Goal: Transaction & Acquisition: Purchase product/service

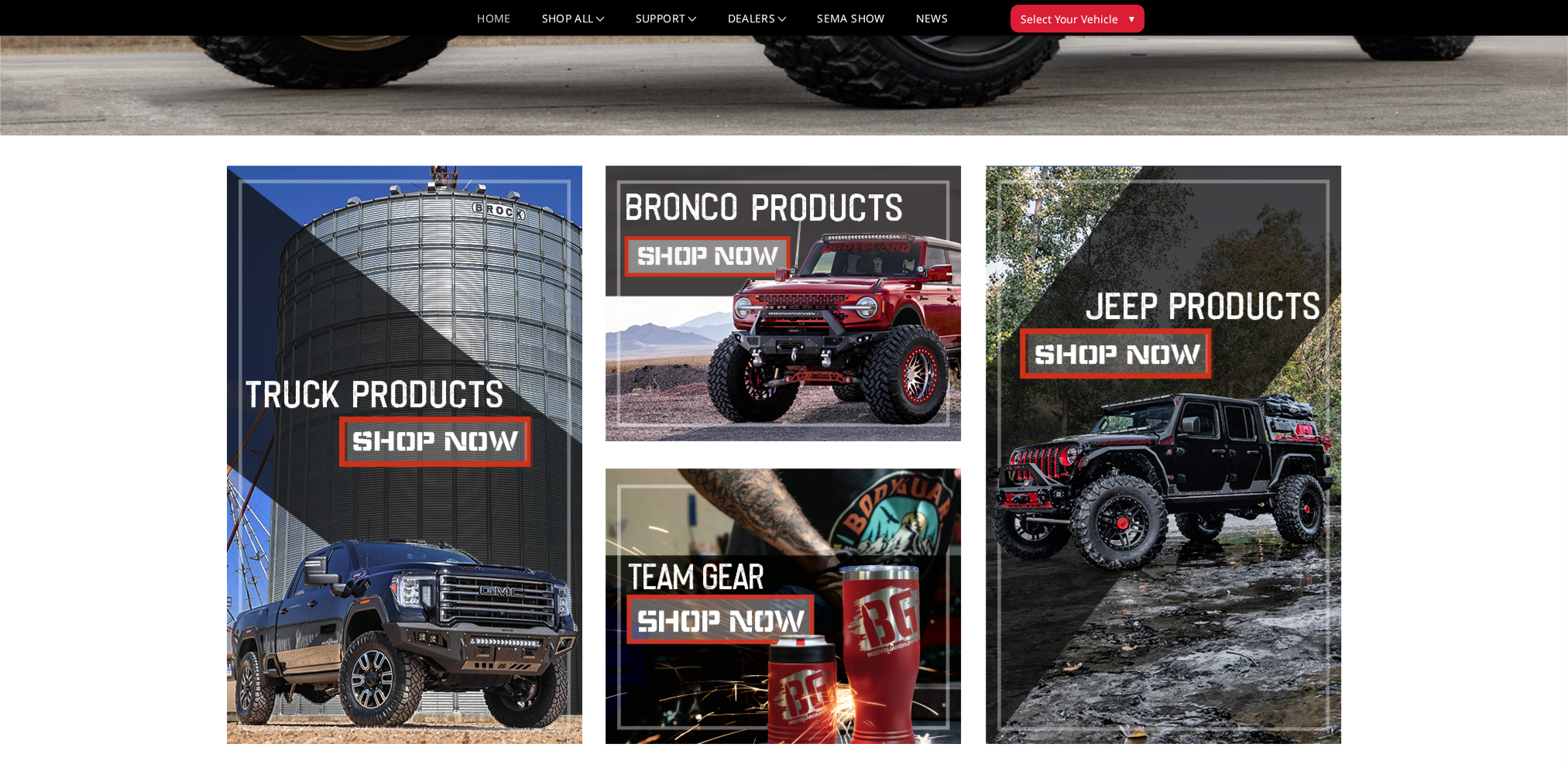
scroll to position [774, 0]
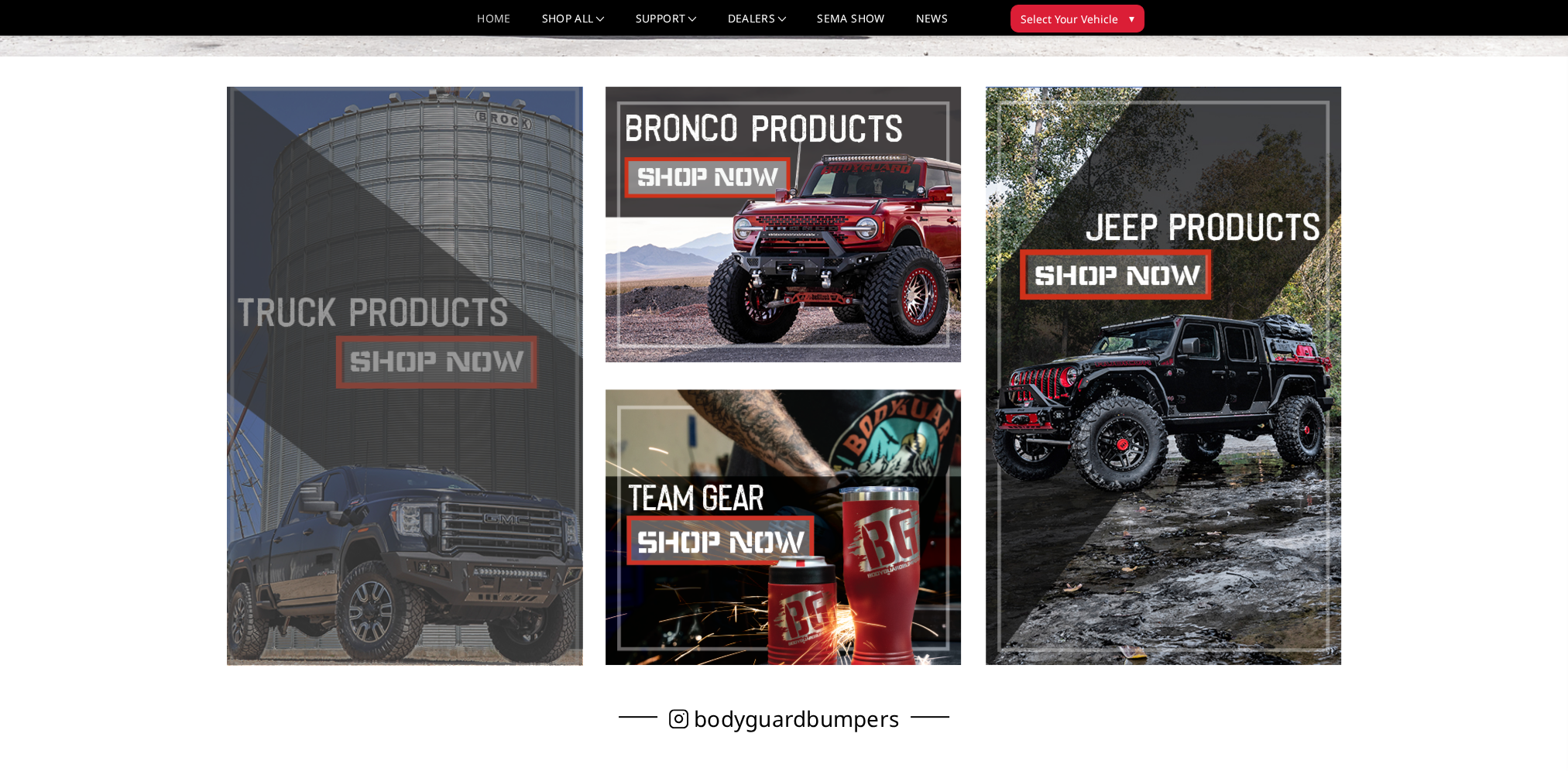
click at [388, 457] on span at bounding box center [404, 375] width 355 height 578
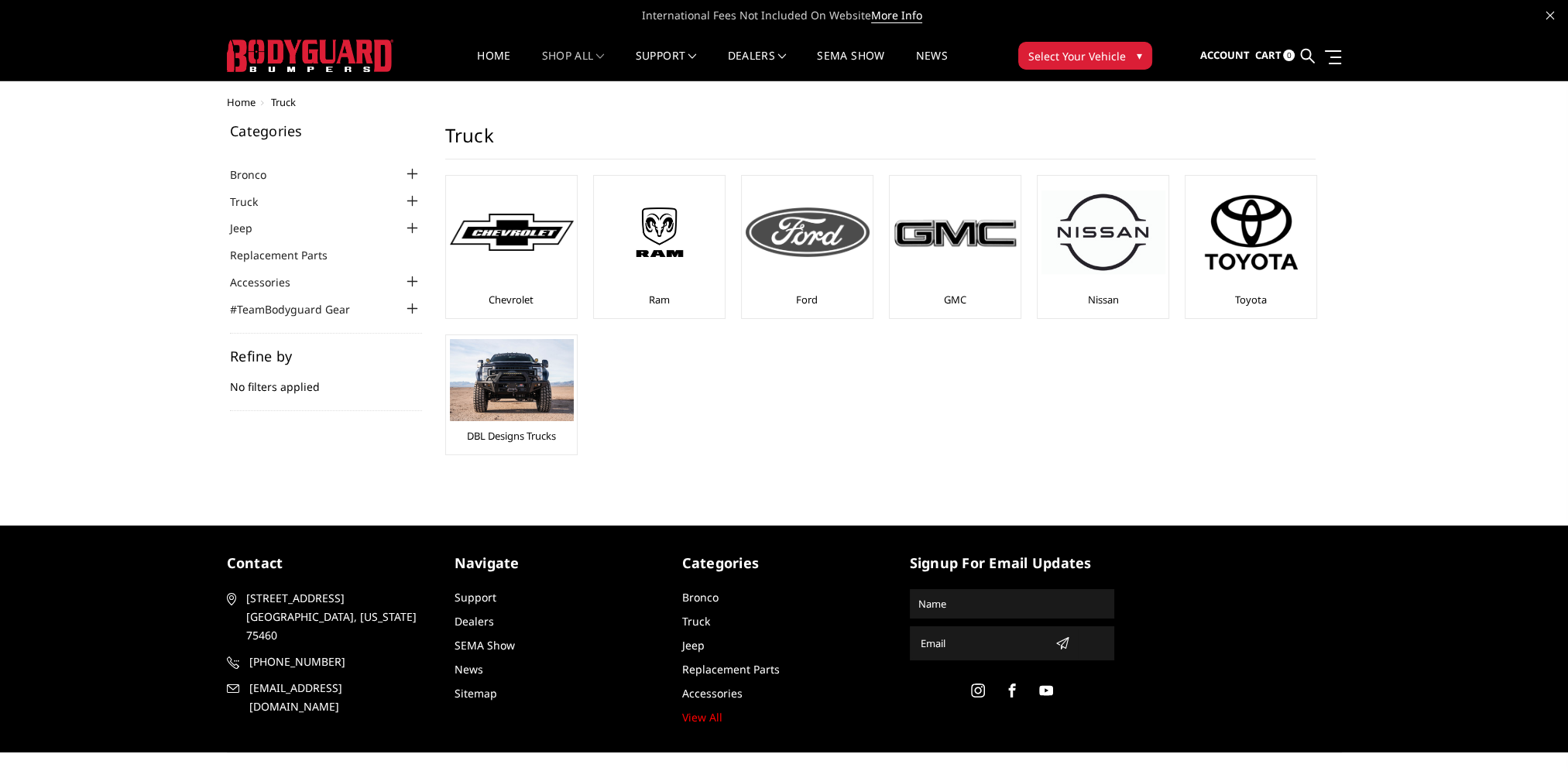
click at [808, 224] on img at bounding box center [807, 232] width 124 height 50
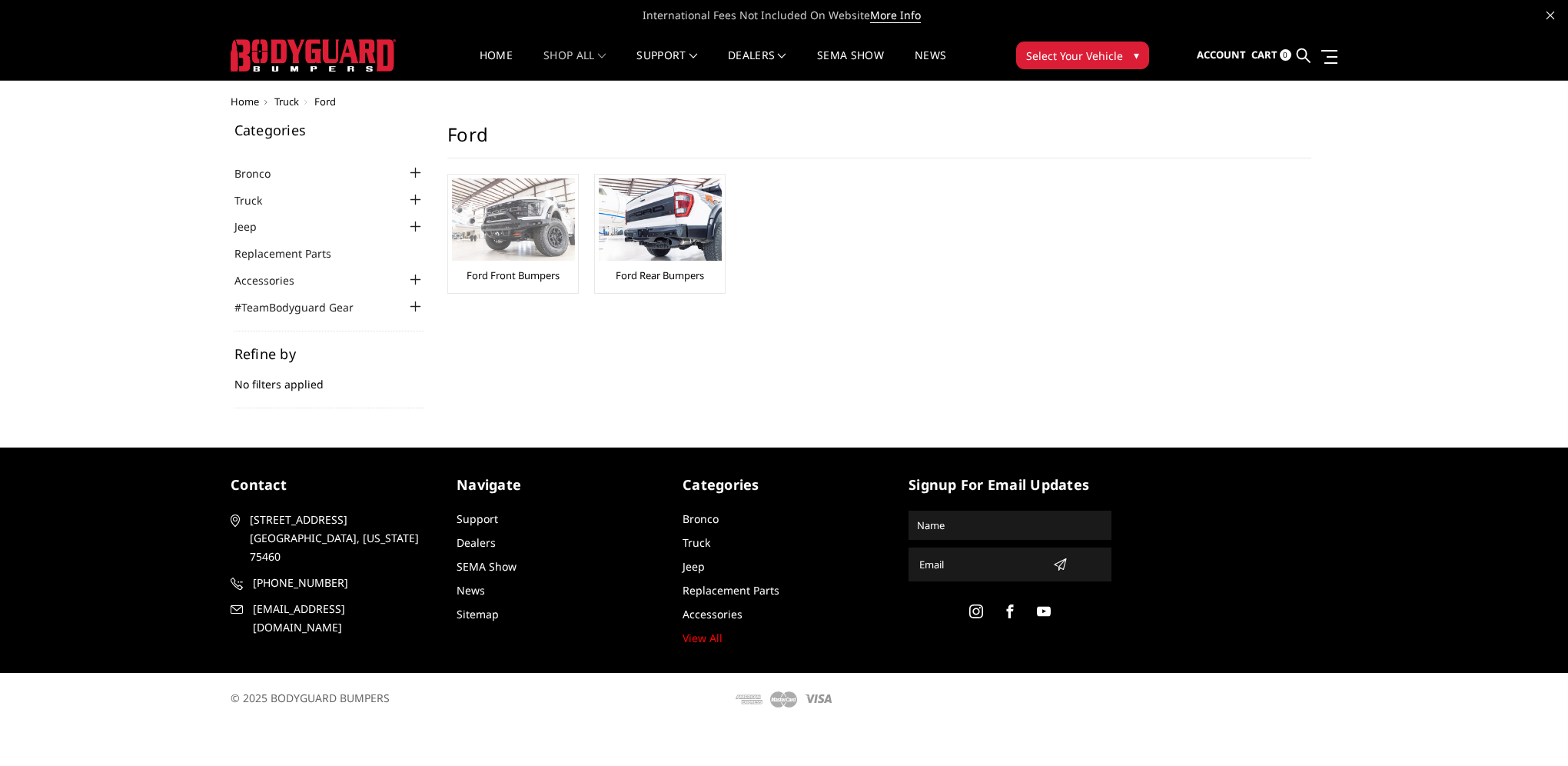
click at [525, 237] on img at bounding box center [514, 220] width 123 height 82
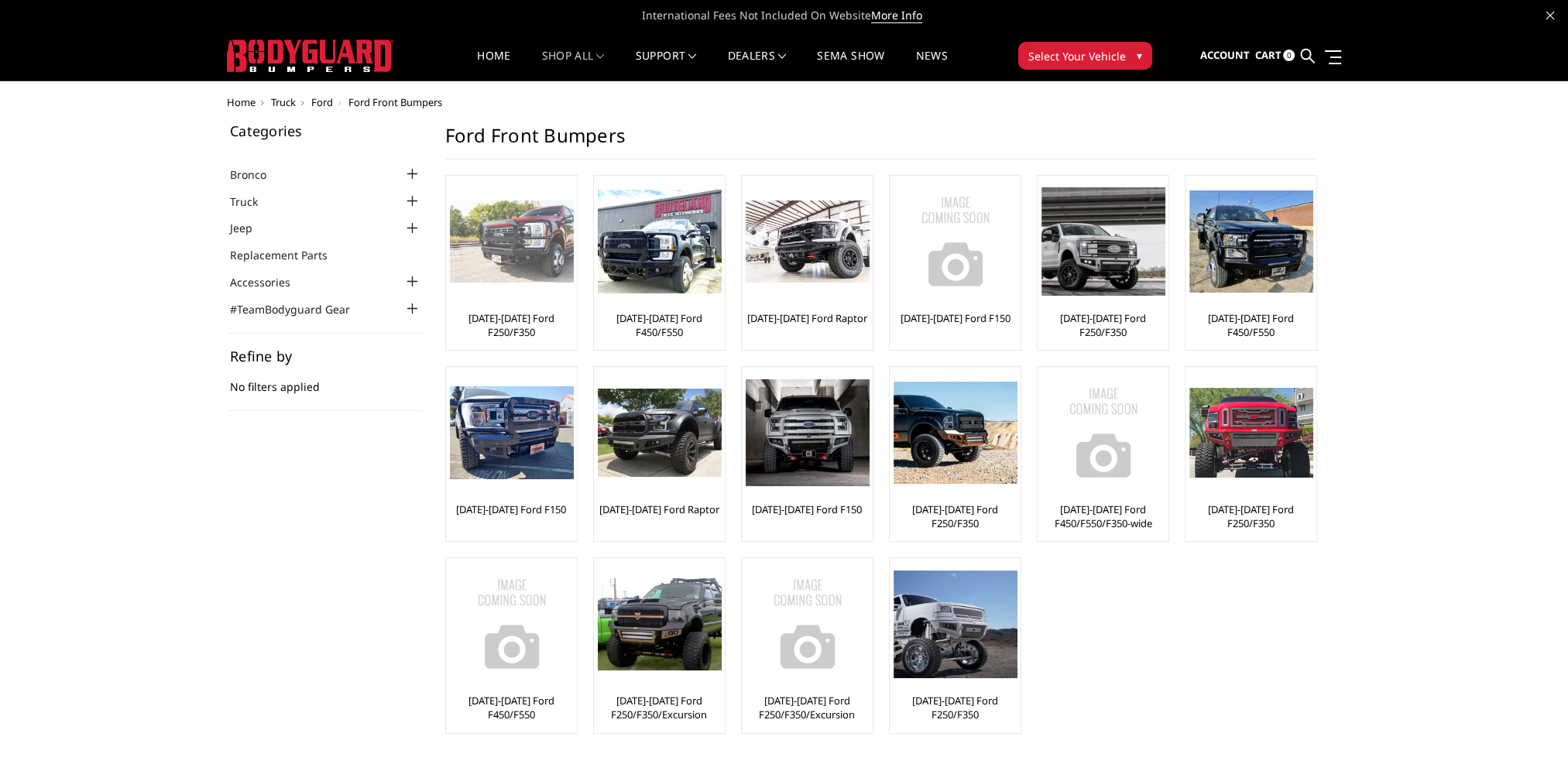
click at [483, 294] on div at bounding box center [512, 242] width 124 height 124
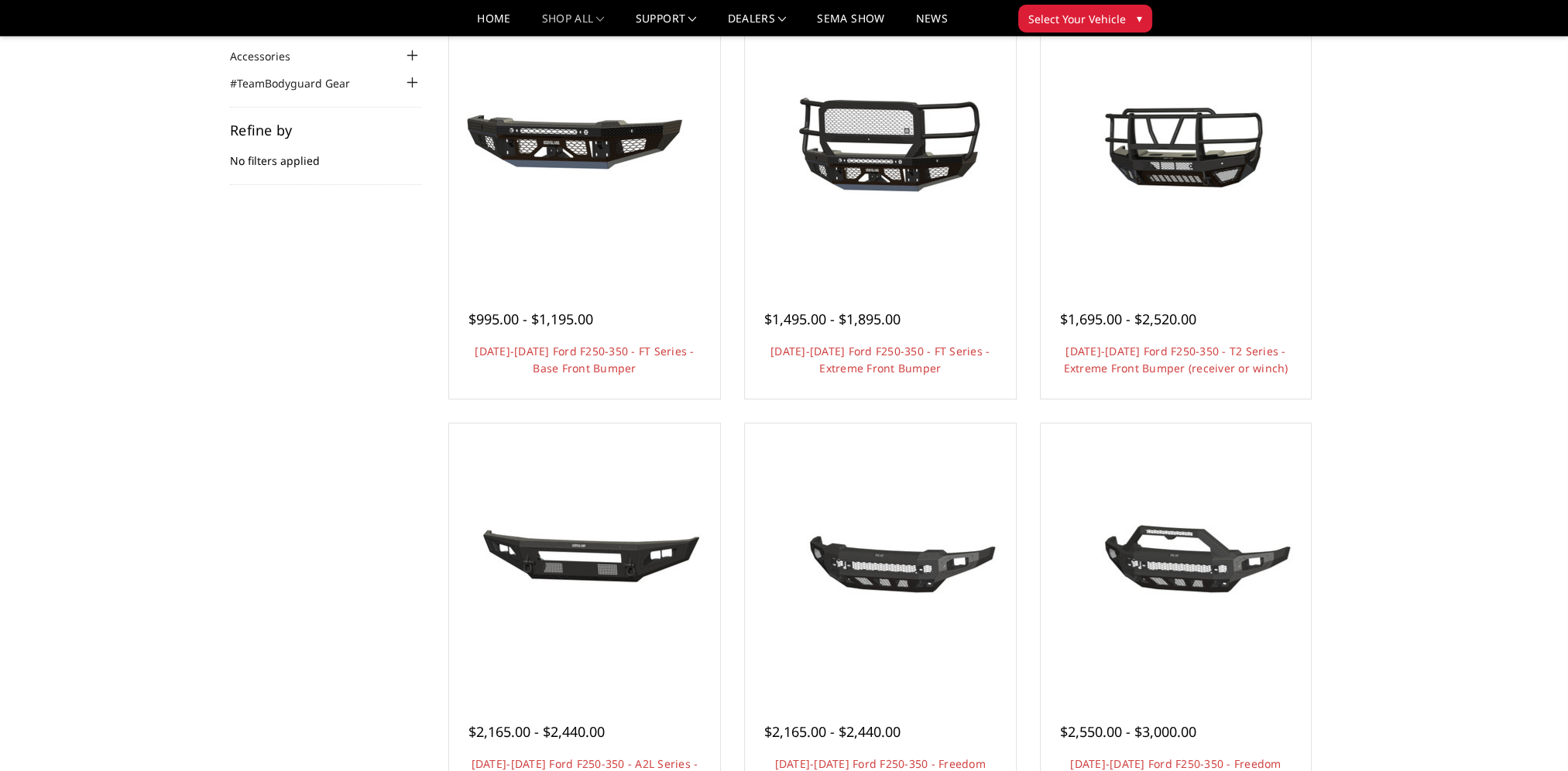
scroll to position [155, 0]
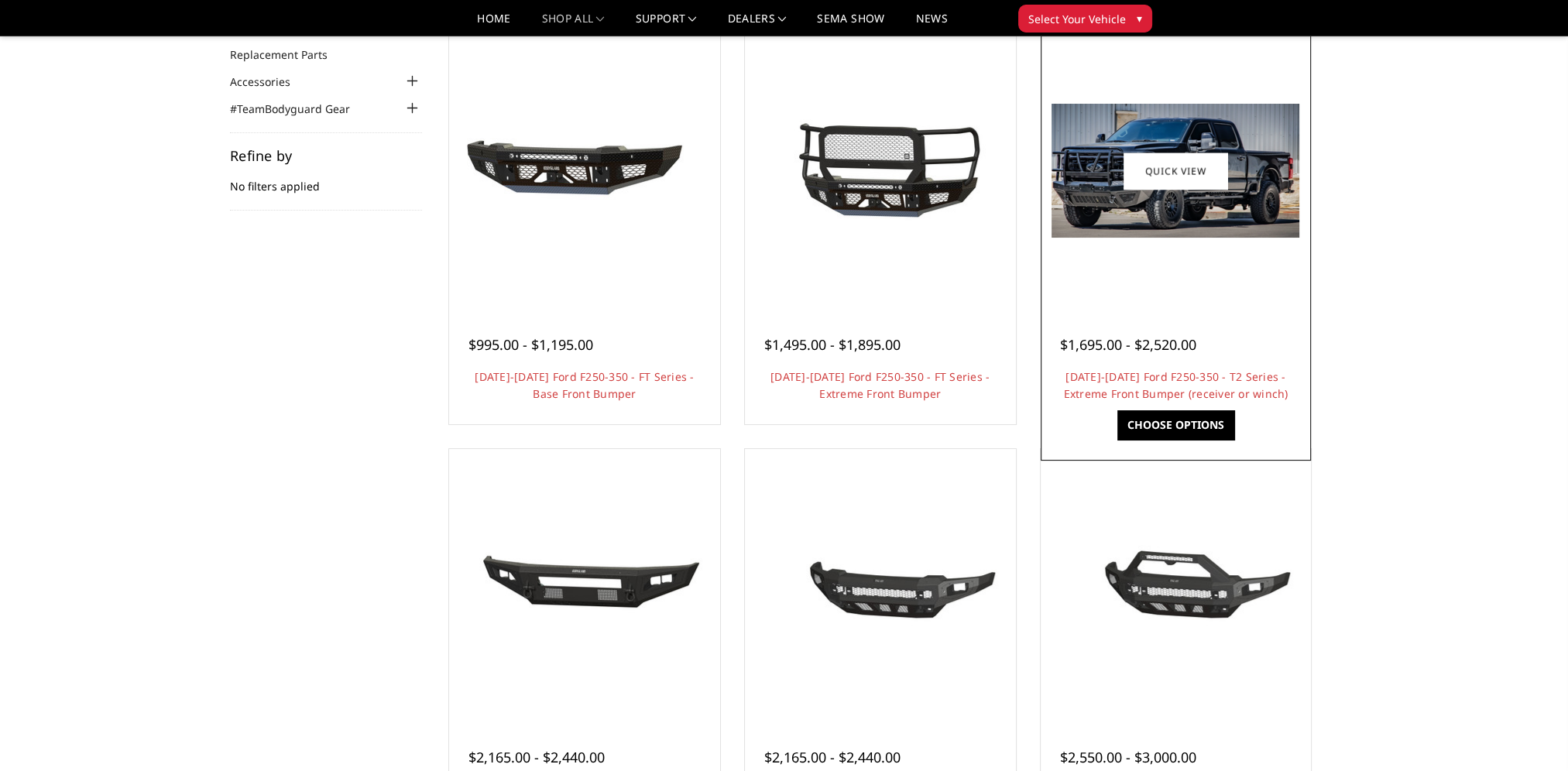
click at [1208, 199] on img at bounding box center [1175, 170] width 248 height 134
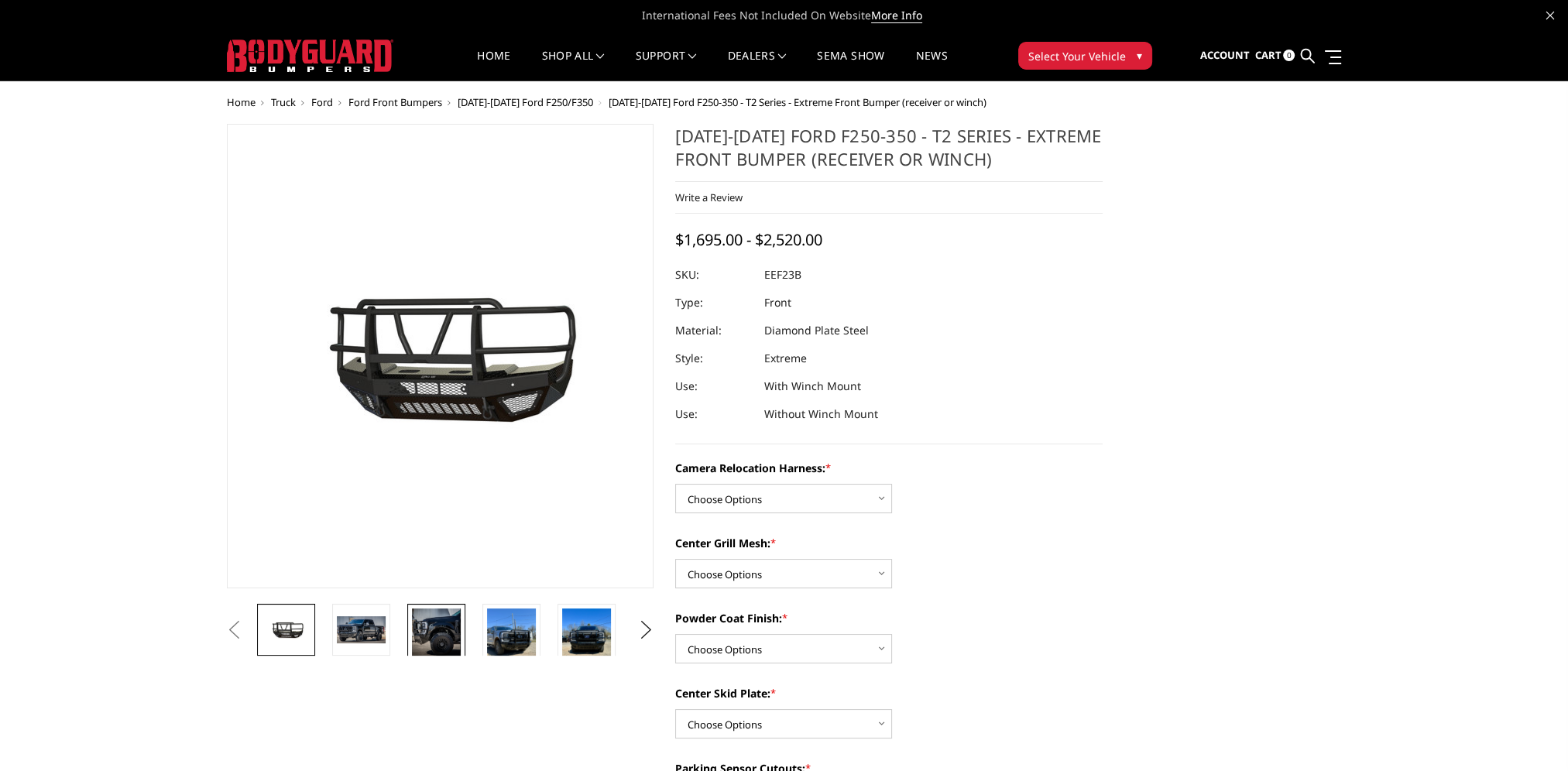
click at [445, 634] on img at bounding box center [436, 633] width 49 height 49
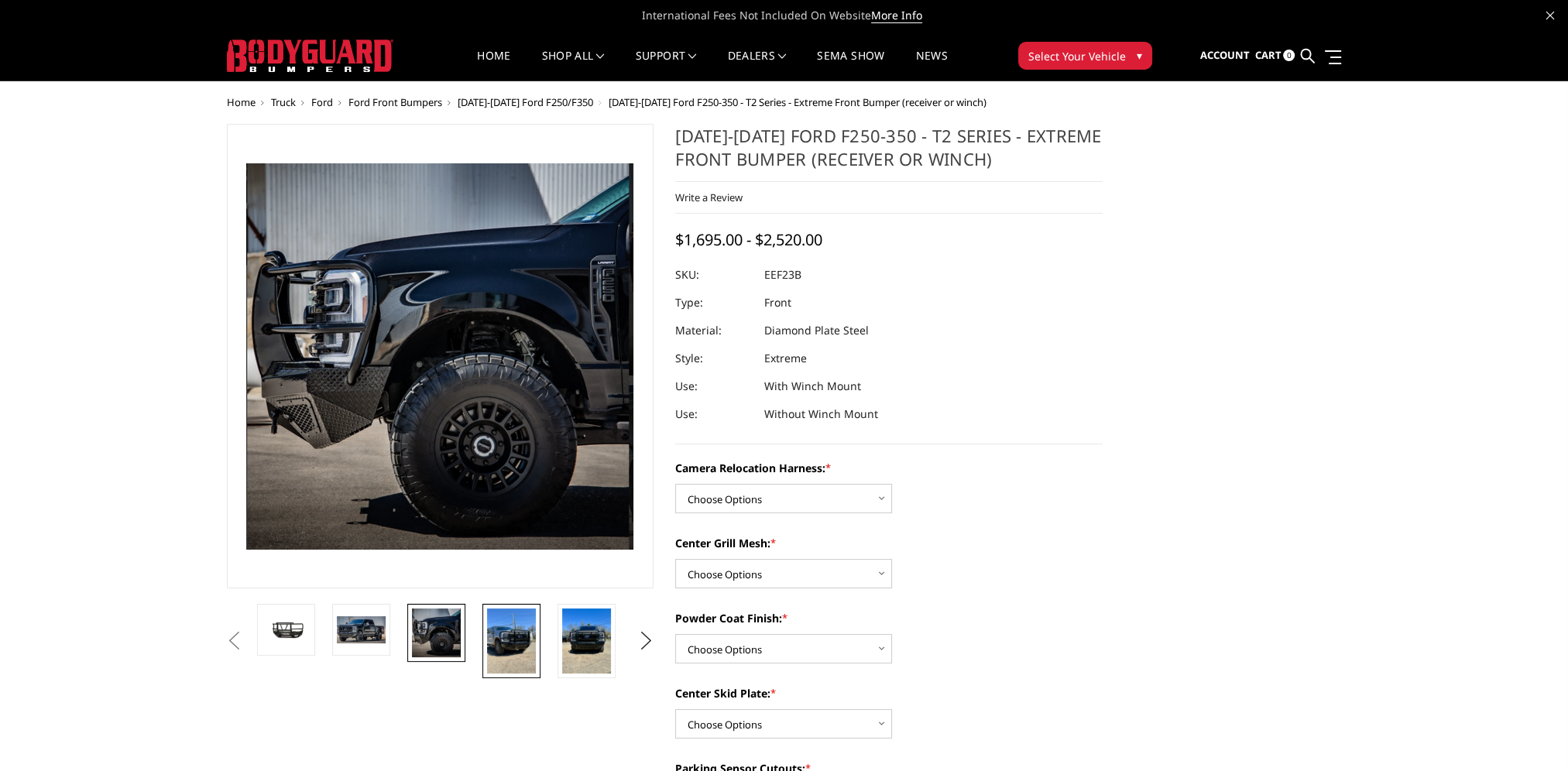
click at [516, 637] on img at bounding box center [511, 641] width 49 height 65
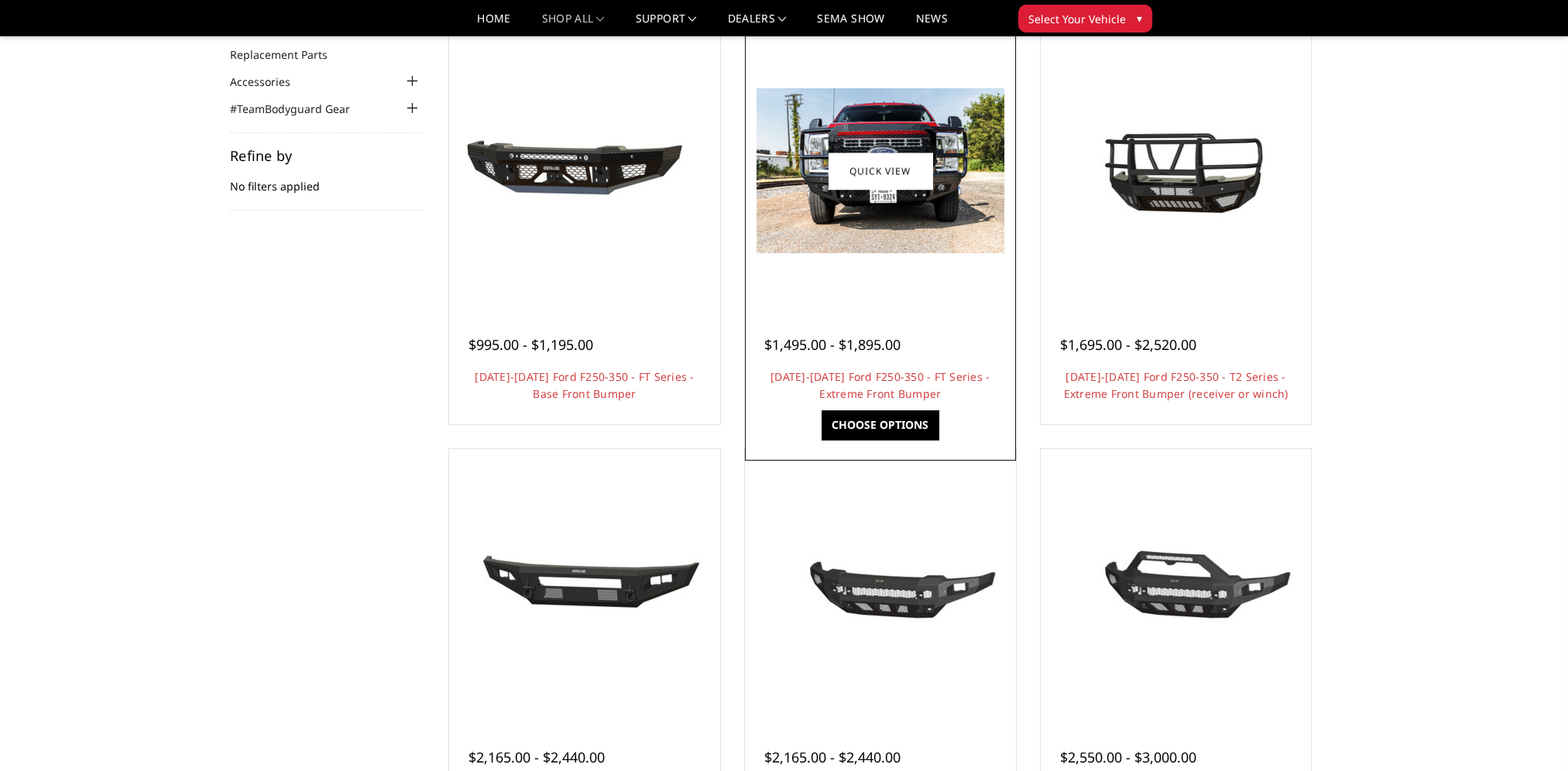
click at [861, 209] on img at bounding box center [880, 171] width 248 height 165
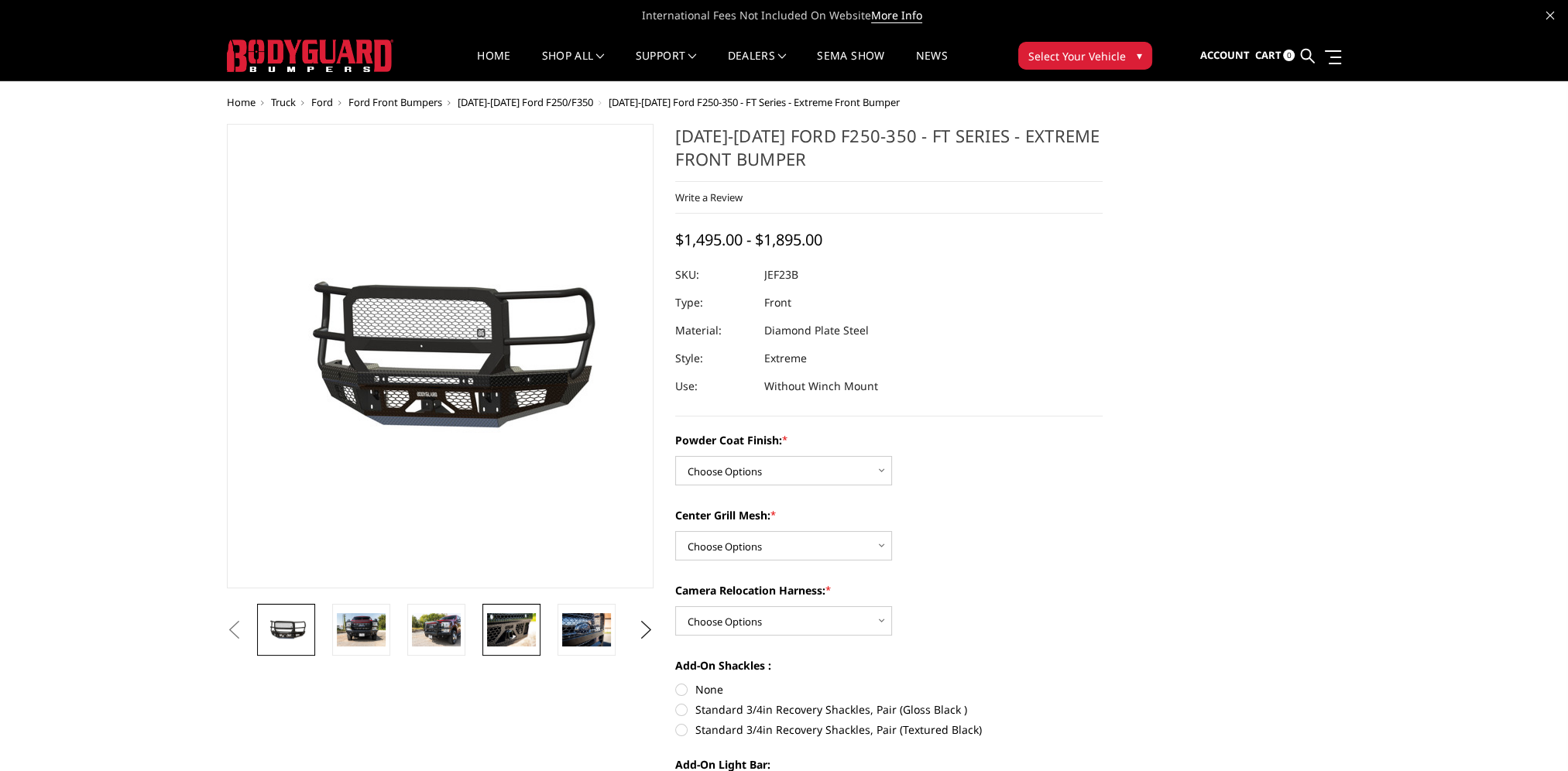
click at [514, 631] on img at bounding box center [511, 629] width 49 height 32
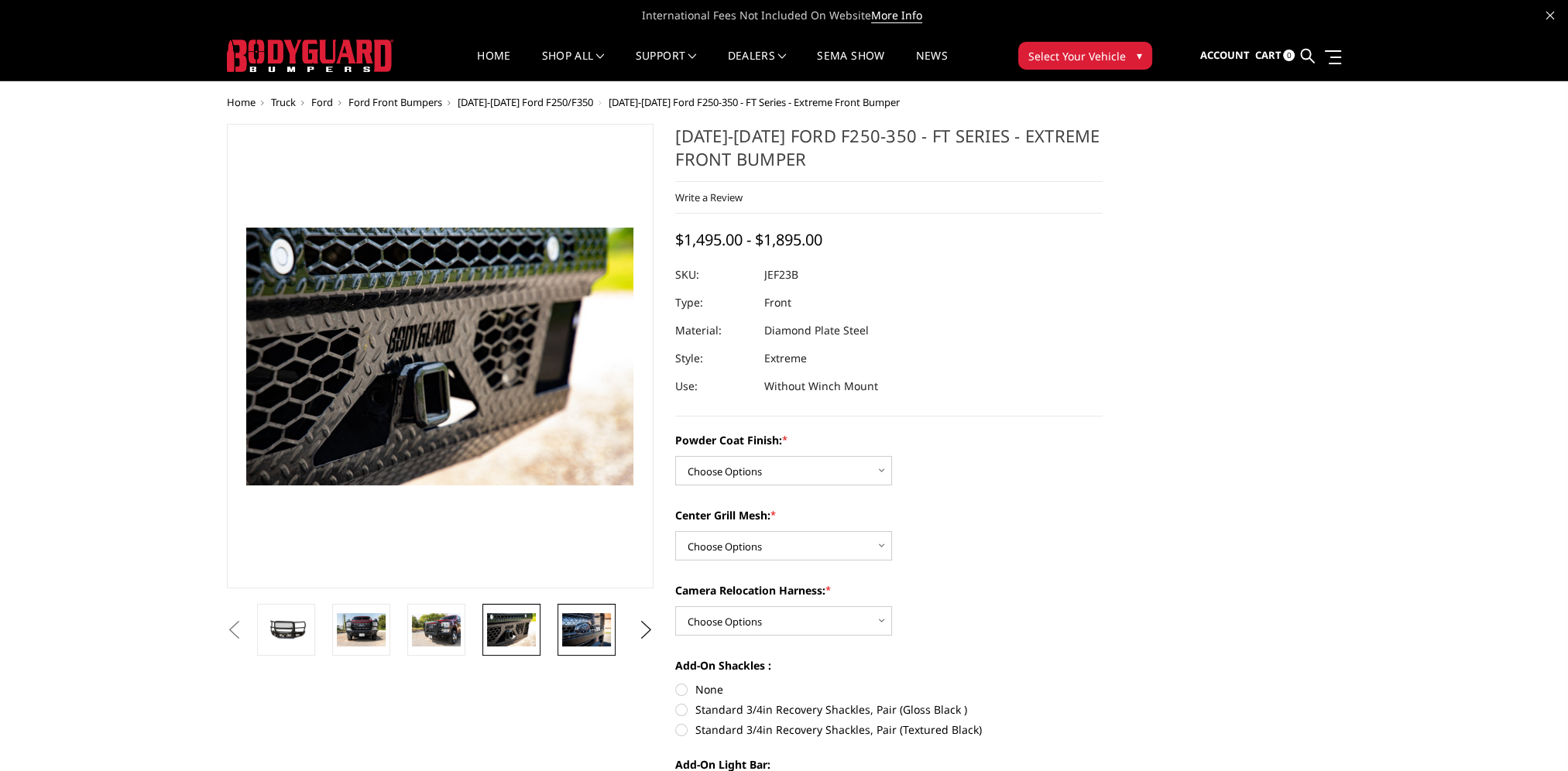
click at [605, 633] on img at bounding box center [586, 629] width 49 height 32
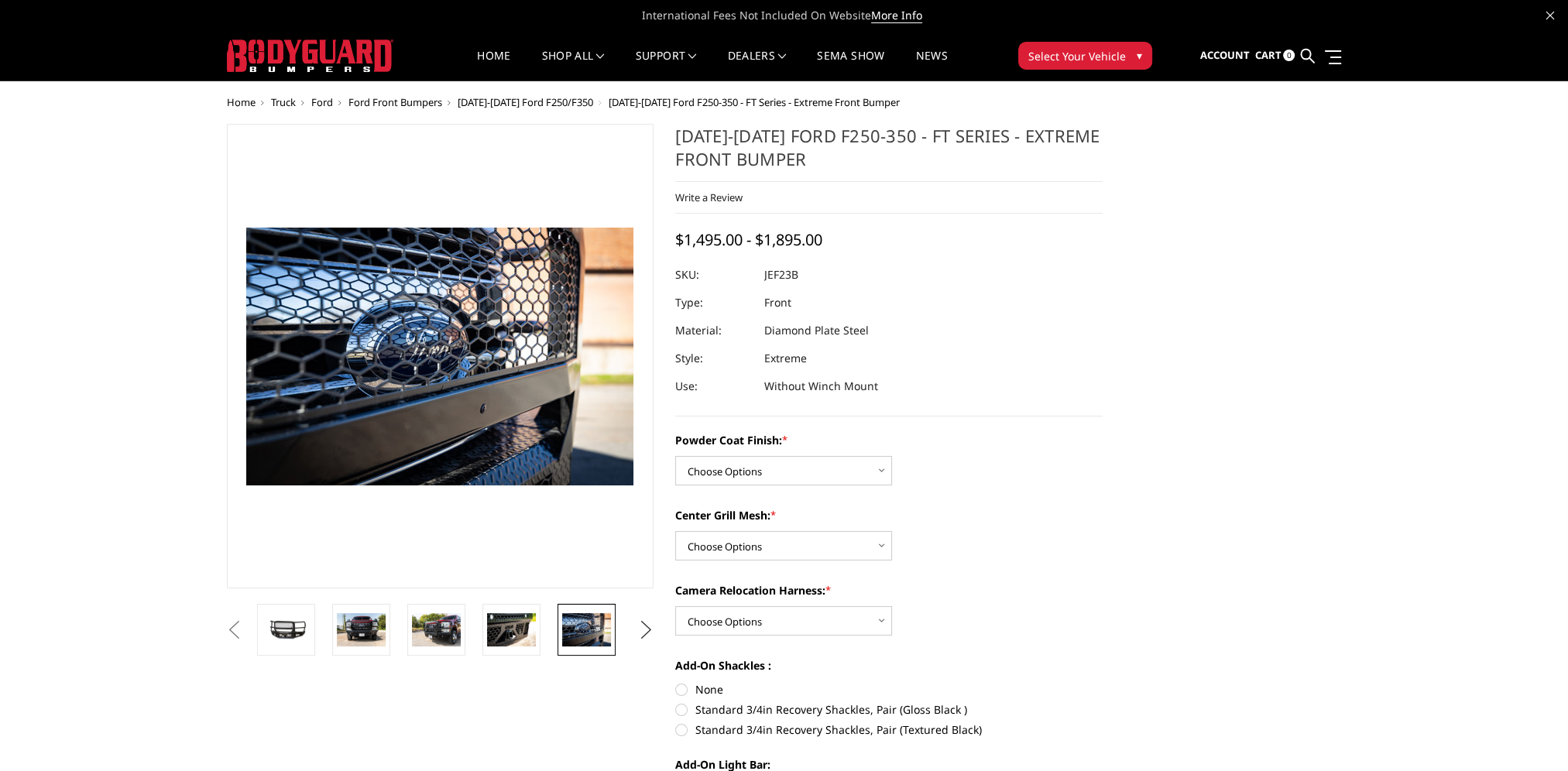
click at [649, 632] on button "Next" at bounding box center [645, 630] width 23 height 23
click at [586, 632] on img at bounding box center [586, 629] width 49 height 32
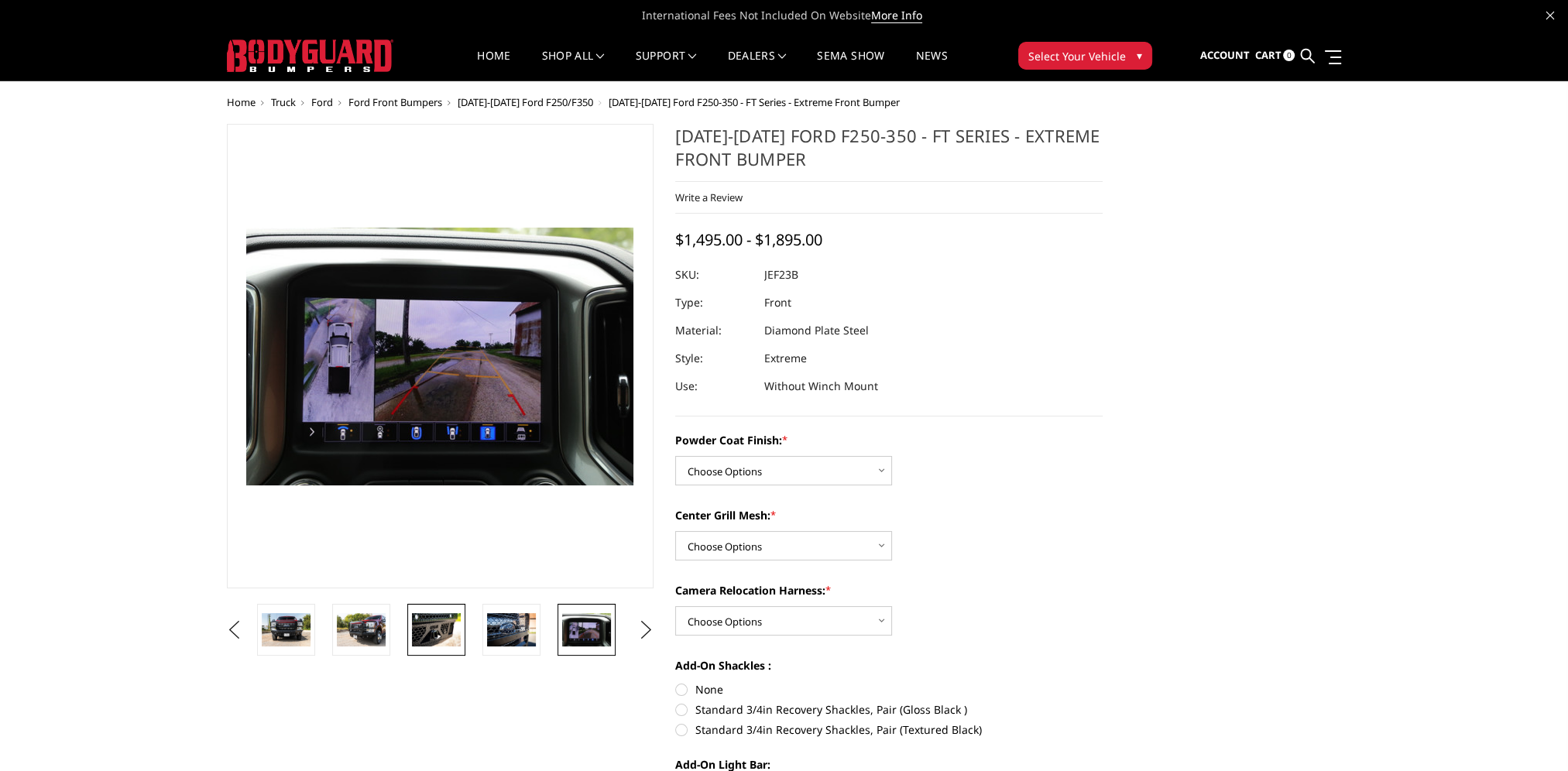
click at [425, 634] on img at bounding box center [436, 629] width 49 height 32
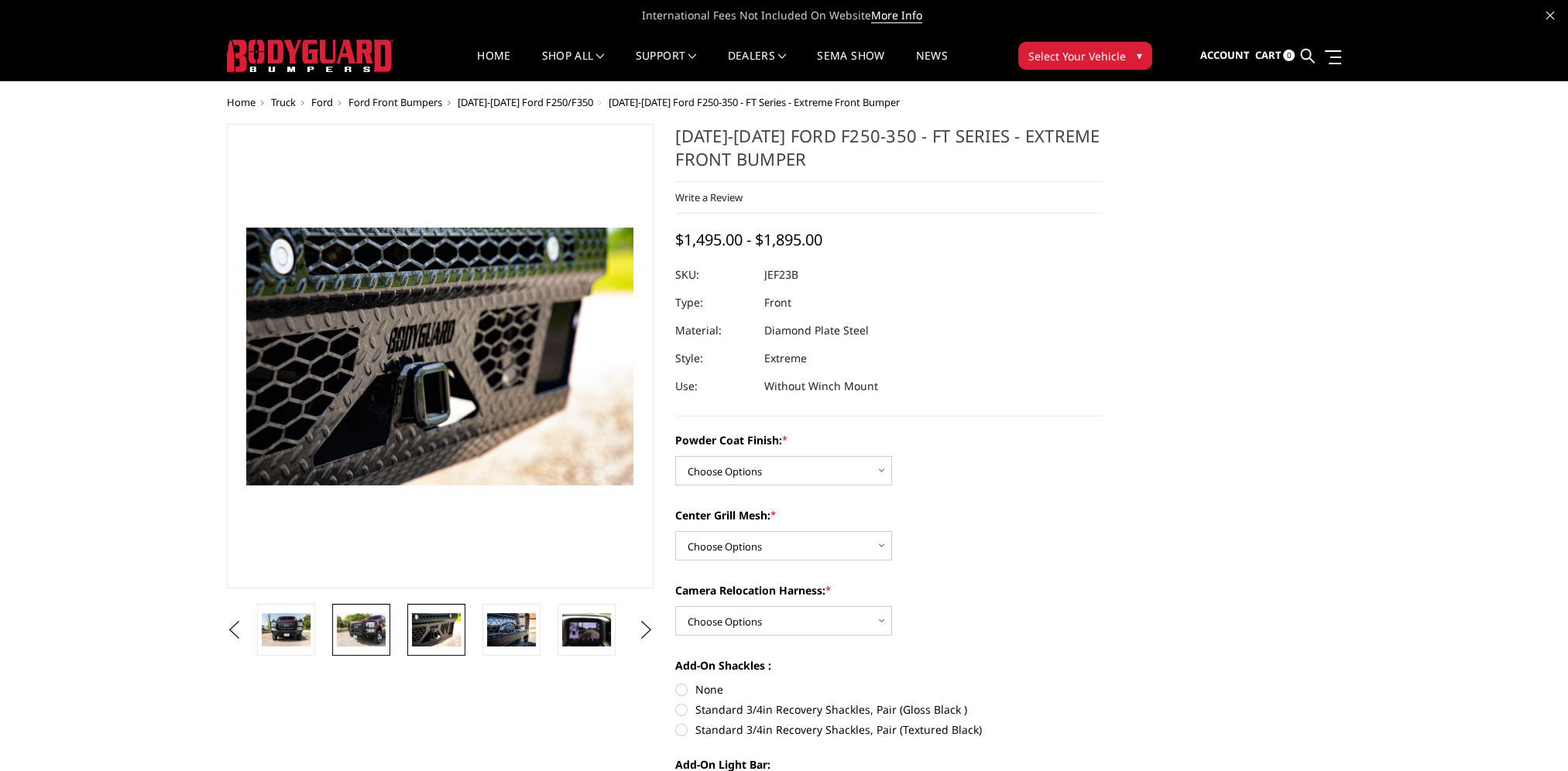
click at [371, 634] on img at bounding box center [361, 629] width 49 height 32
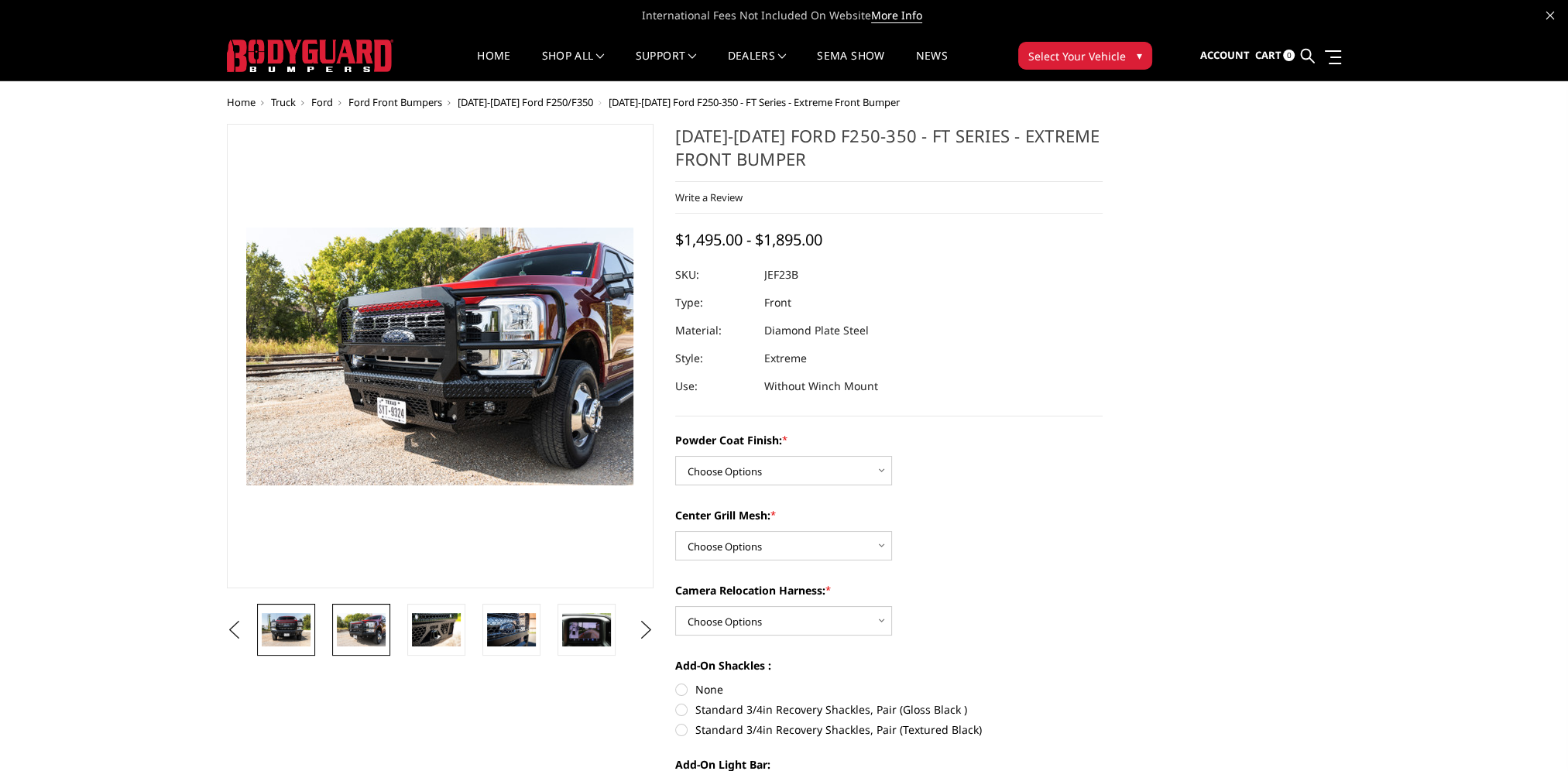
click at [303, 634] on img at bounding box center [286, 629] width 49 height 32
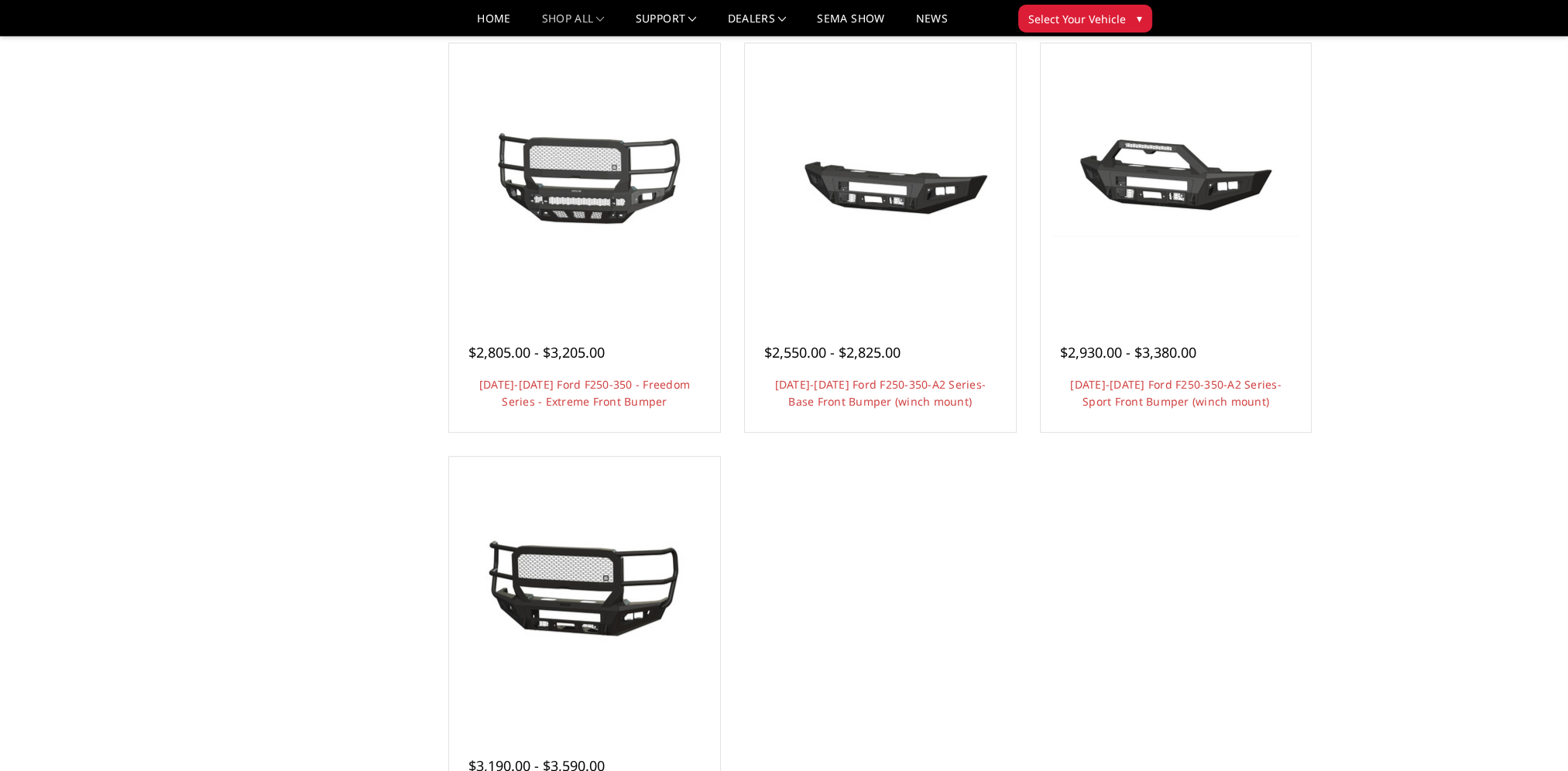
scroll to position [929, 0]
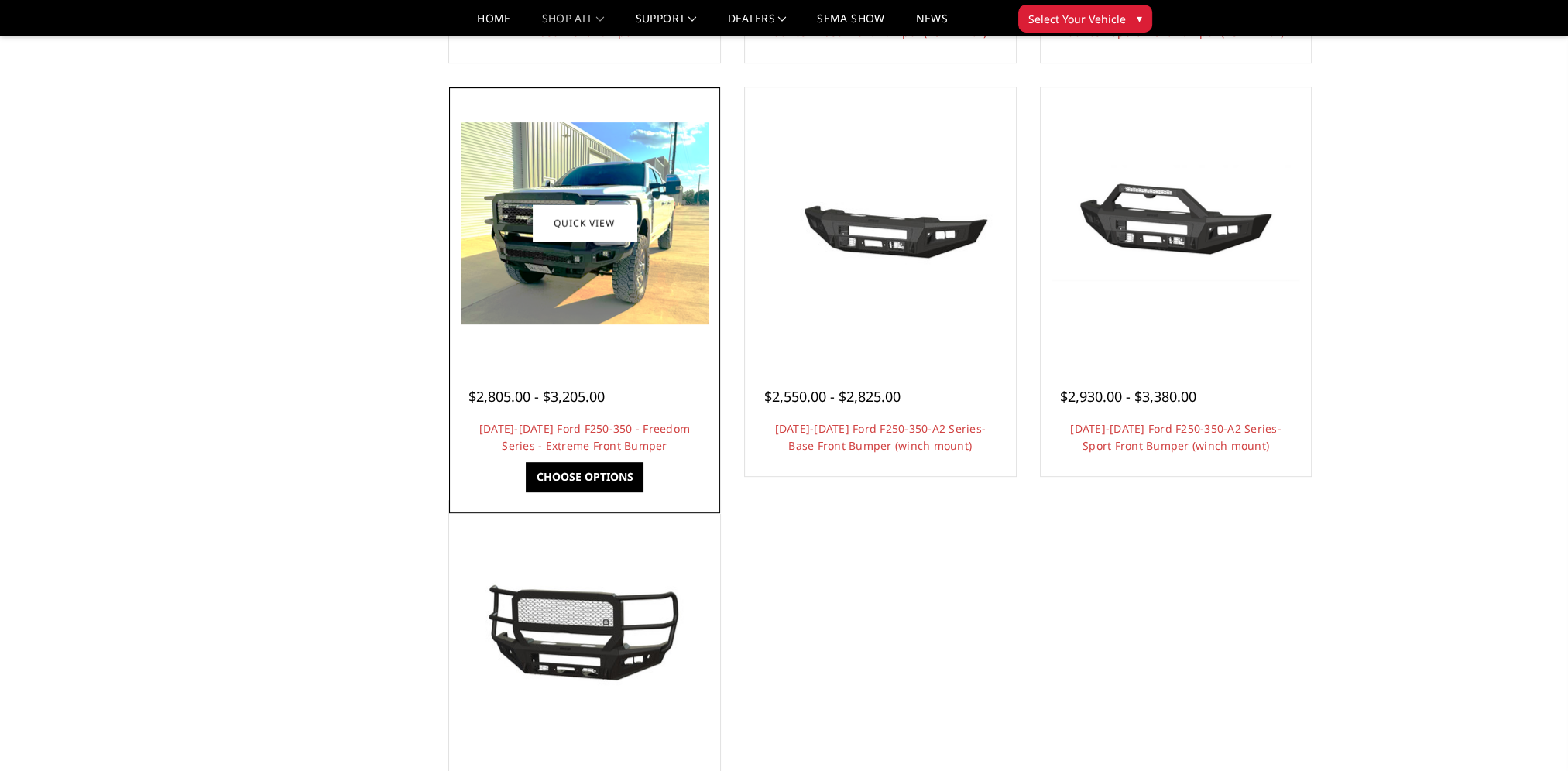
click at [590, 261] on img at bounding box center [584, 223] width 248 height 202
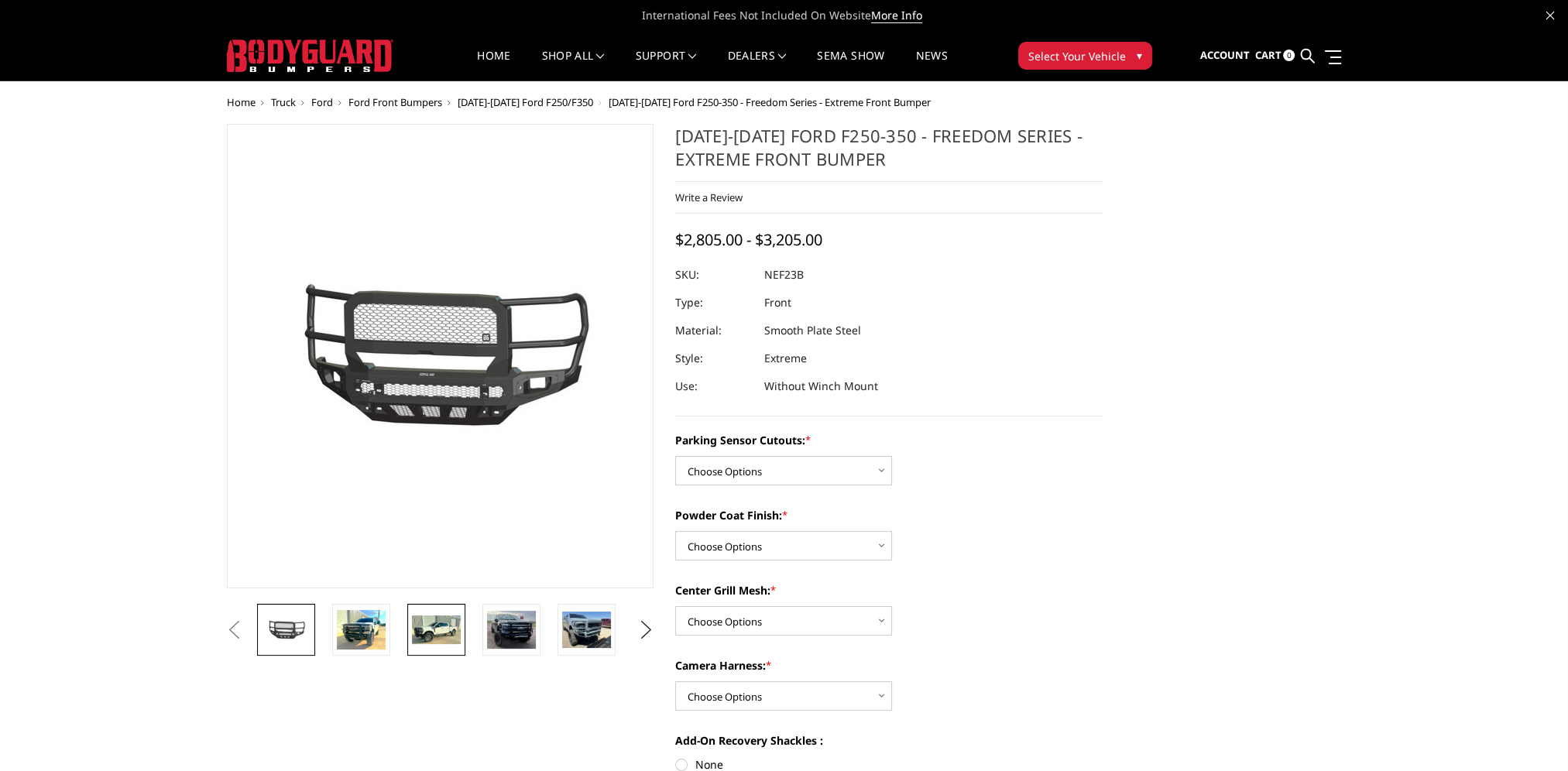
click at [434, 635] on img at bounding box center [436, 630] width 49 height 30
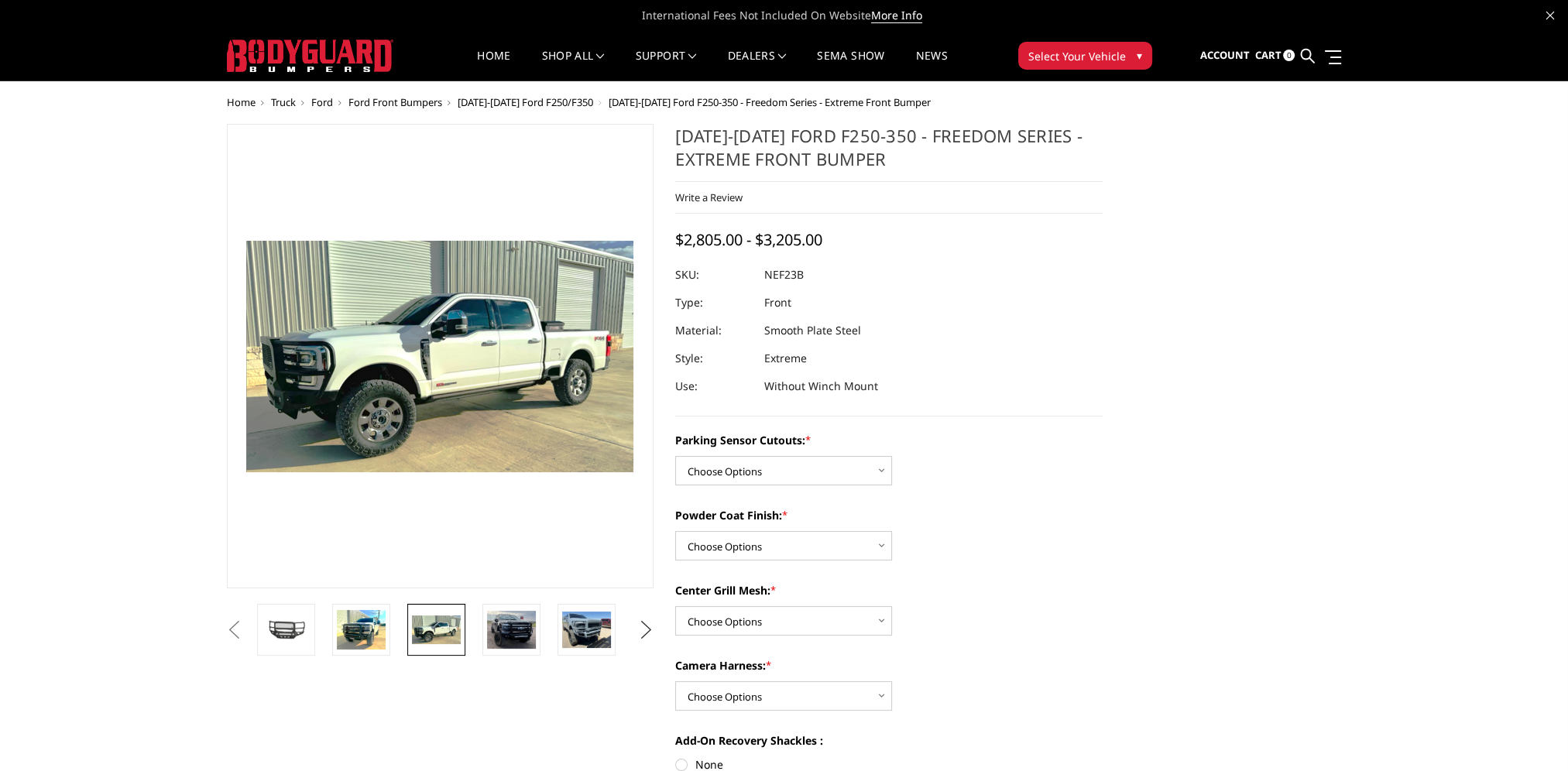
click at [644, 629] on button "Next" at bounding box center [645, 630] width 23 height 23
click at [599, 631] on img at bounding box center [586, 629] width 49 height 36
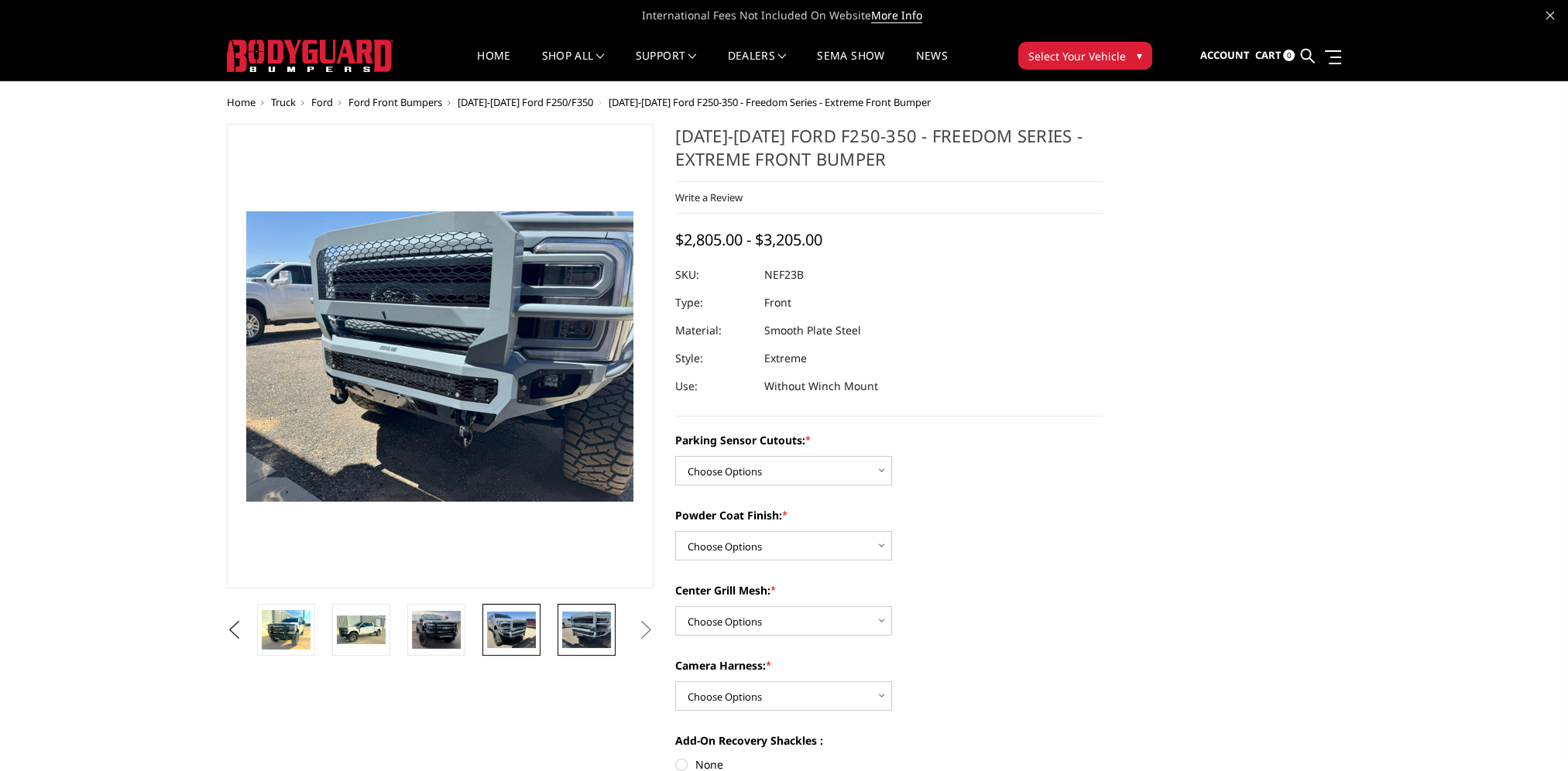
click at [505, 631] on img at bounding box center [511, 629] width 49 height 36
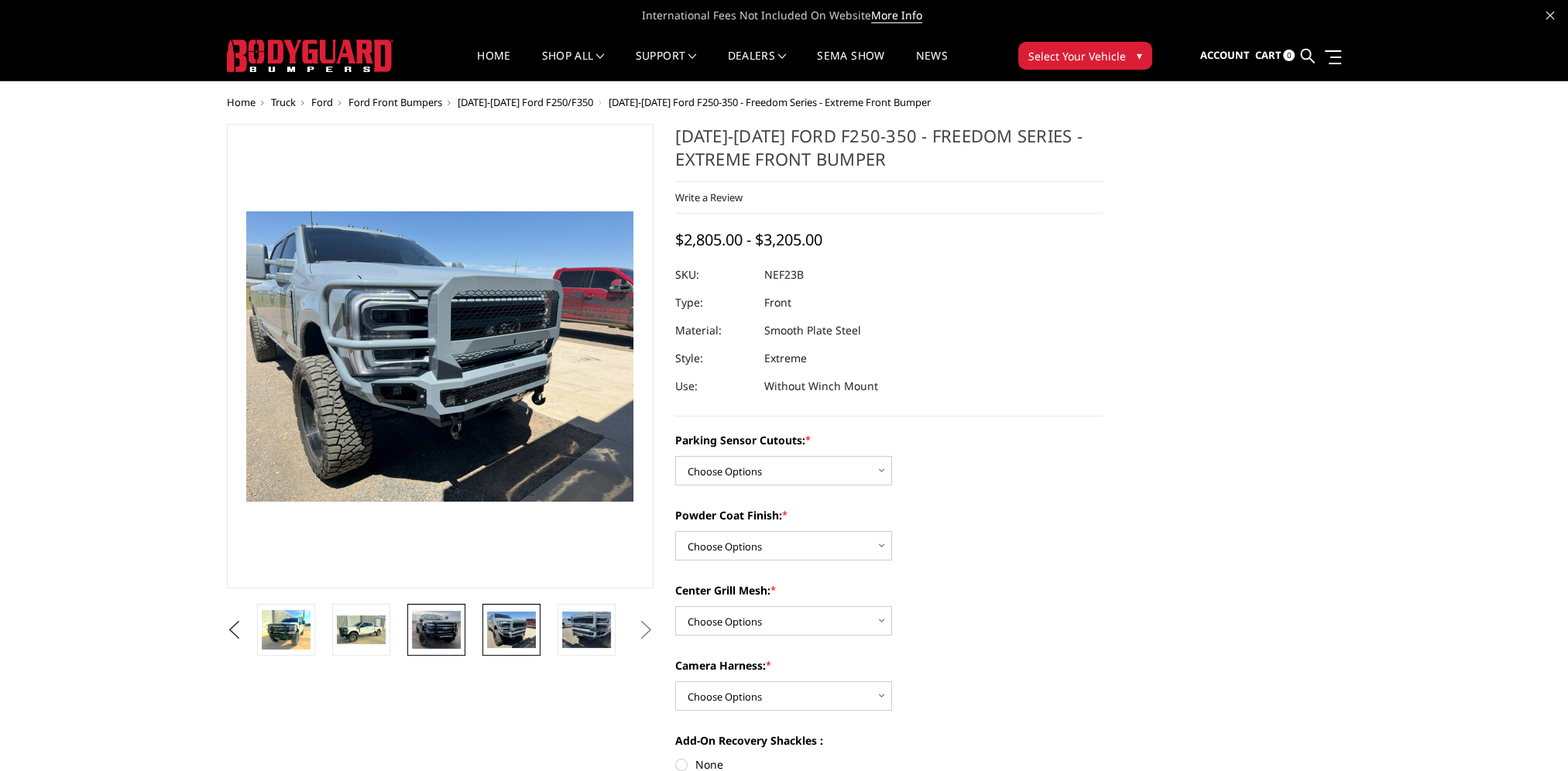
click at [447, 630] on img at bounding box center [436, 629] width 49 height 38
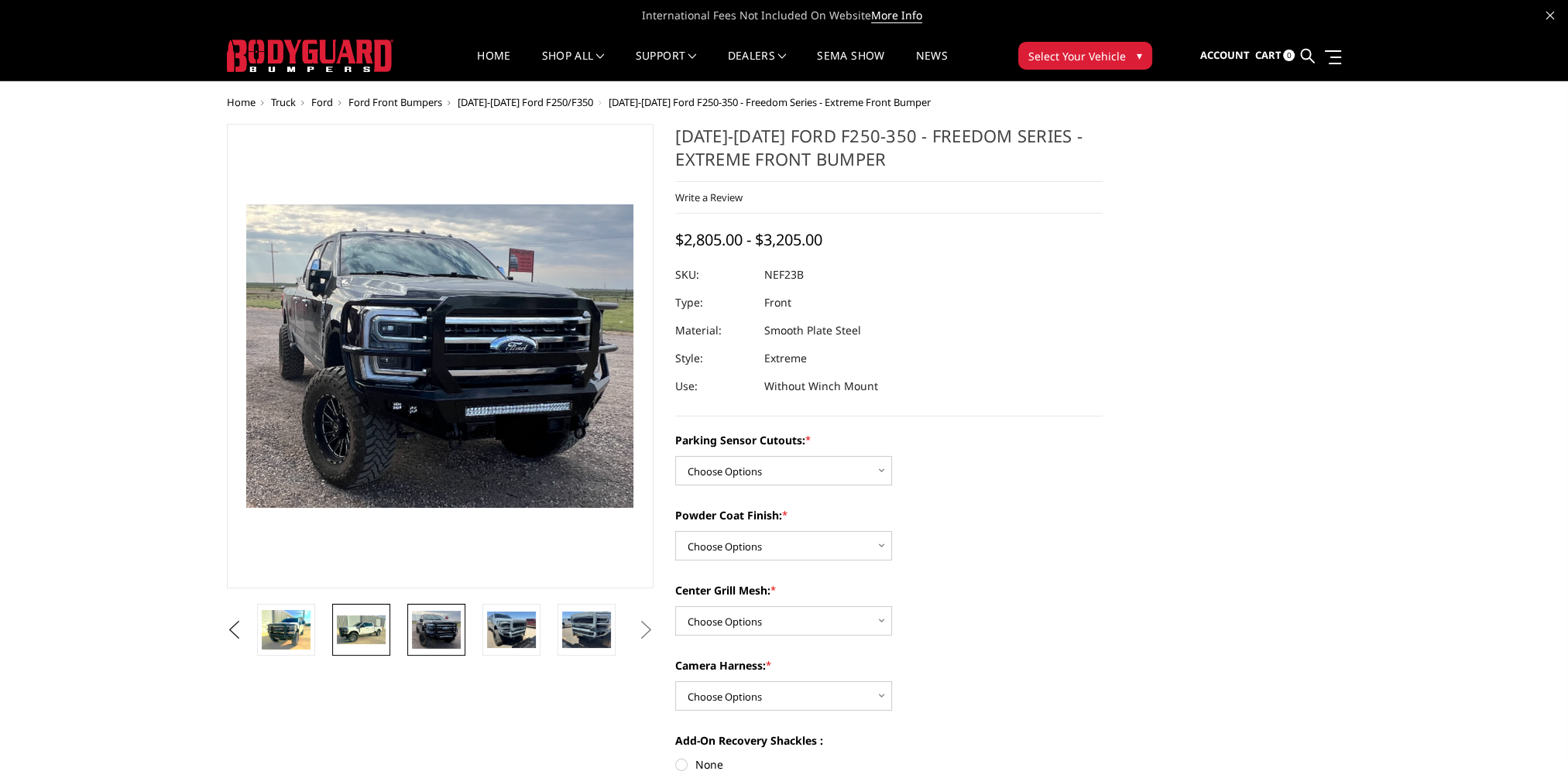
click at [372, 630] on img at bounding box center [361, 630] width 49 height 30
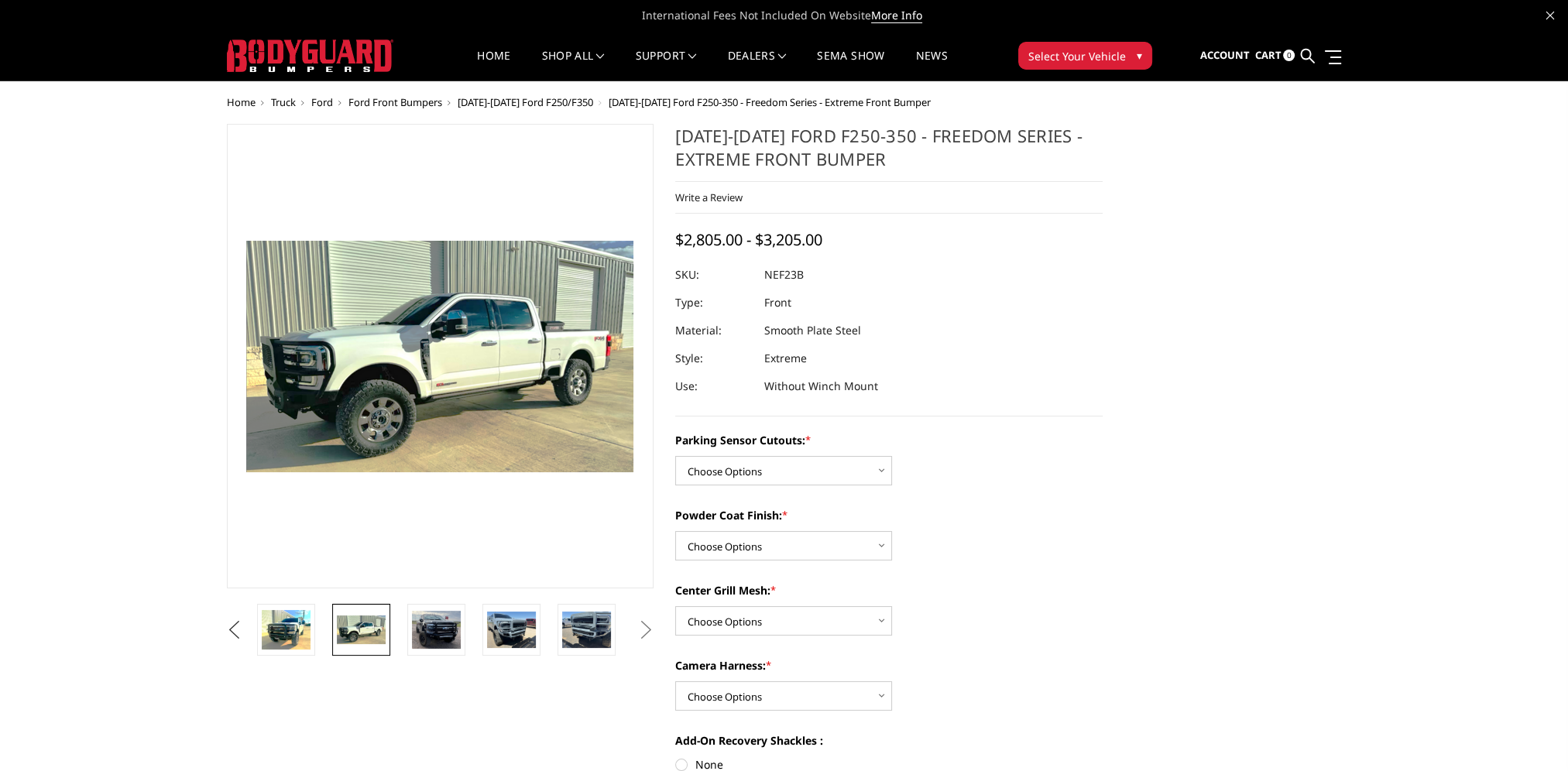
click at [246, 633] on button "Previous" at bounding box center [234, 630] width 23 height 23
click at [367, 630] on img at bounding box center [361, 629] width 49 height 40
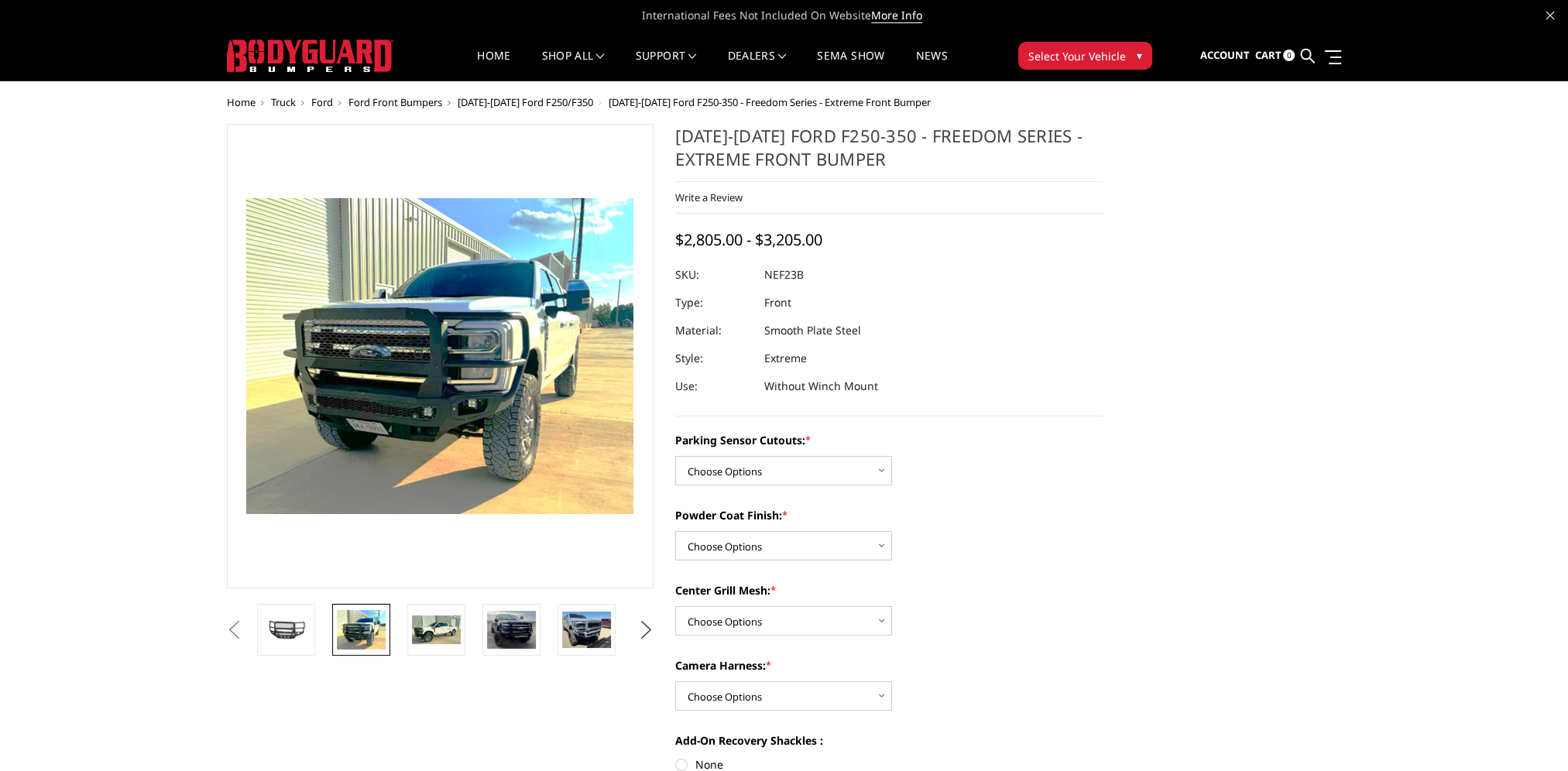
click at [652, 629] on button "Next" at bounding box center [645, 630] width 23 height 23
click at [601, 631] on img at bounding box center [586, 629] width 49 height 36
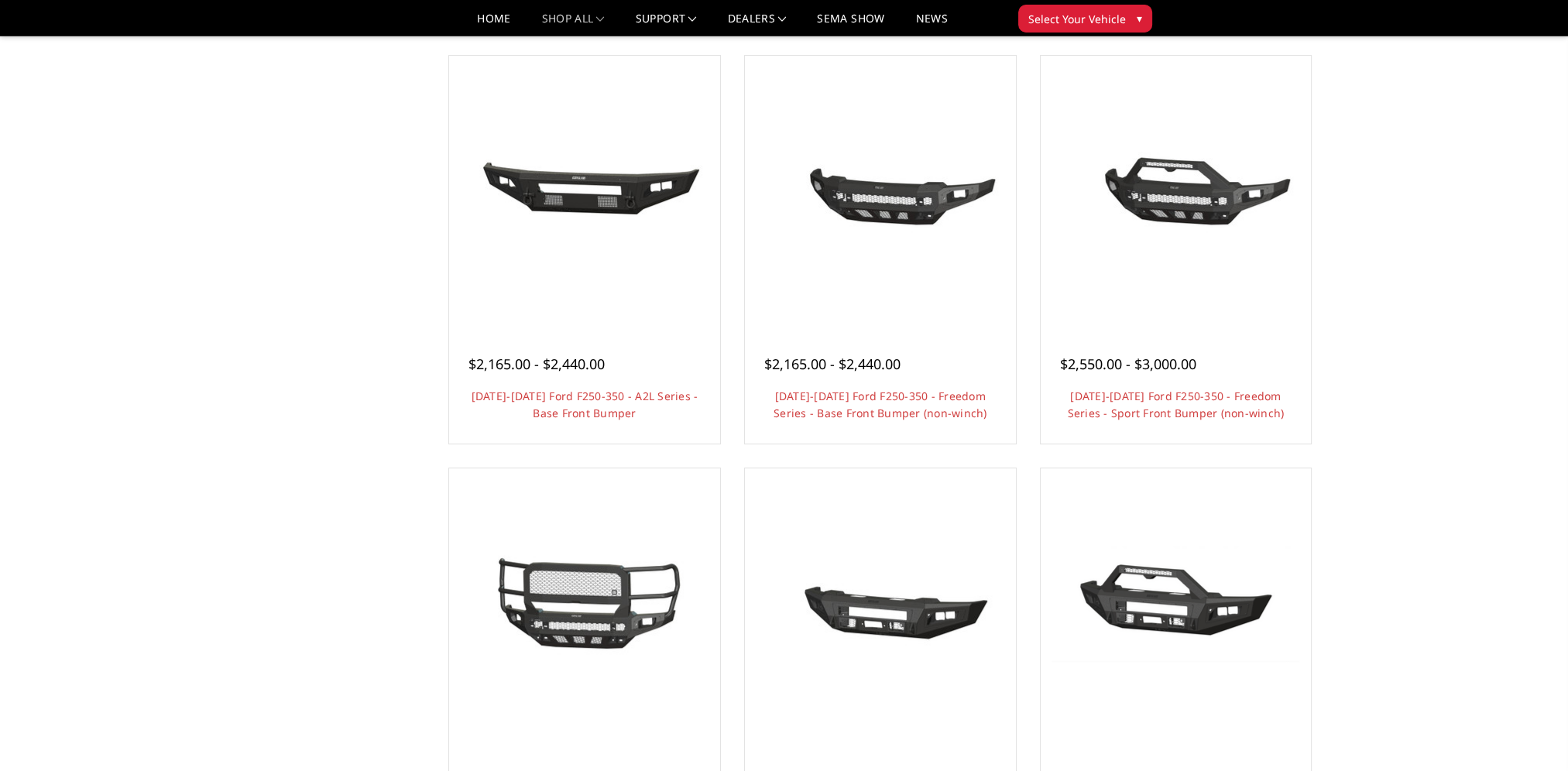
scroll to position [542, 0]
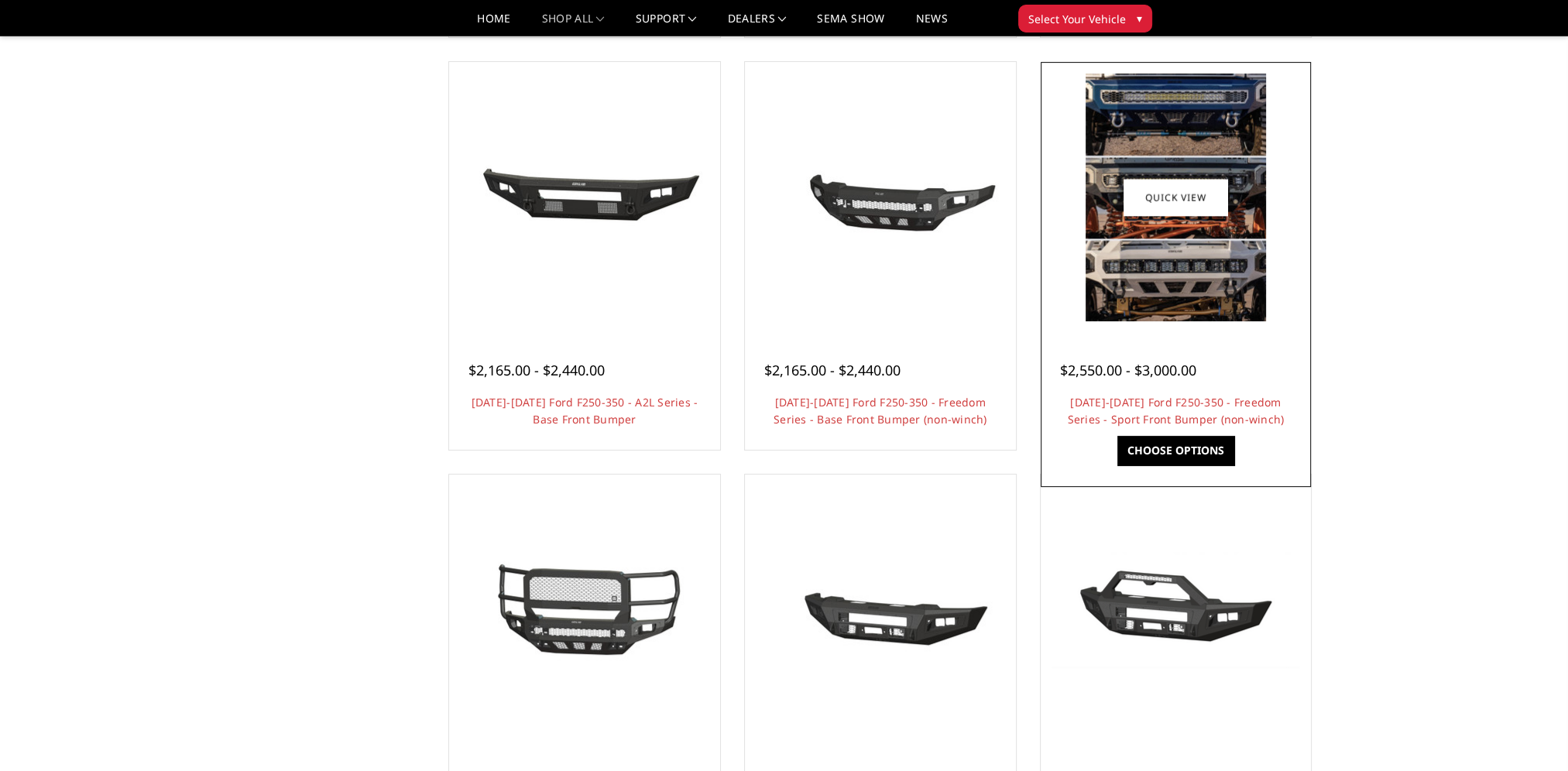
click at [1238, 360] on div "$2,550.00 - $3,000.00" at bounding box center [1176, 370] width 232 height 21
click at [1180, 192] on link "Quick view" at bounding box center [1175, 196] width 103 height 36
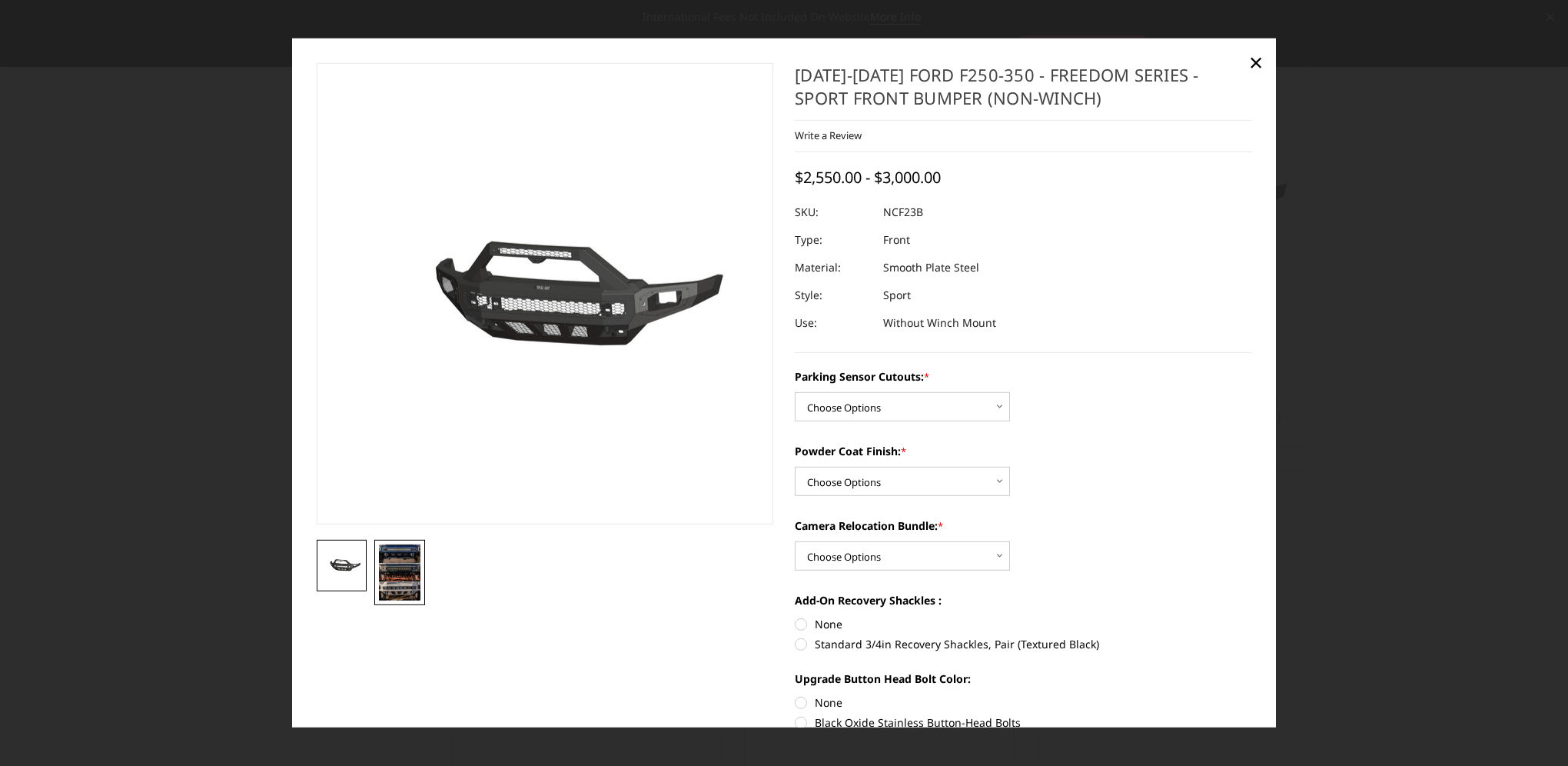
click at [408, 574] on img at bounding box center [399, 572] width 41 height 57
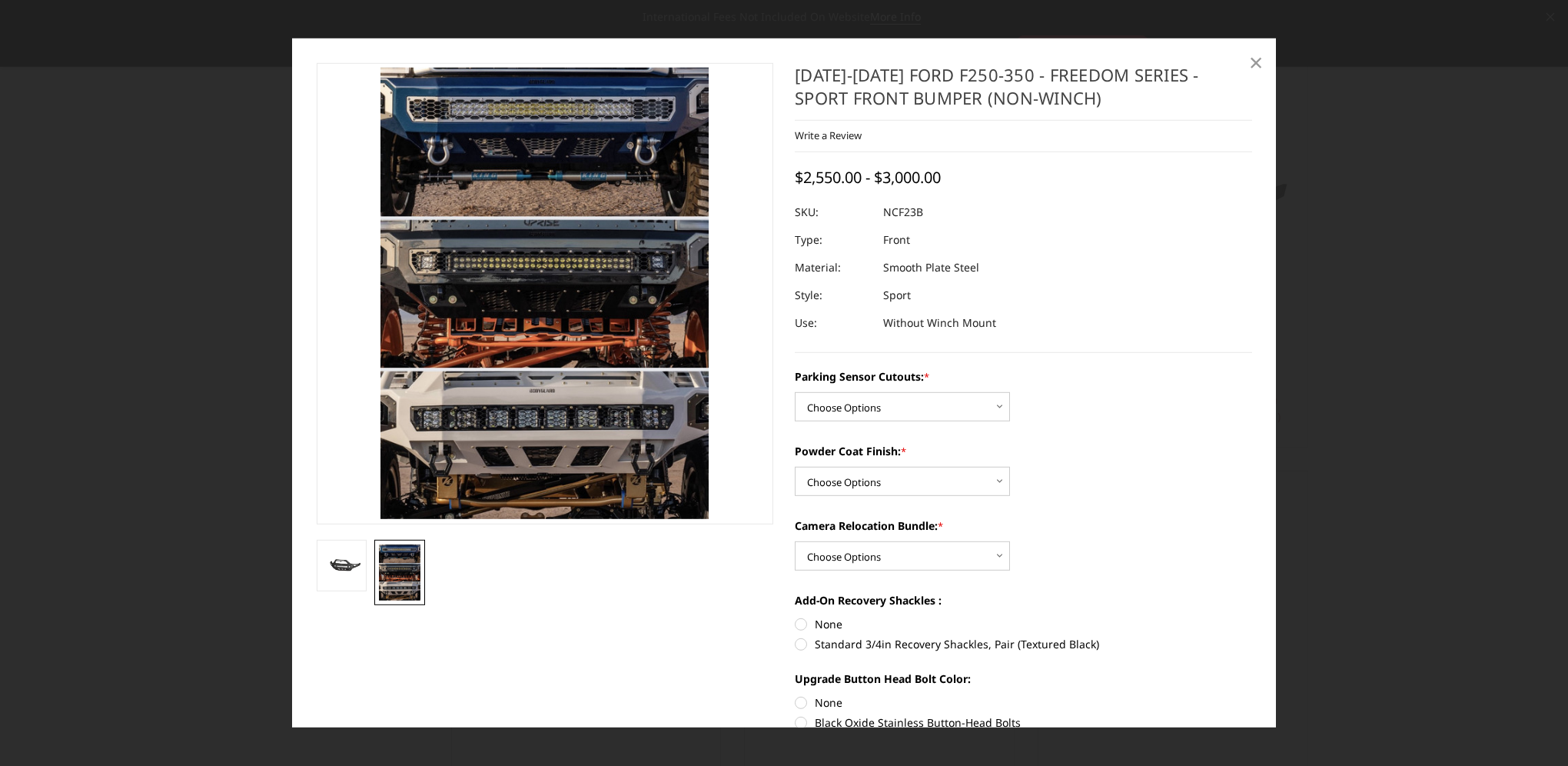
click at [1258, 64] on span "×" at bounding box center [1256, 61] width 14 height 33
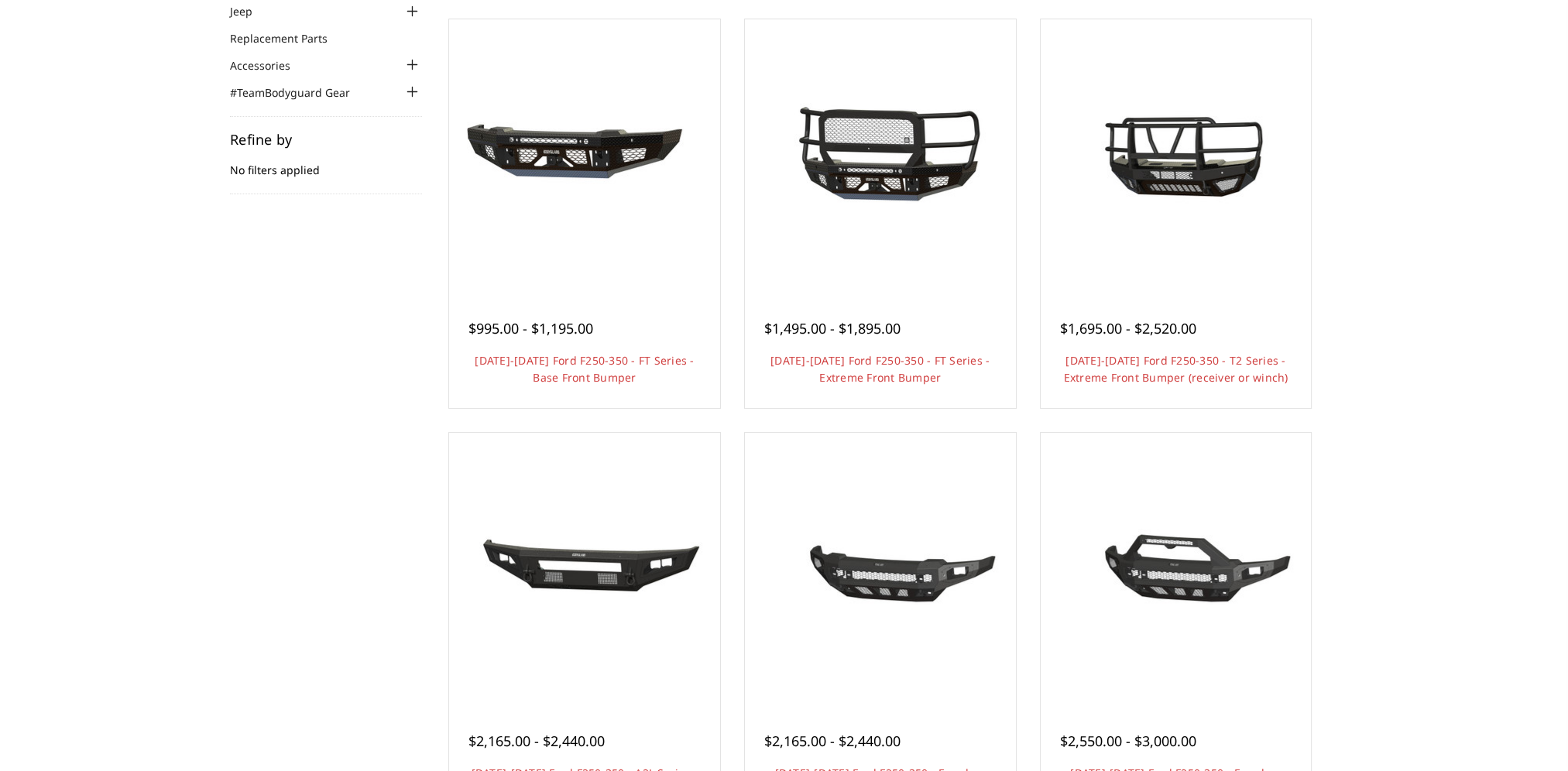
scroll to position [0, 0]
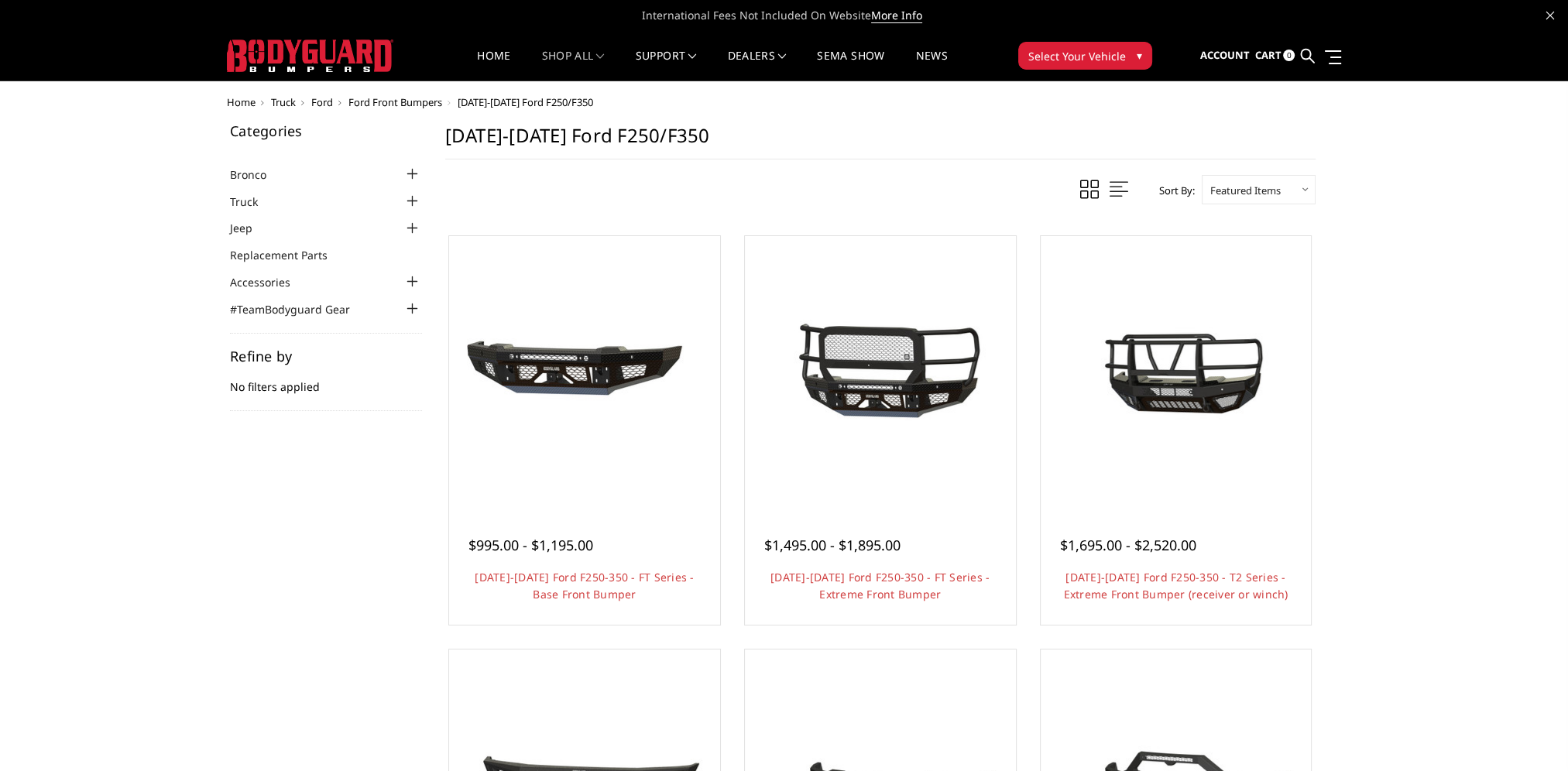
click at [326, 102] on span "Ford" at bounding box center [322, 101] width 22 height 14
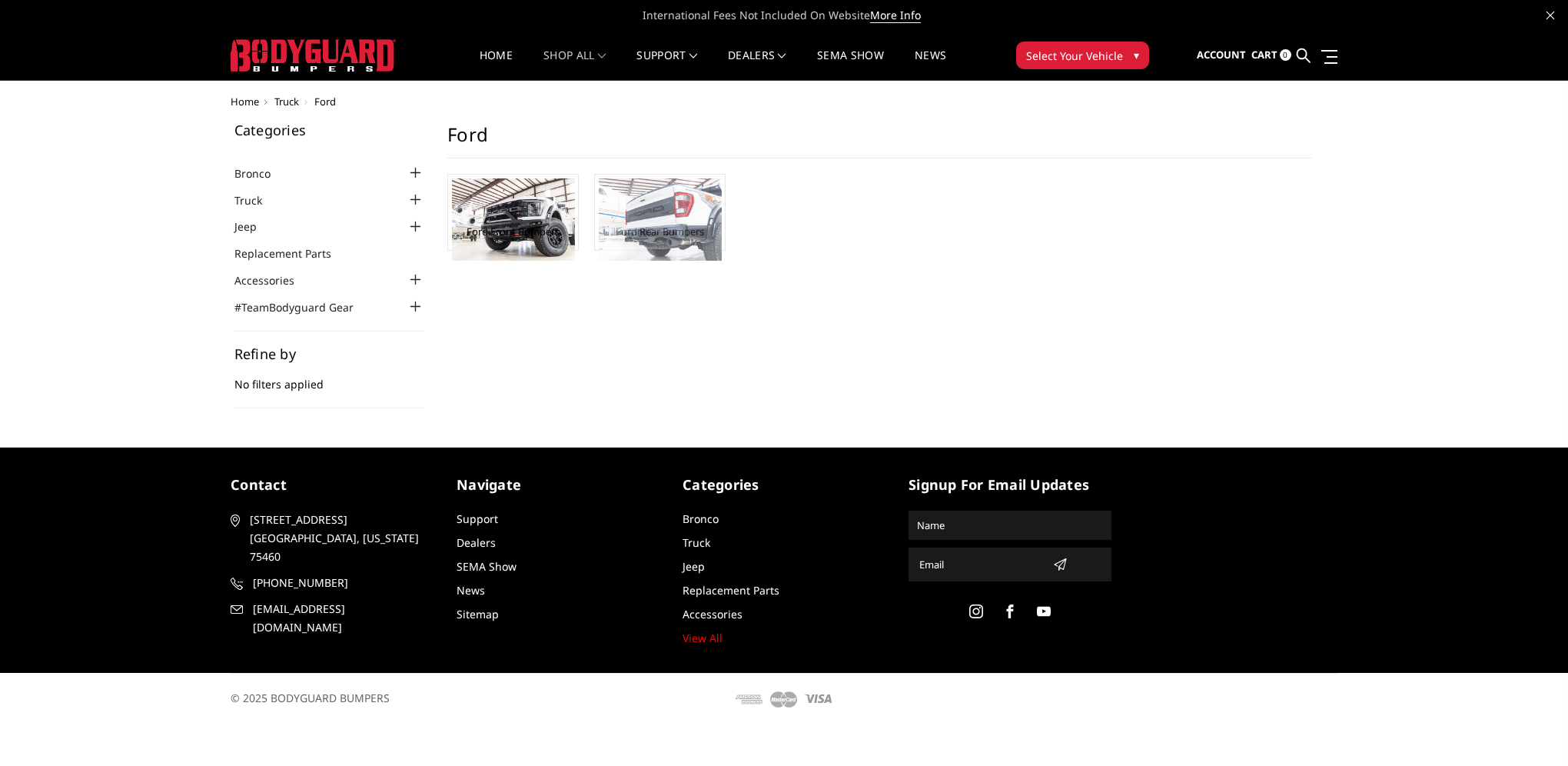
click at [652, 225] on img at bounding box center [660, 220] width 123 height 82
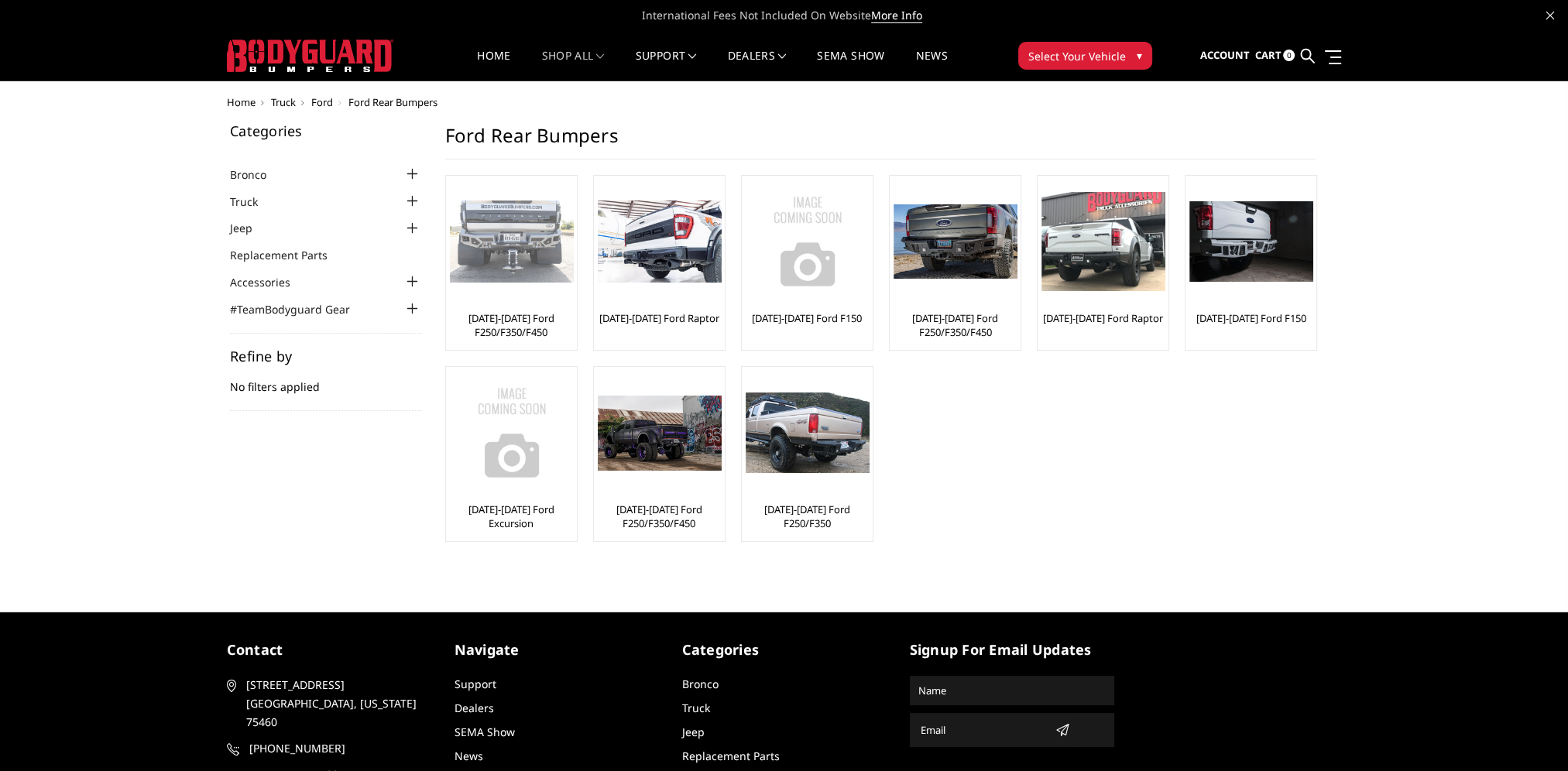
click at [512, 307] on div "[DATE]-[DATE] Ford F250/F350/F450" at bounding box center [511, 263] width 123 height 166
click at [514, 251] on img at bounding box center [512, 242] width 124 height 83
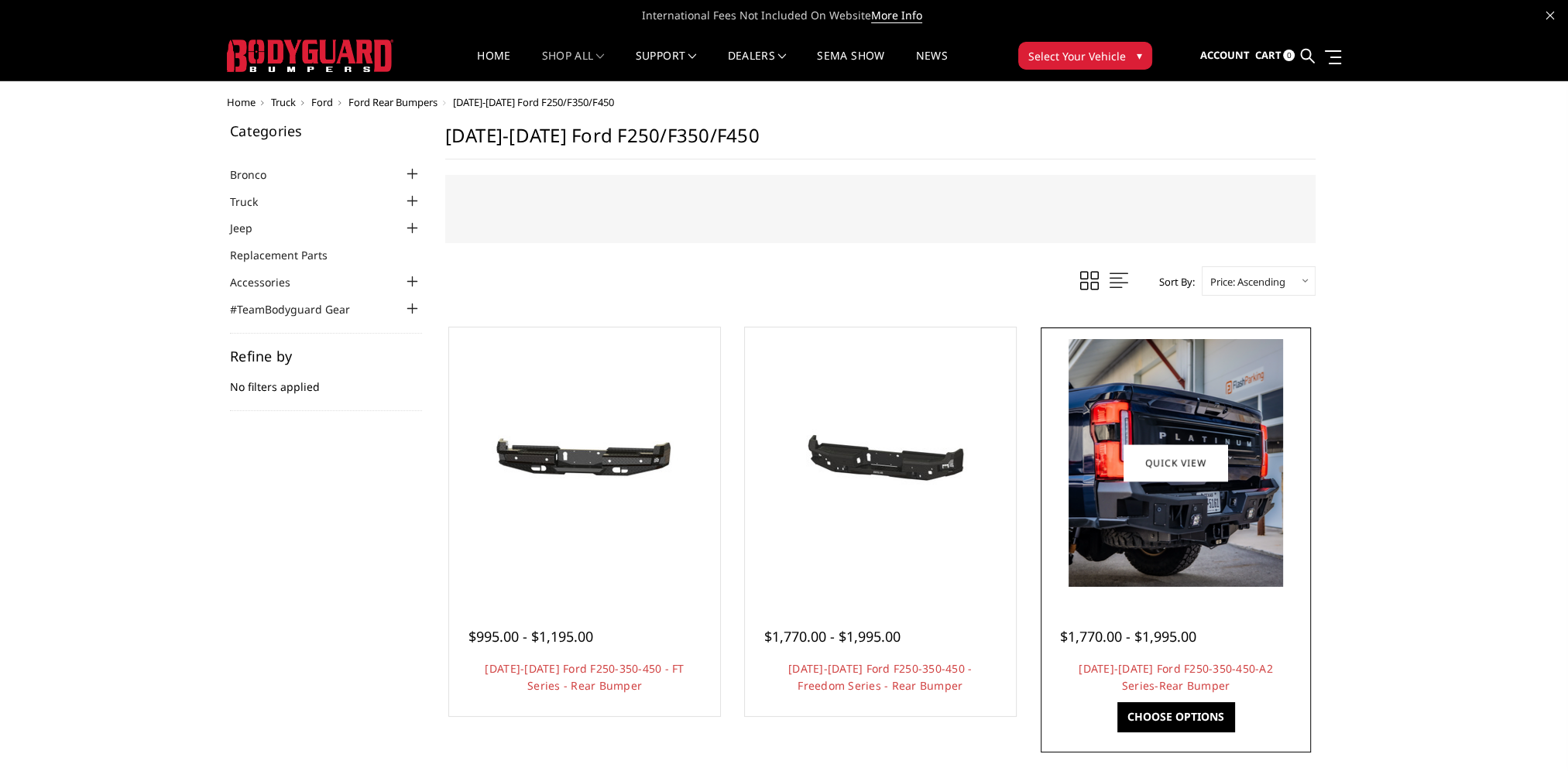
click at [1197, 516] on img at bounding box center [1175, 463] width 215 height 248
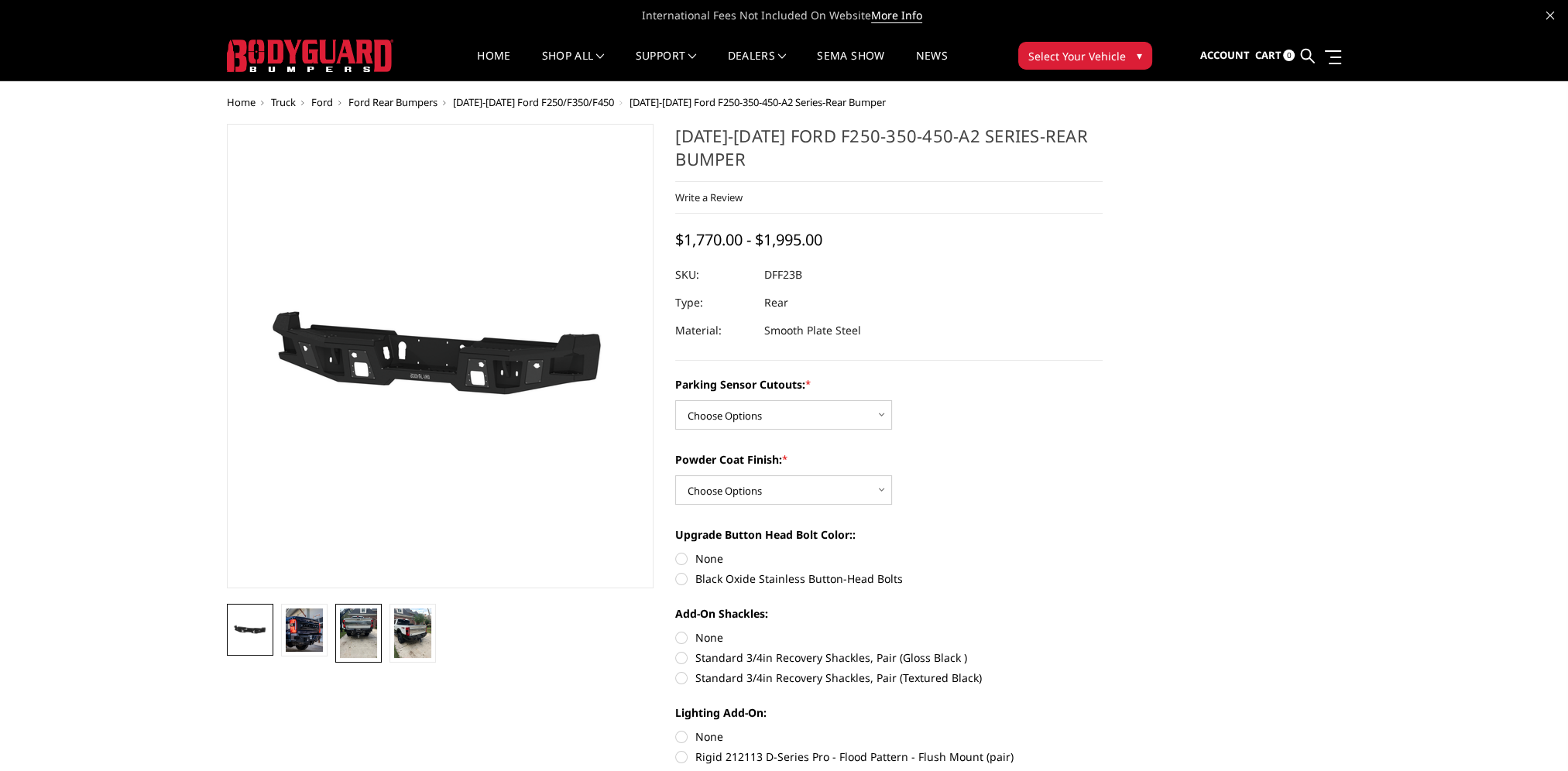
click at [356, 633] on img at bounding box center [358, 634] width 37 height 50
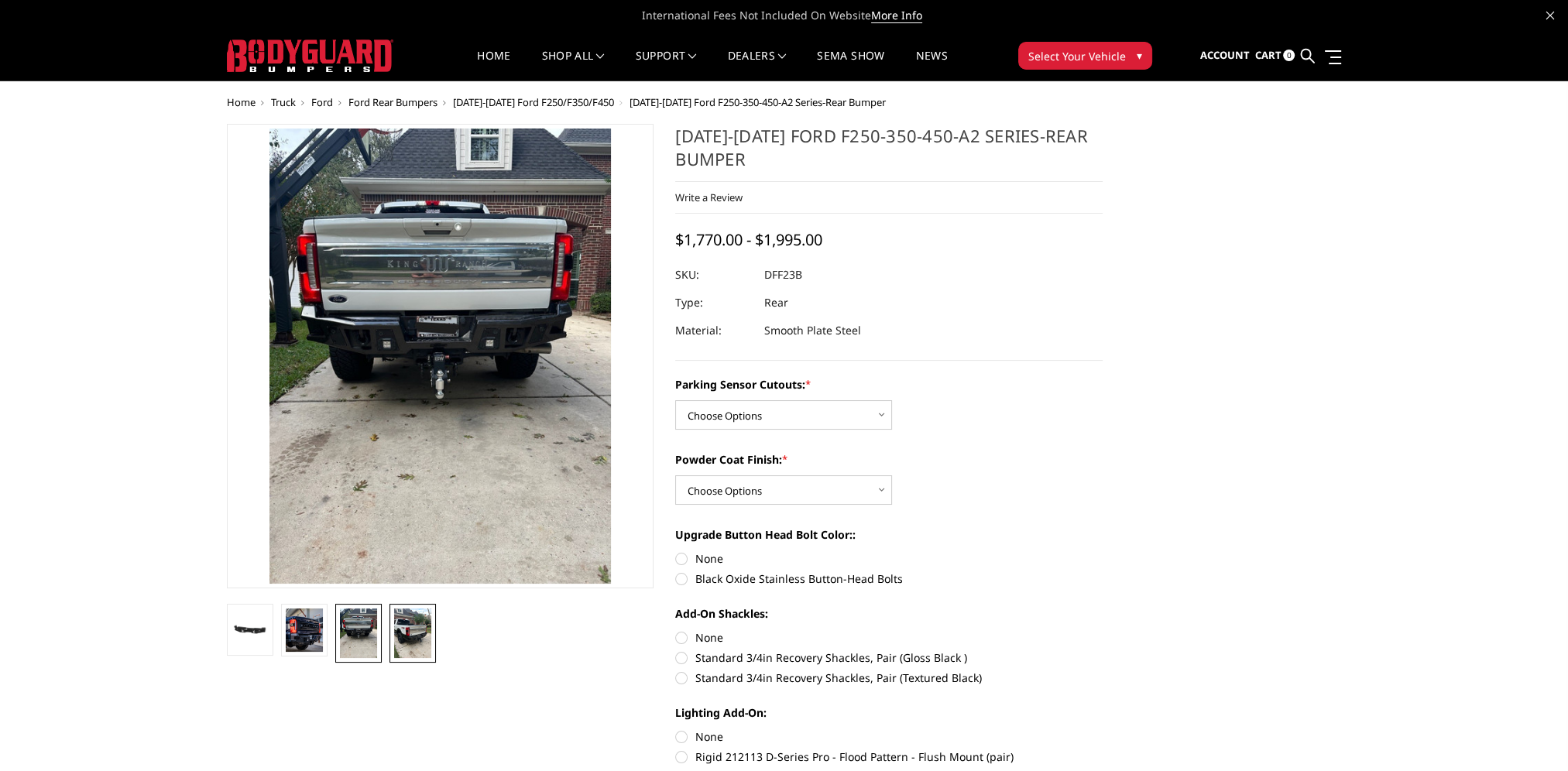
click at [433, 636] on link at bounding box center [412, 634] width 46 height 59
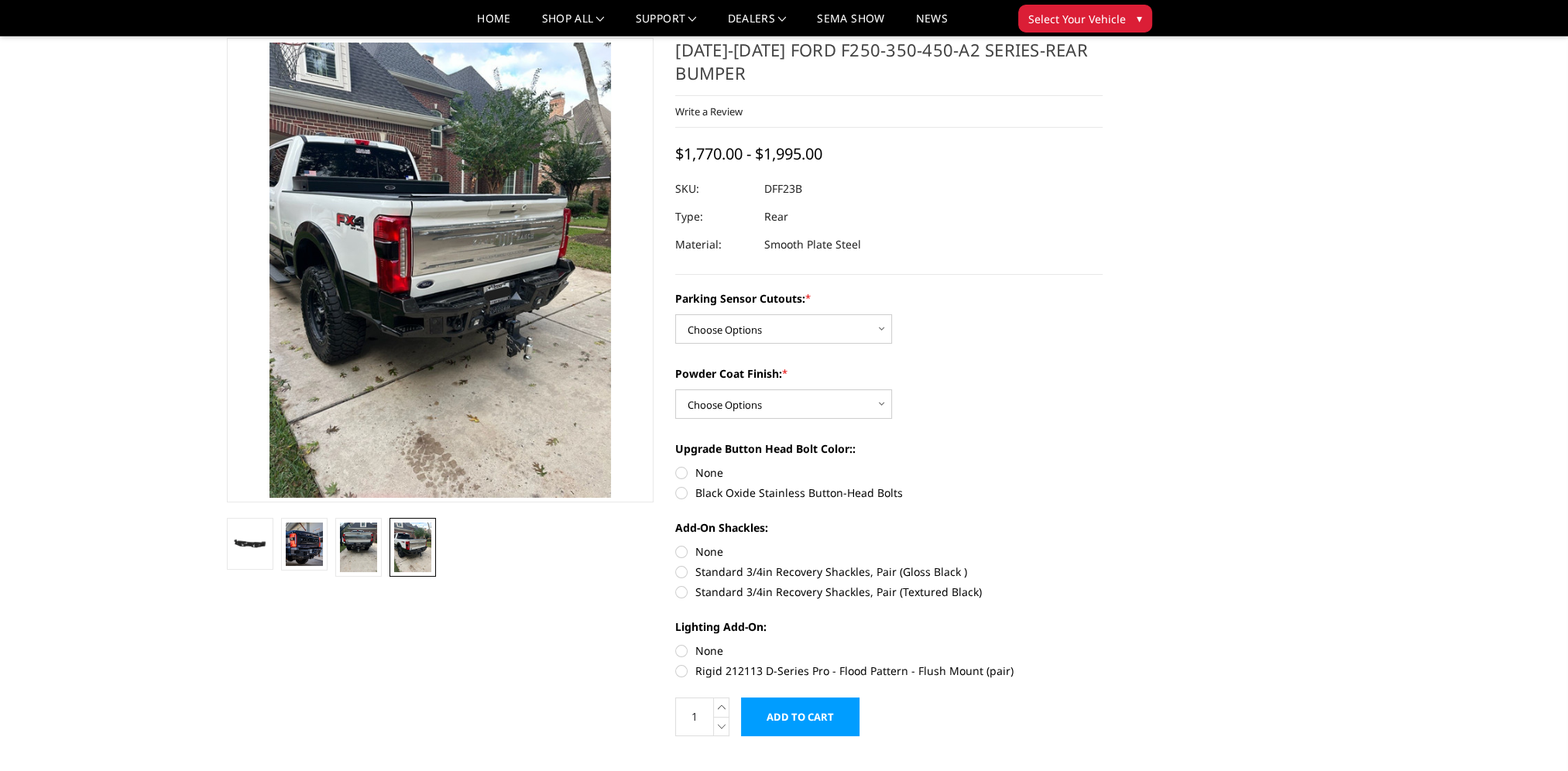
scroll to position [77, 0]
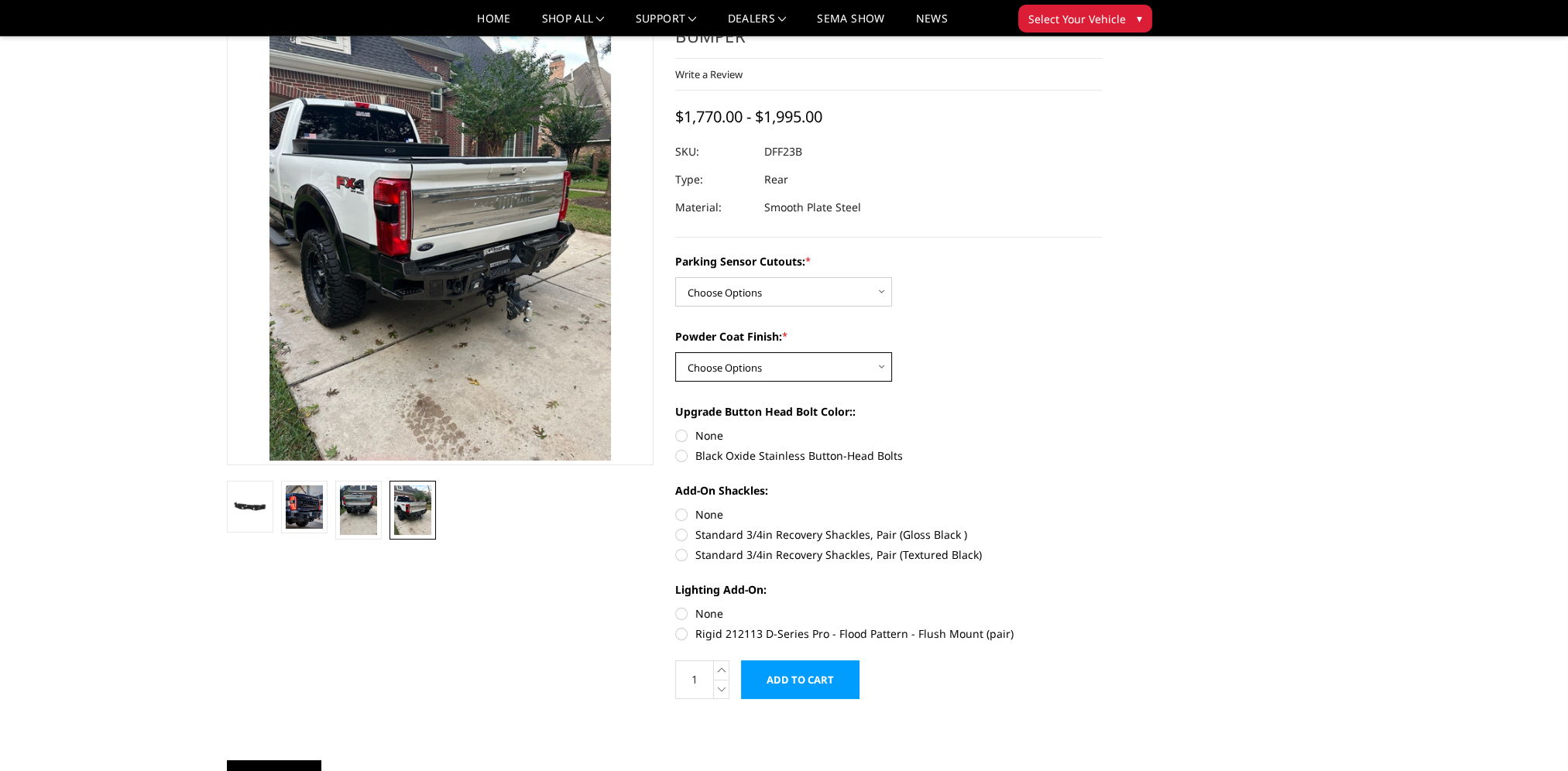
click at [882, 367] on select "Choose Options Bare Metal Textured Black Powder Coat" at bounding box center [783, 367] width 217 height 30
click at [888, 291] on select "Choose Options Yes-With Parking Sensor Cutouts No-Without Parking Sensor Cutouts" at bounding box center [783, 291] width 217 height 30
select select "2436"
click at [675, 277] on select "Choose Options Yes-With Parking Sensor Cutouts No-Without Parking Sensor Cutouts" at bounding box center [783, 291] width 217 height 30
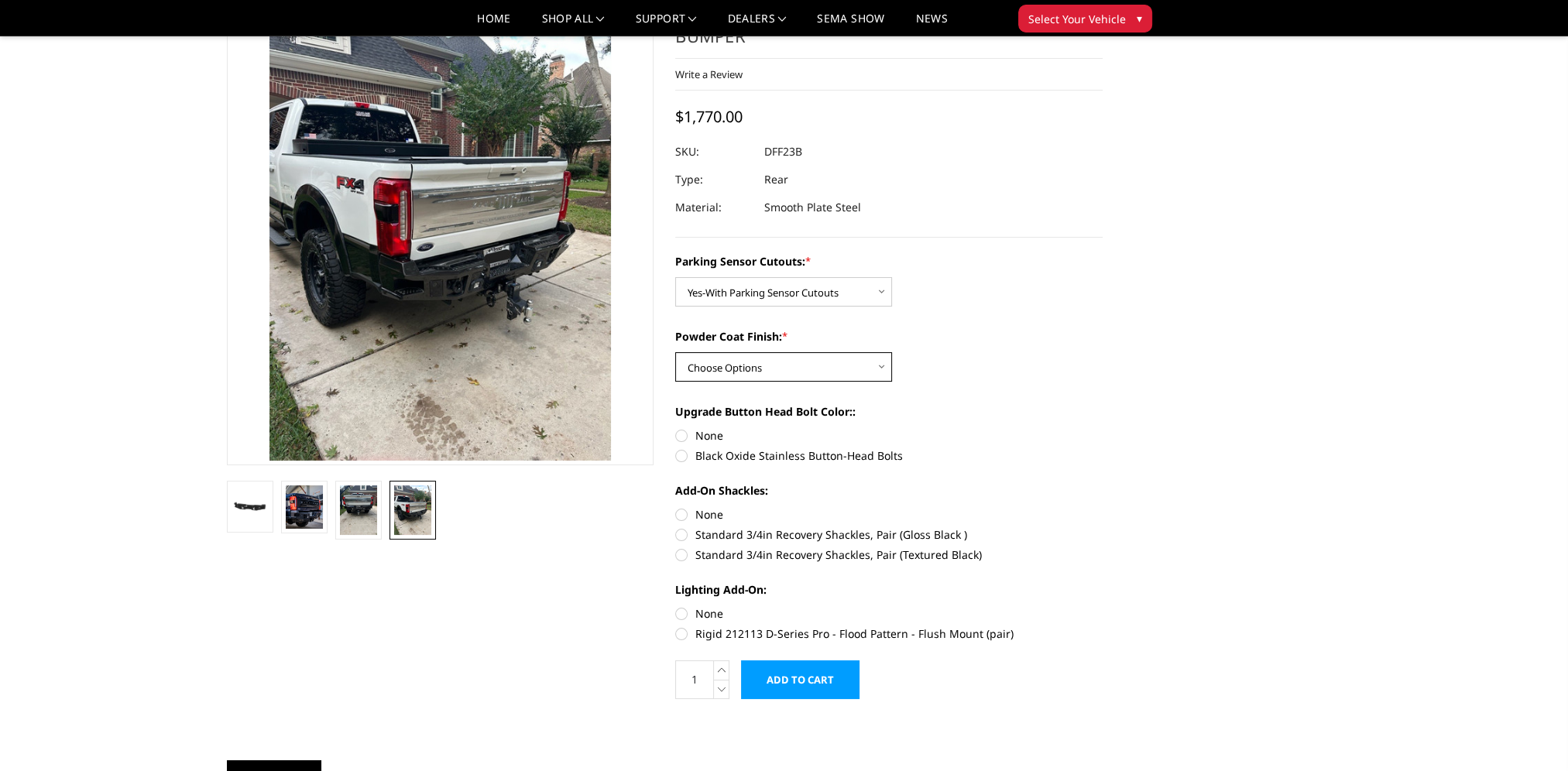
click at [883, 370] on select "Choose Options Bare Metal Textured Black Powder Coat" at bounding box center [783, 367] width 217 height 30
select select "2439"
click at [675, 352] on select "Choose Options Bare Metal Textured Black Powder Coat" at bounding box center [783, 367] width 217 height 30
click at [682, 457] on label "Black Oxide Stainless Button-Head Bolts" at bounding box center [888, 456] width 427 height 17
click at [1102, 428] on input "Black Oxide Stainless Button-Head Bolts" at bounding box center [1102, 427] width 1 height 1
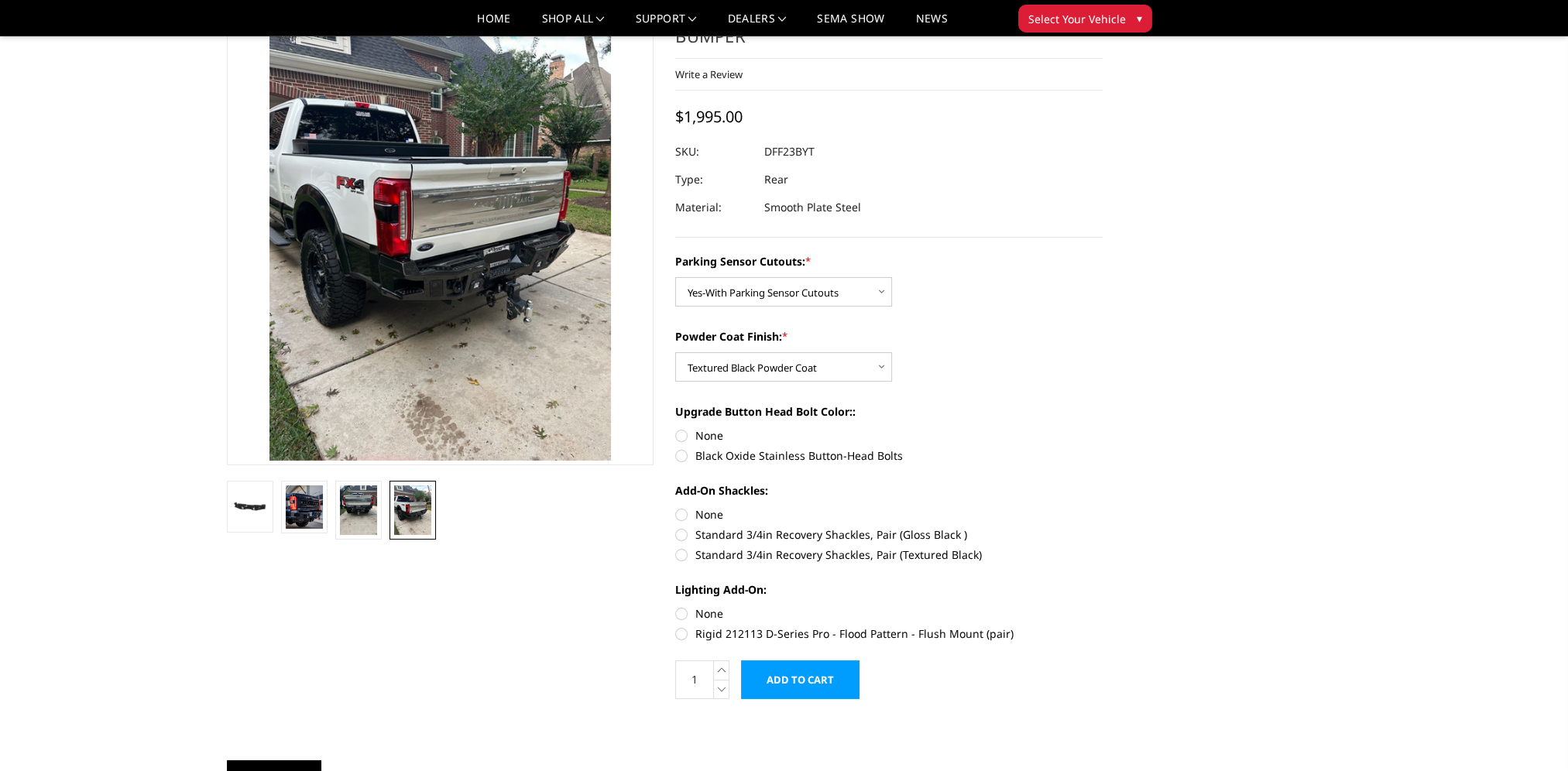
radio input "true"
click at [687, 558] on label "Standard 3/4in Recovery Shackles, Pair (Textured Black)" at bounding box center [888, 555] width 427 height 17
click at [1102, 528] on input "Standard 3/4in Recovery Shackles, Pair (Textured Black)" at bounding box center [1102, 527] width 1 height 1
radio input "true"
click at [681, 636] on label "Rigid 212113 D-Series Pro - Flood Pattern - Flush Mount (pair)" at bounding box center [888, 634] width 427 height 17
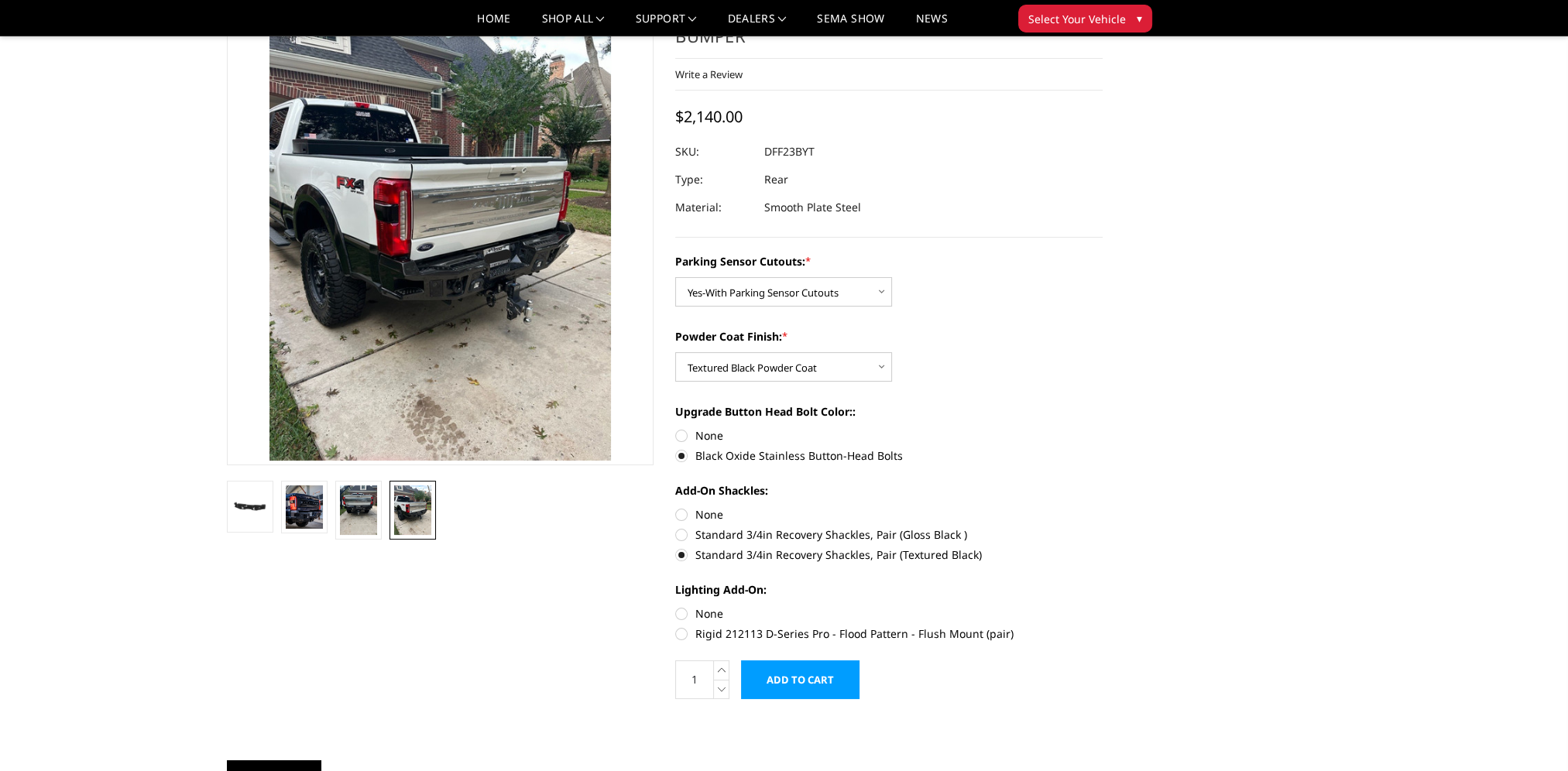
click at [1102, 606] on input "Rigid 212113 D-Series Pro - Flood Pattern - Flush Mount (pair)" at bounding box center [1102, 605] width 1 height 1
radio input "true"
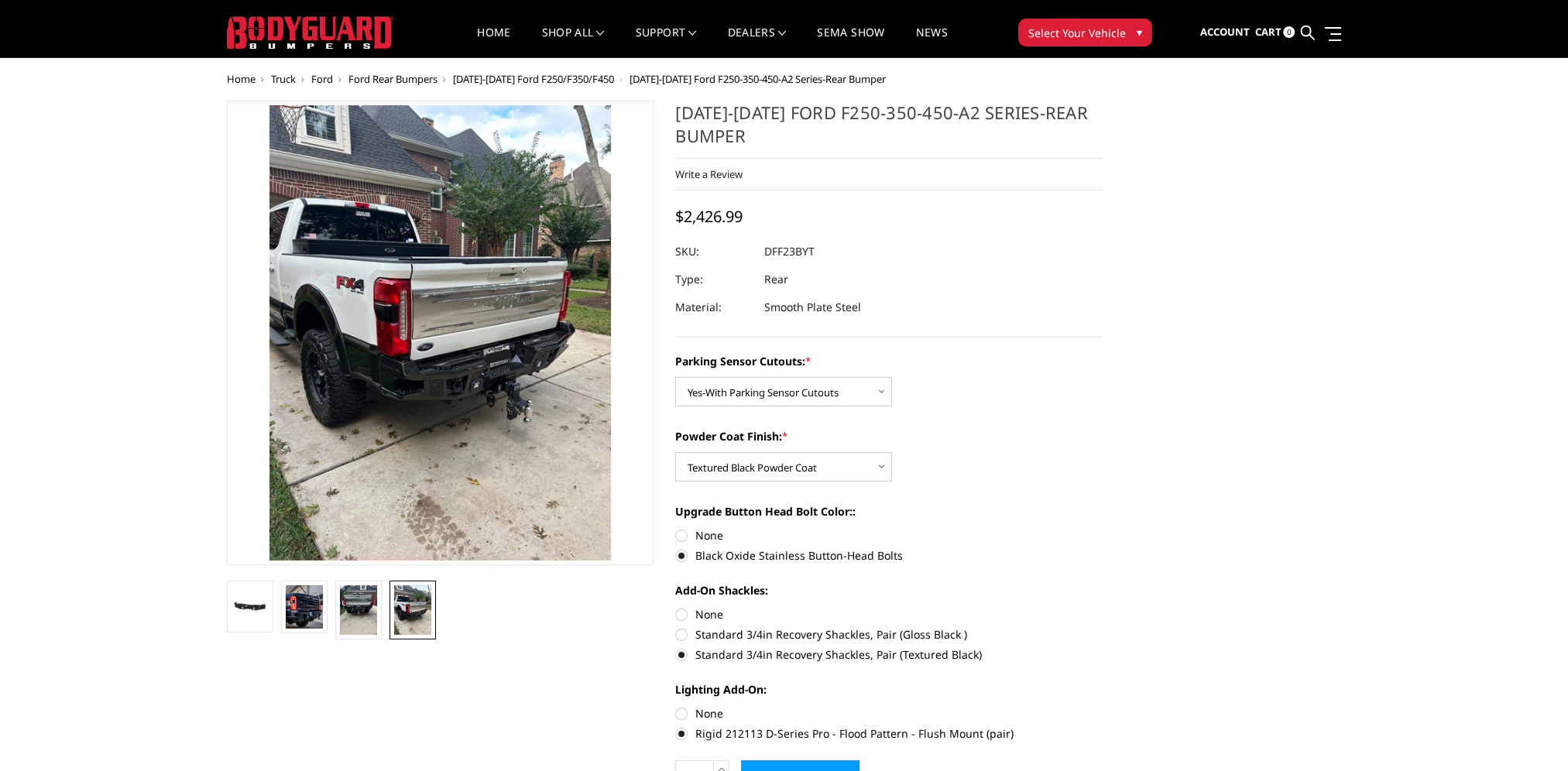
scroll to position [0, 0]
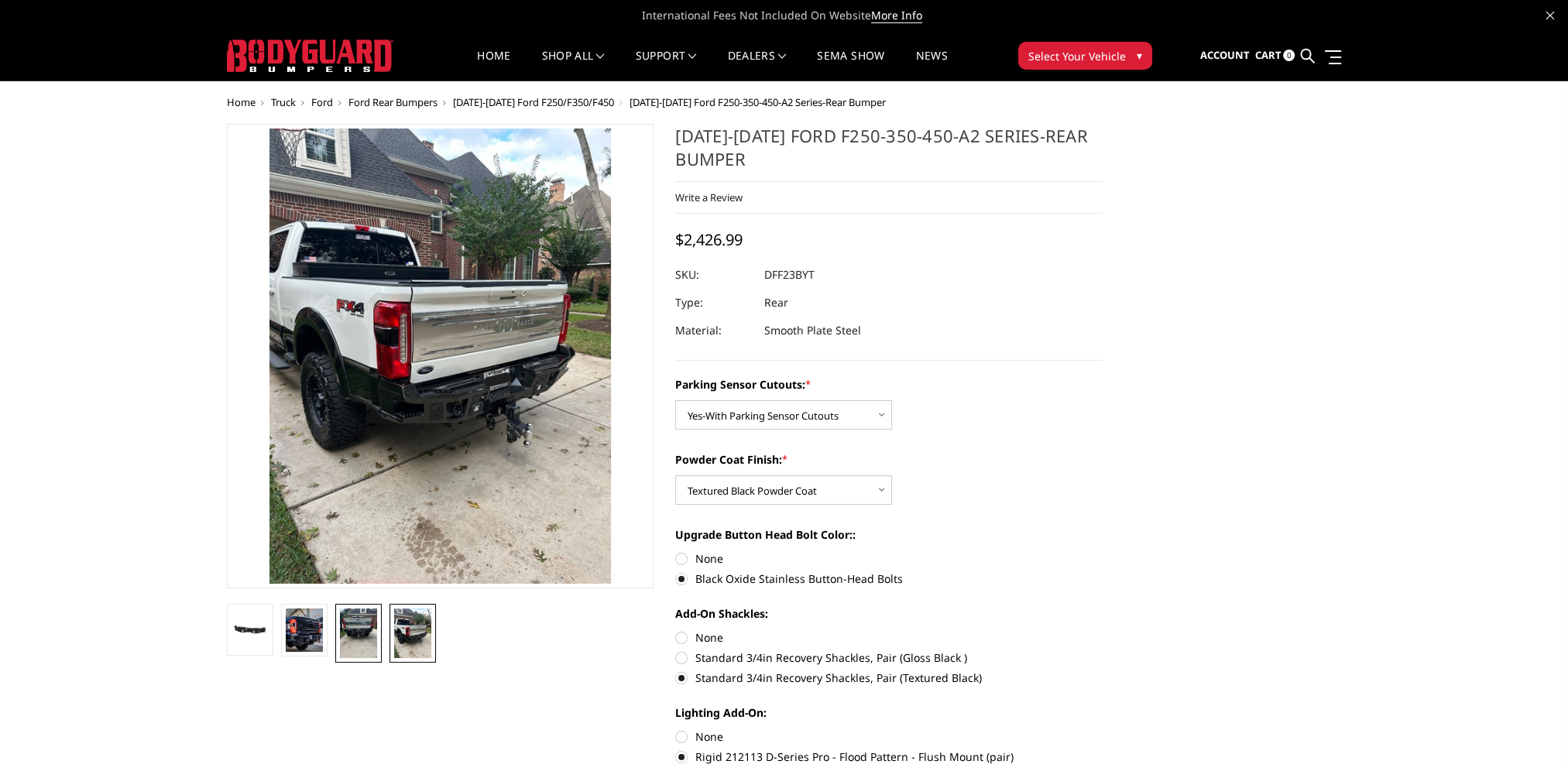
click at [357, 623] on img at bounding box center [358, 634] width 37 height 50
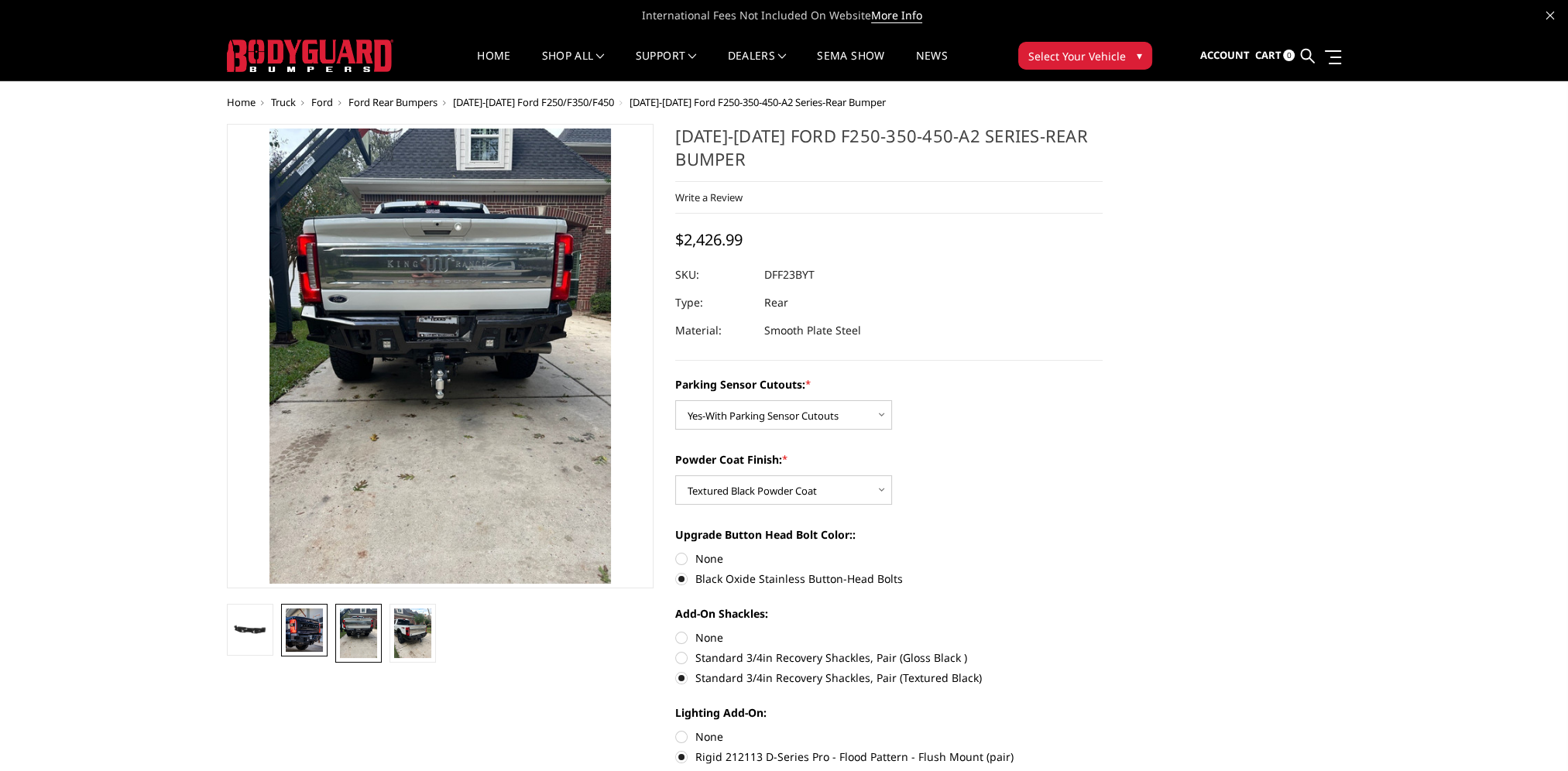
click at [311, 632] on img at bounding box center [304, 630] width 37 height 43
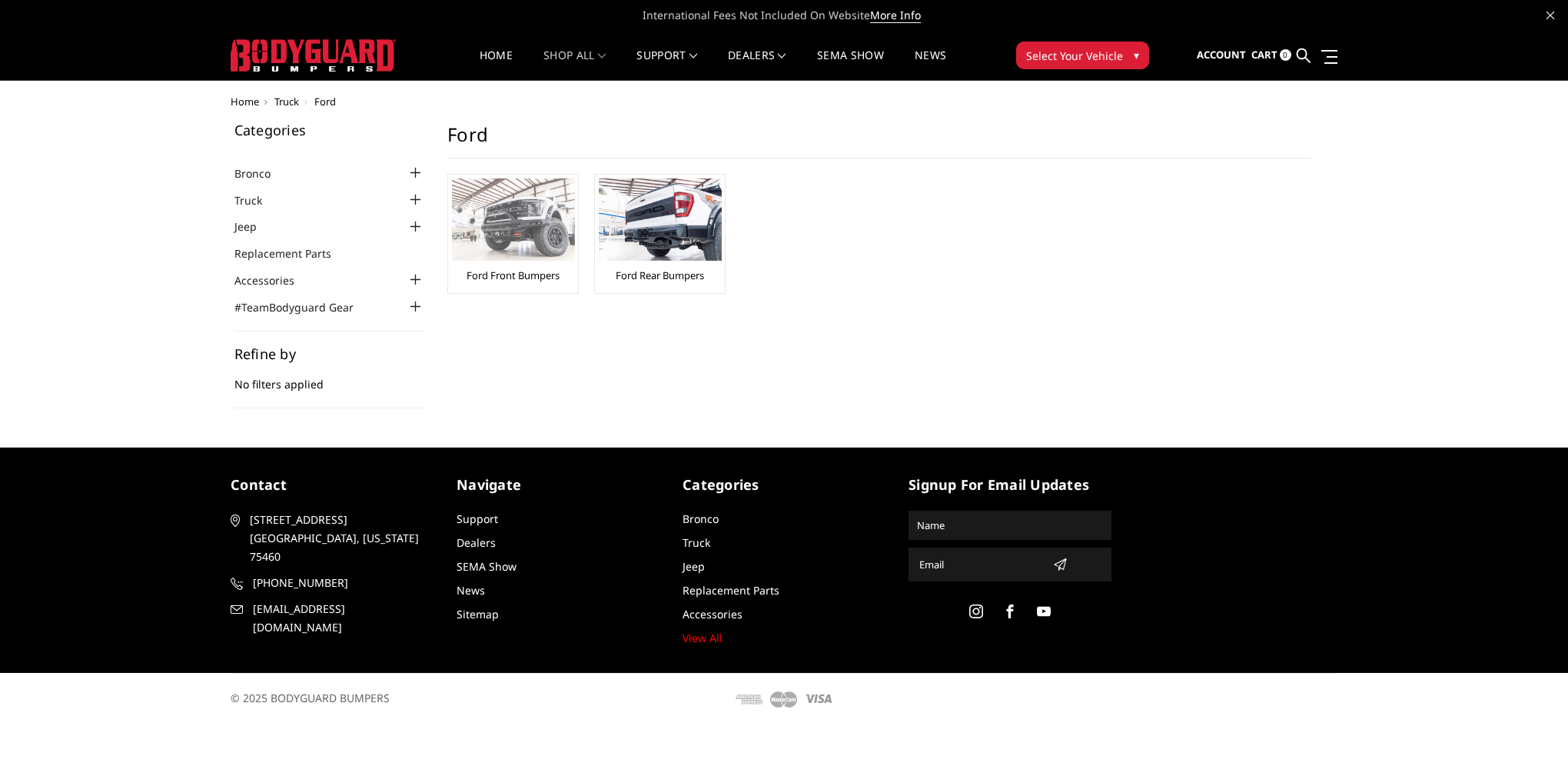
click at [517, 265] on div "Ford Front Bumpers" at bounding box center [513, 234] width 122 height 111
click at [495, 206] on img at bounding box center [514, 220] width 123 height 82
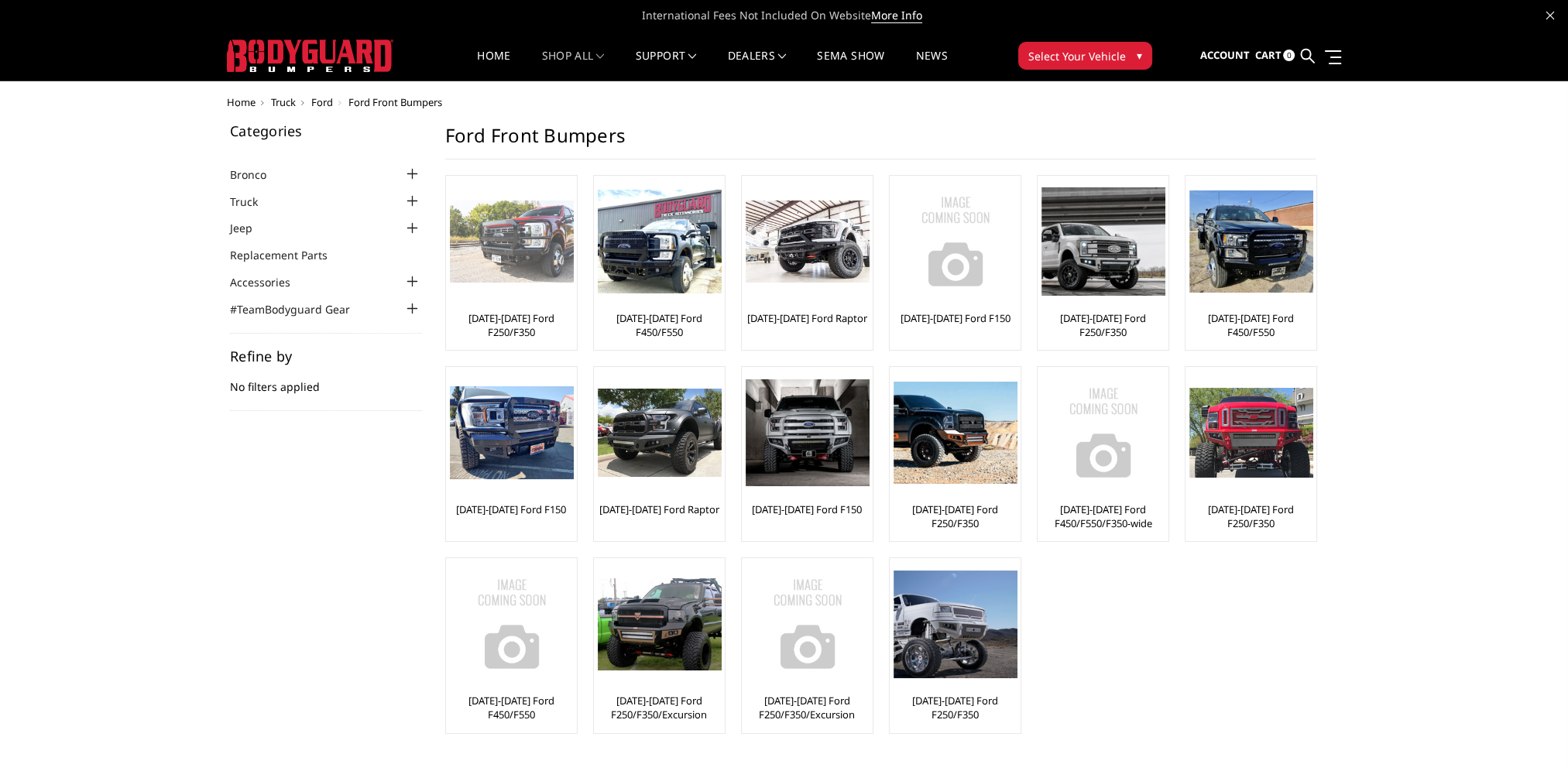
click at [523, 269] on img at bounding box center [512, 242] width 124 height 83
click at [502, 279] on img at bounding box center [512, 242] width 124 height 83
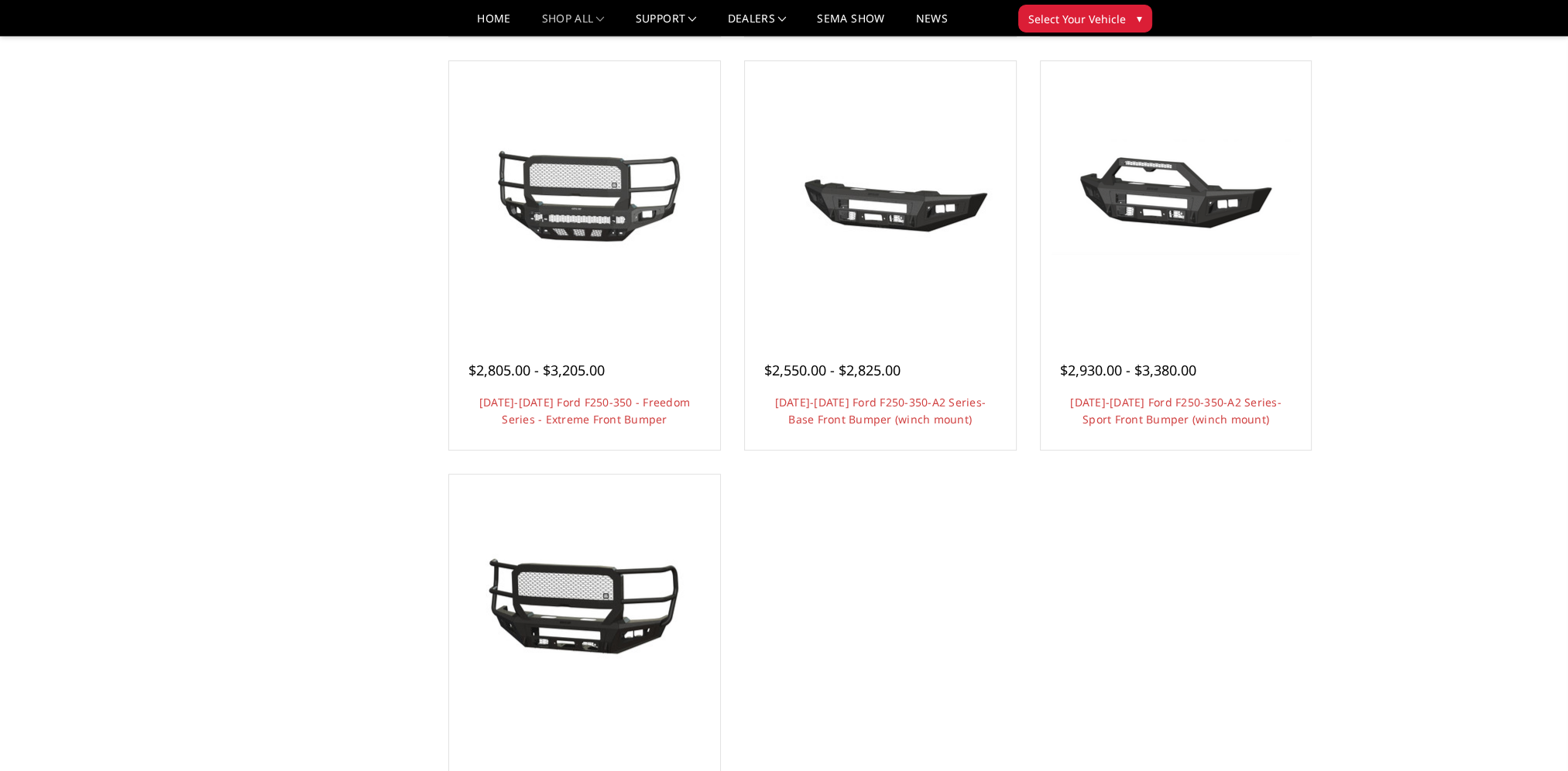
scroll to position [929, 0]
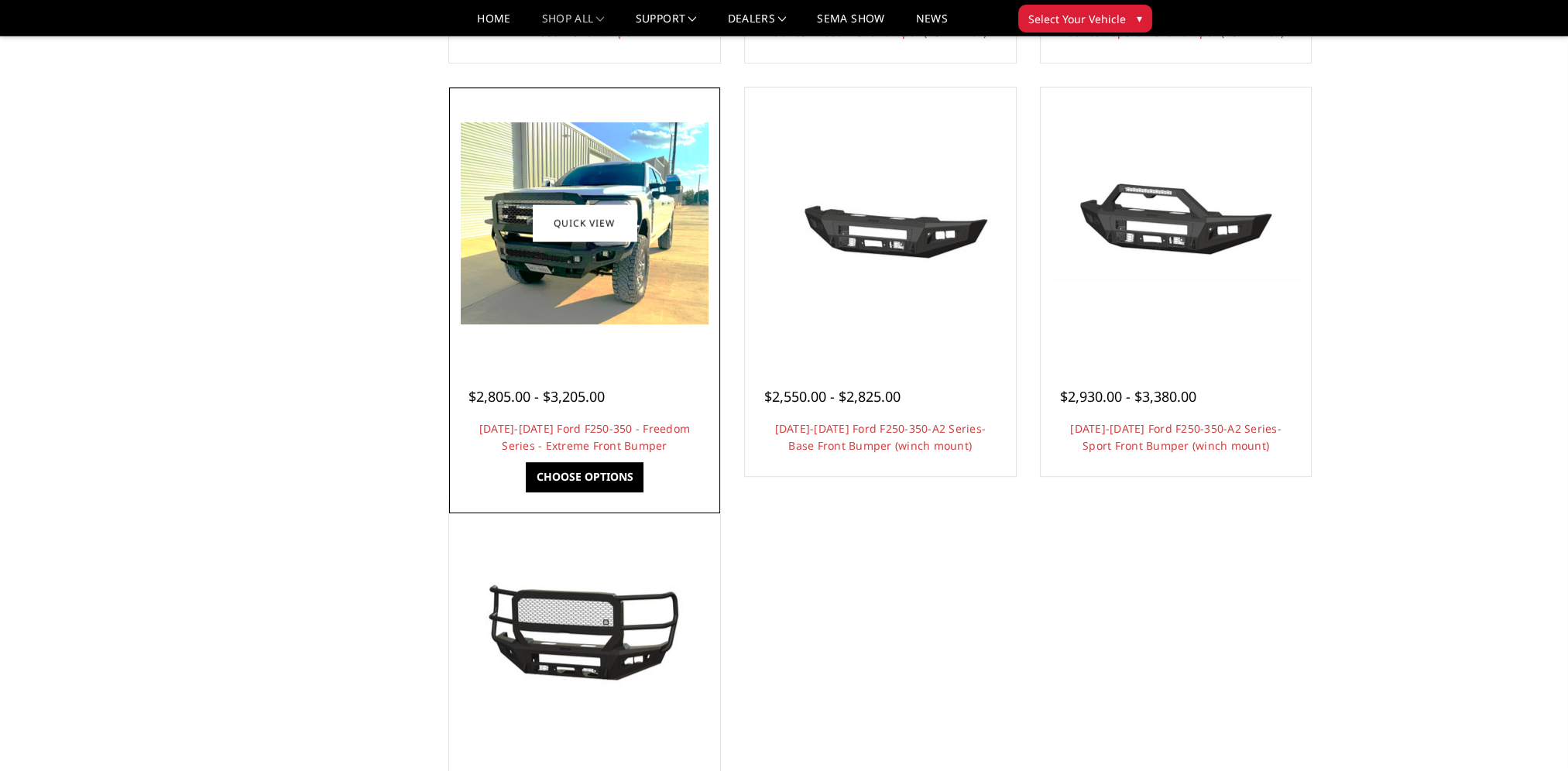
click at [547, 261] on img at bounding box center [584, 223] width 248 height 202
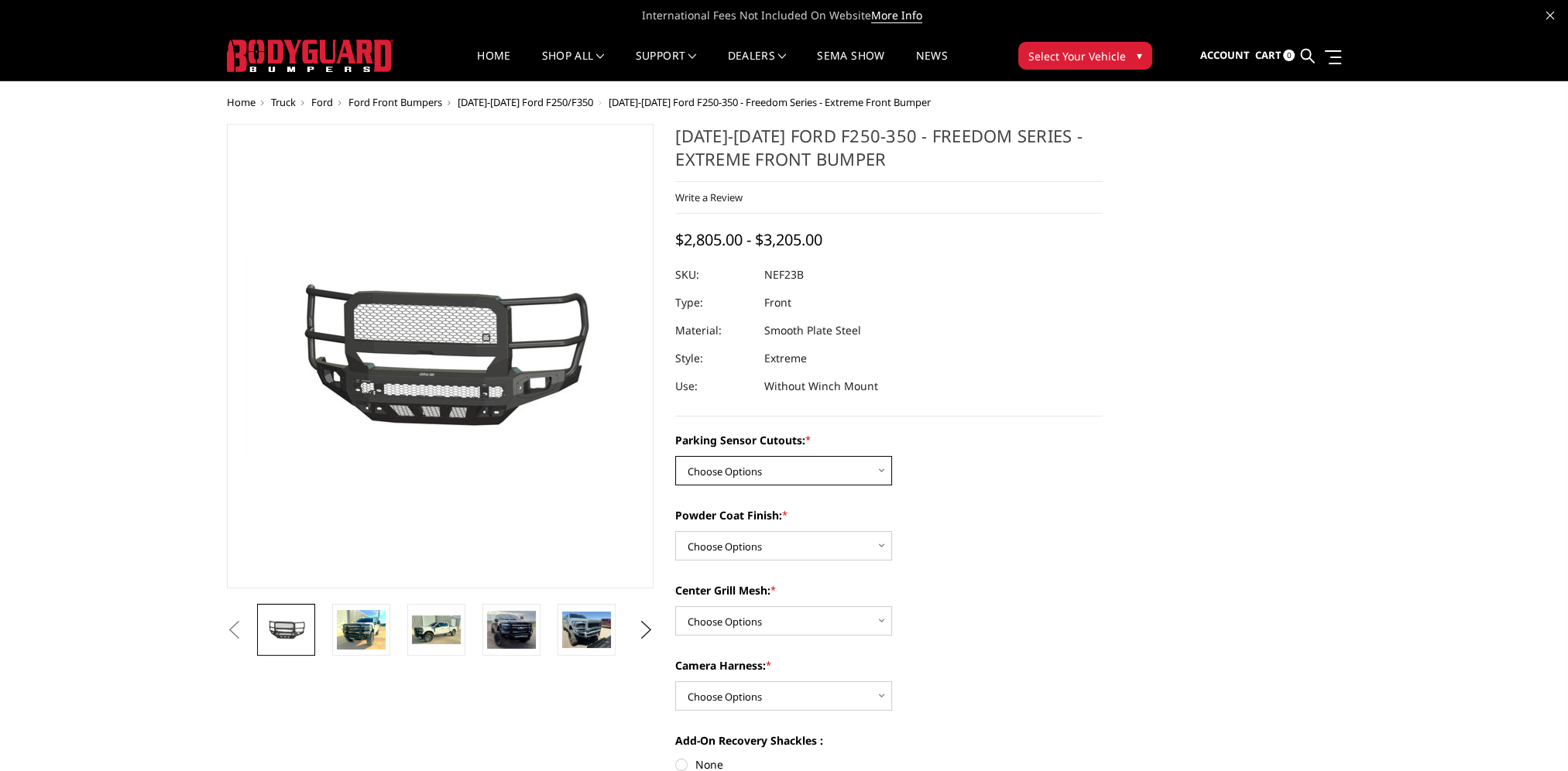
click at [884, 470] on select "Choose Options No - Without Parking Sensor Cutouts Yes - With Parking Sensor Cu…" at bounding box center [783, 470] width 217 height 30
select select "2583"
click at [675, 456] on select "Choose Options No - Without Parking Sensor Cutouts Yes - With Parking Sensor Cu…" at bounding box center [783, 470] width 217 height 30
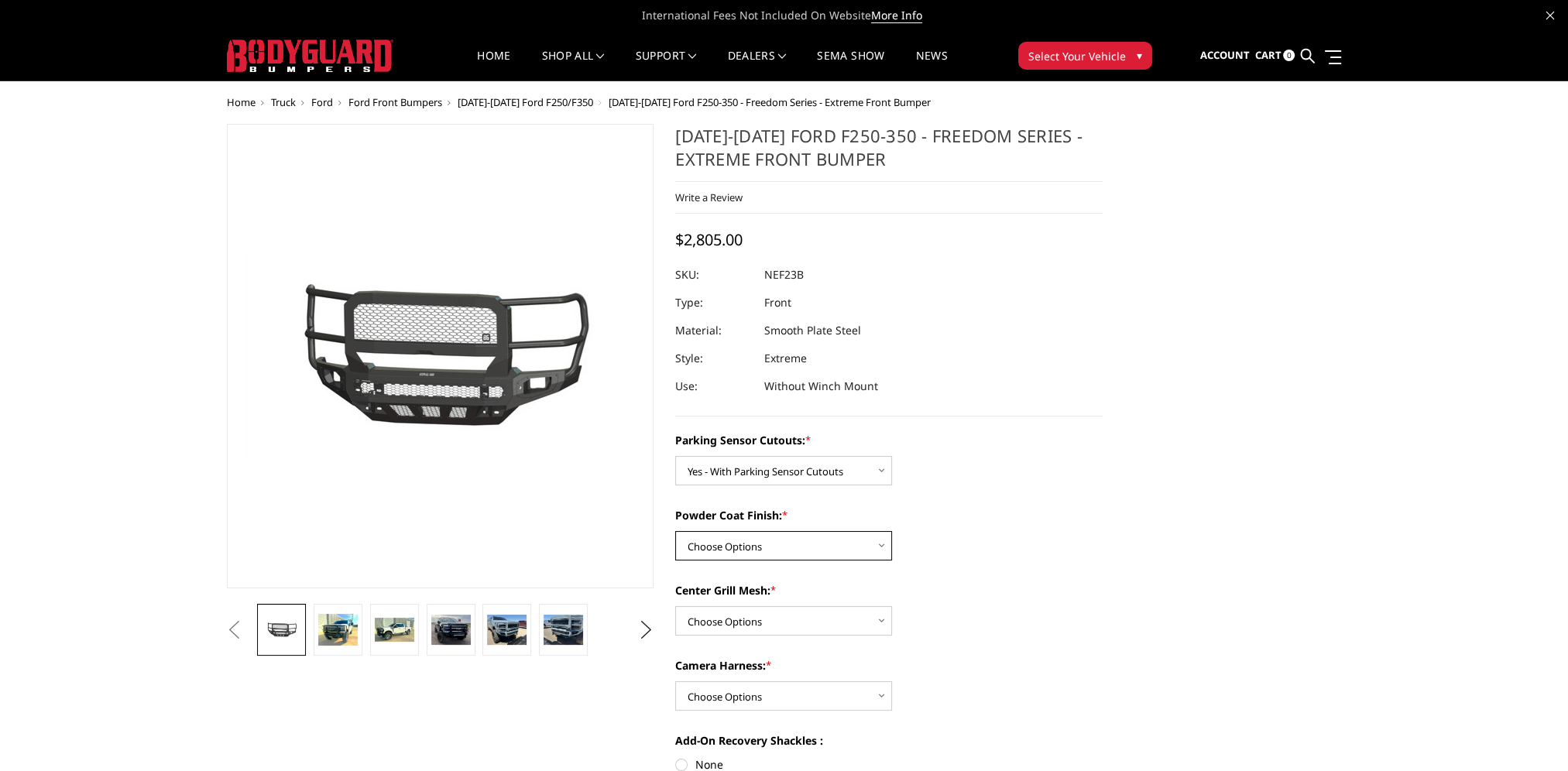
click at [884, 547] on select "Choose Options Bare Metal Textured Black Powder Coat" at bounding box center [783, 546] width 217 height 30
select select "2585"
click at [675, 531] on select "Choose Options Bare Metal Textured Black Powder Coat" at bounding box center [783, 546] width 217 height 30
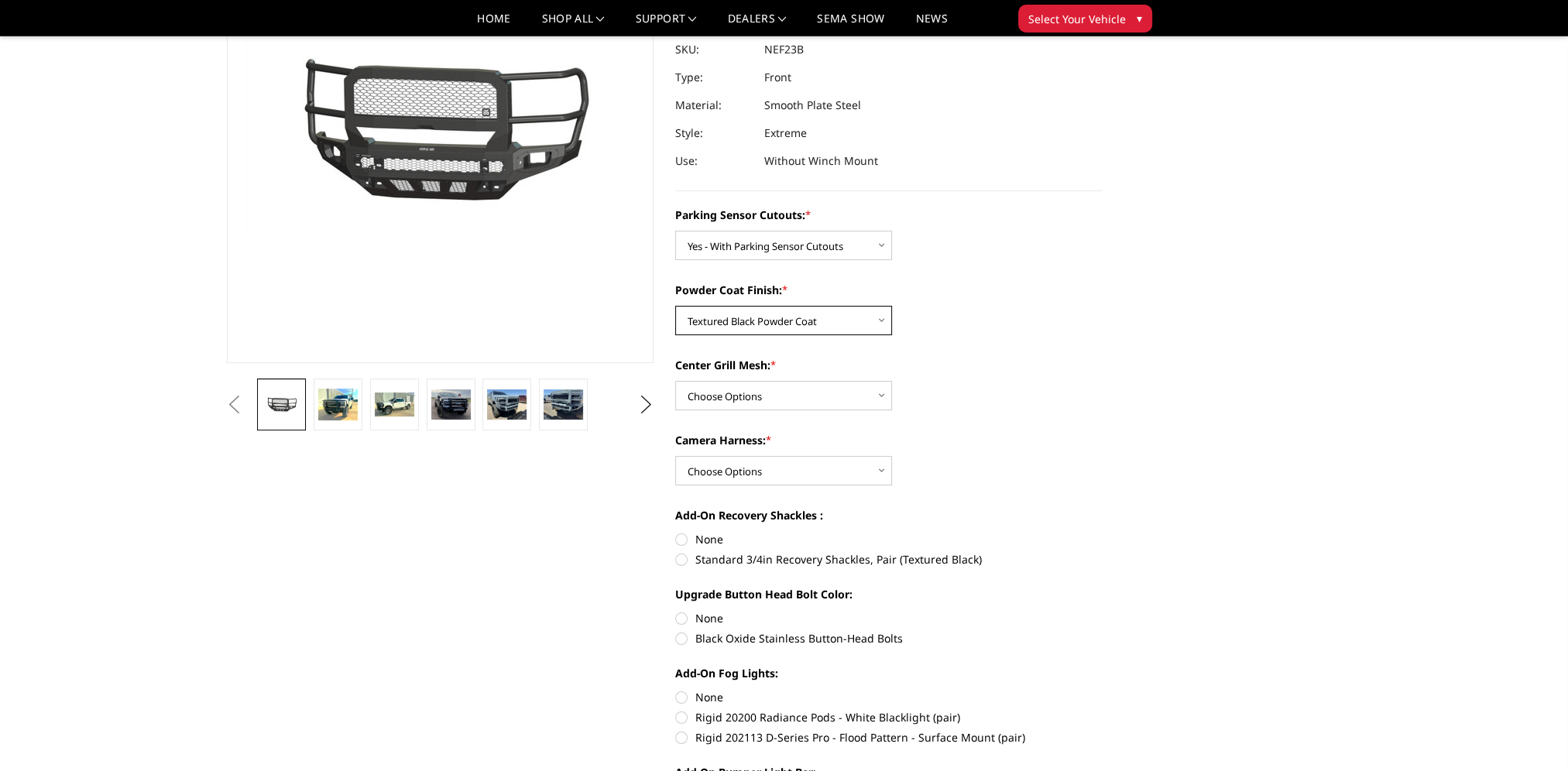
scroll to position [232, 0]
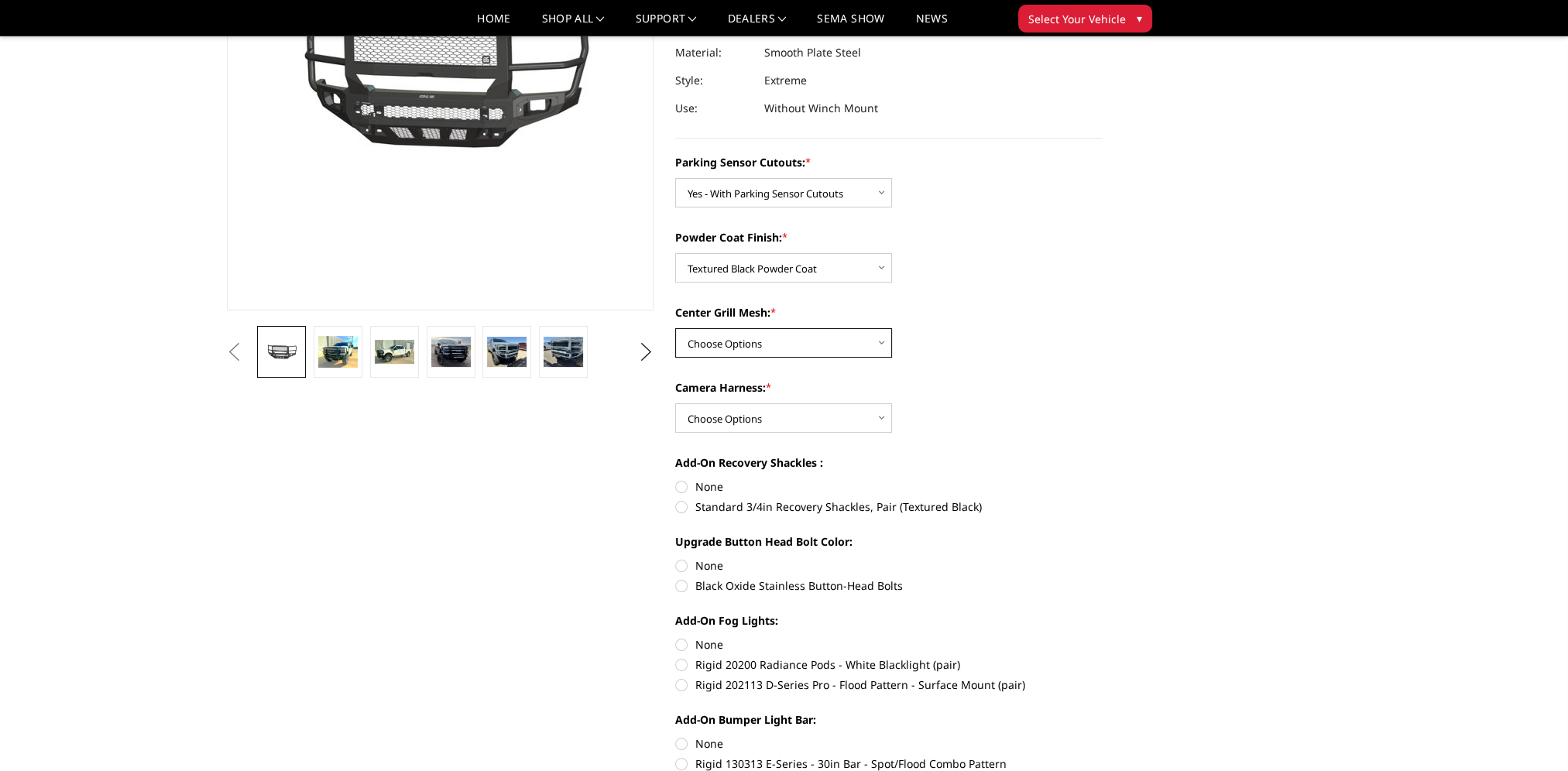
click at [882, 343] on select "Choose Options With Center Grill Mesh Without Center Grill Mesh" at bounding box center [783, 343] width 217 height 30
select select "2586"
click at [675, 328] on select "Choose Options With Center Grill Mesh Without Center Grill Mesh" at bounding box center [783, 343] width 217 height 30
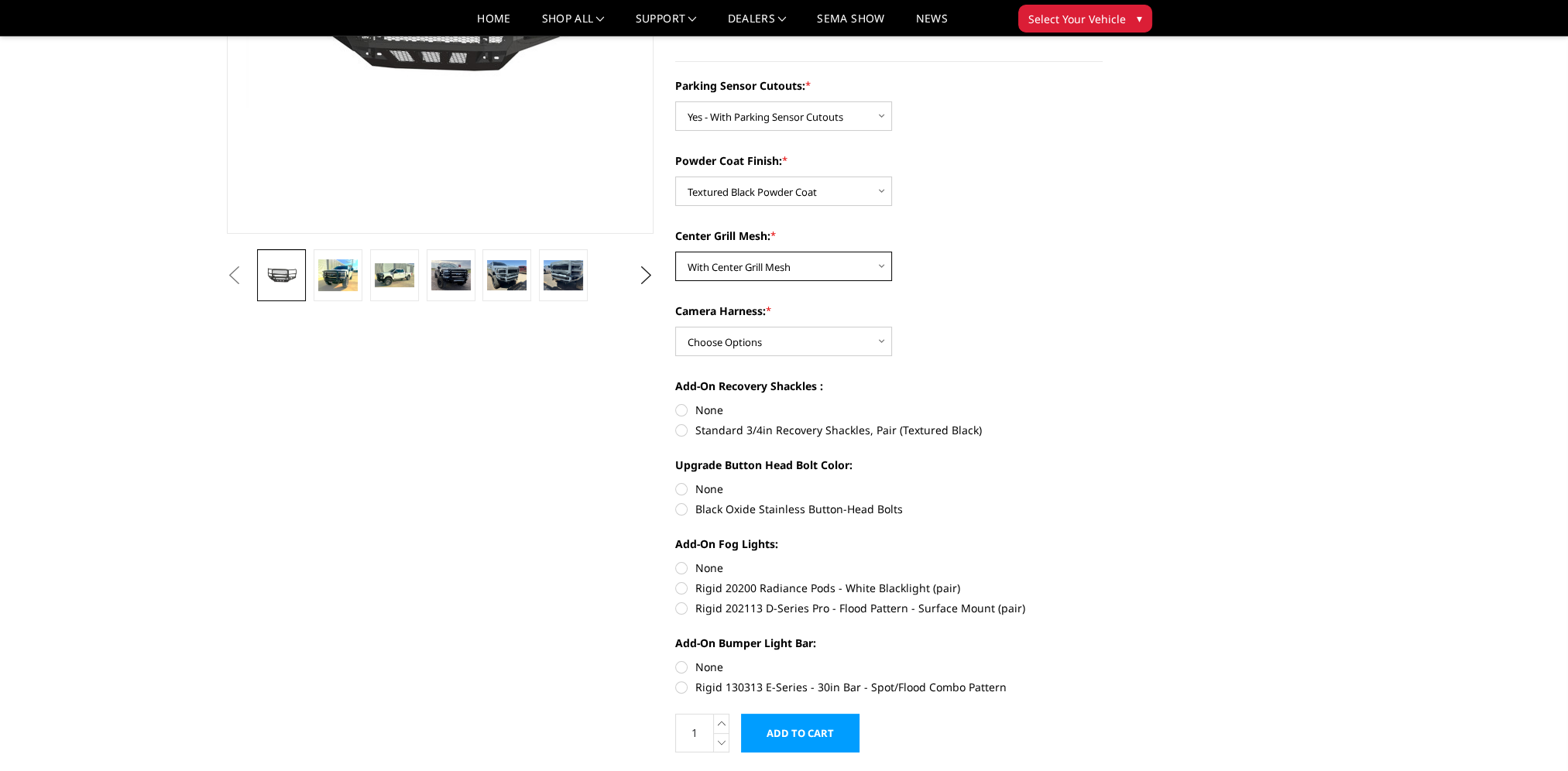
scroll to position [310, 0]
click at [885, 339] on select "Choose Options WITH Camera Harness WITHOUT Camera Harness" at bounding box center [783, 340] width 217 height 30
select select "2588"
click at [675, 326] on select "Choose Options WITH Camera Harness WITHOUT Camera Harness" at bounding box center [783, 340] width 217 height 30
click at [682, 433] on label "Standard 3/4in Recovery Shackles, Pair (Textured Black)" at bounding box center [888, 430] width 427 height 17
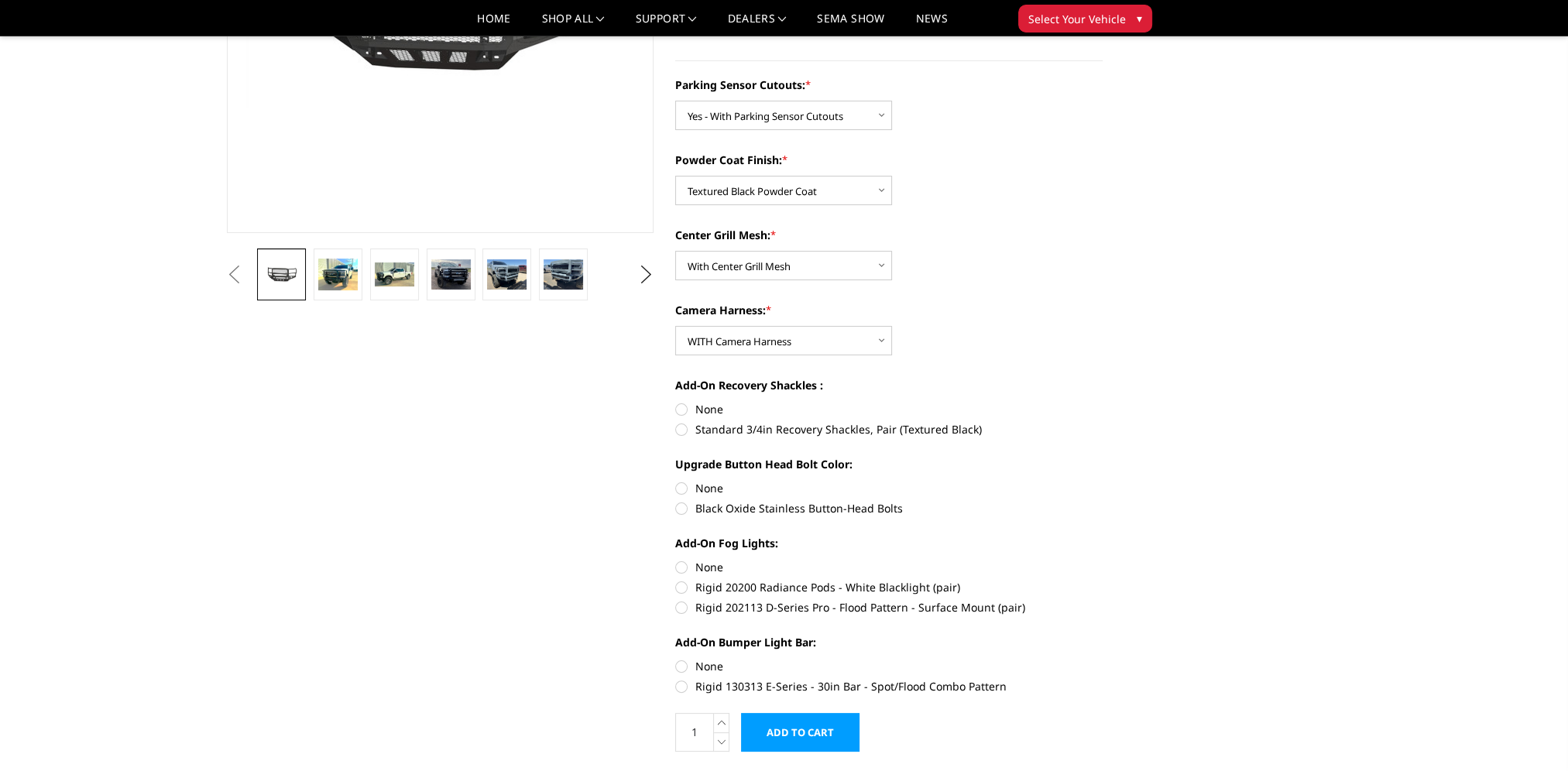
click at [1102, 402] on input "Standard 3/4in Recovery Shackles, Pair (Textured Black)" at bounding box center [1102, 401] width 1 height 1
radio input "true"
click at [677, 512] on label "Black Oxide Stainless Button-Head Bolts" at bounding box center [888, 508] width 427 height 17
click at [1102, 480] on input "Black Oxide Stainless Button-Head Bolts" at bounding box center [1102, 480] width 1 height 1
radio input "true"
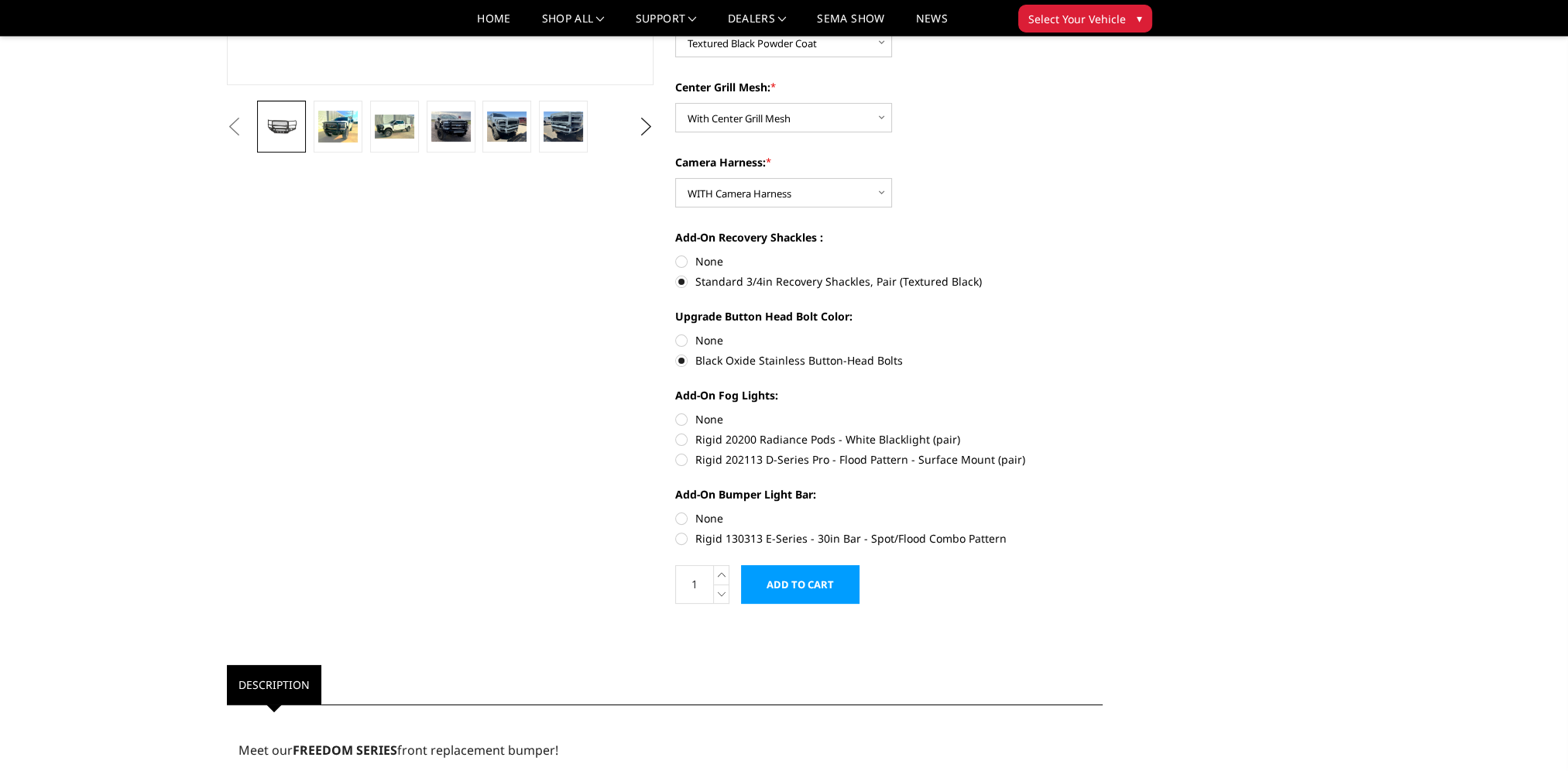
scroll to position [465, 0]
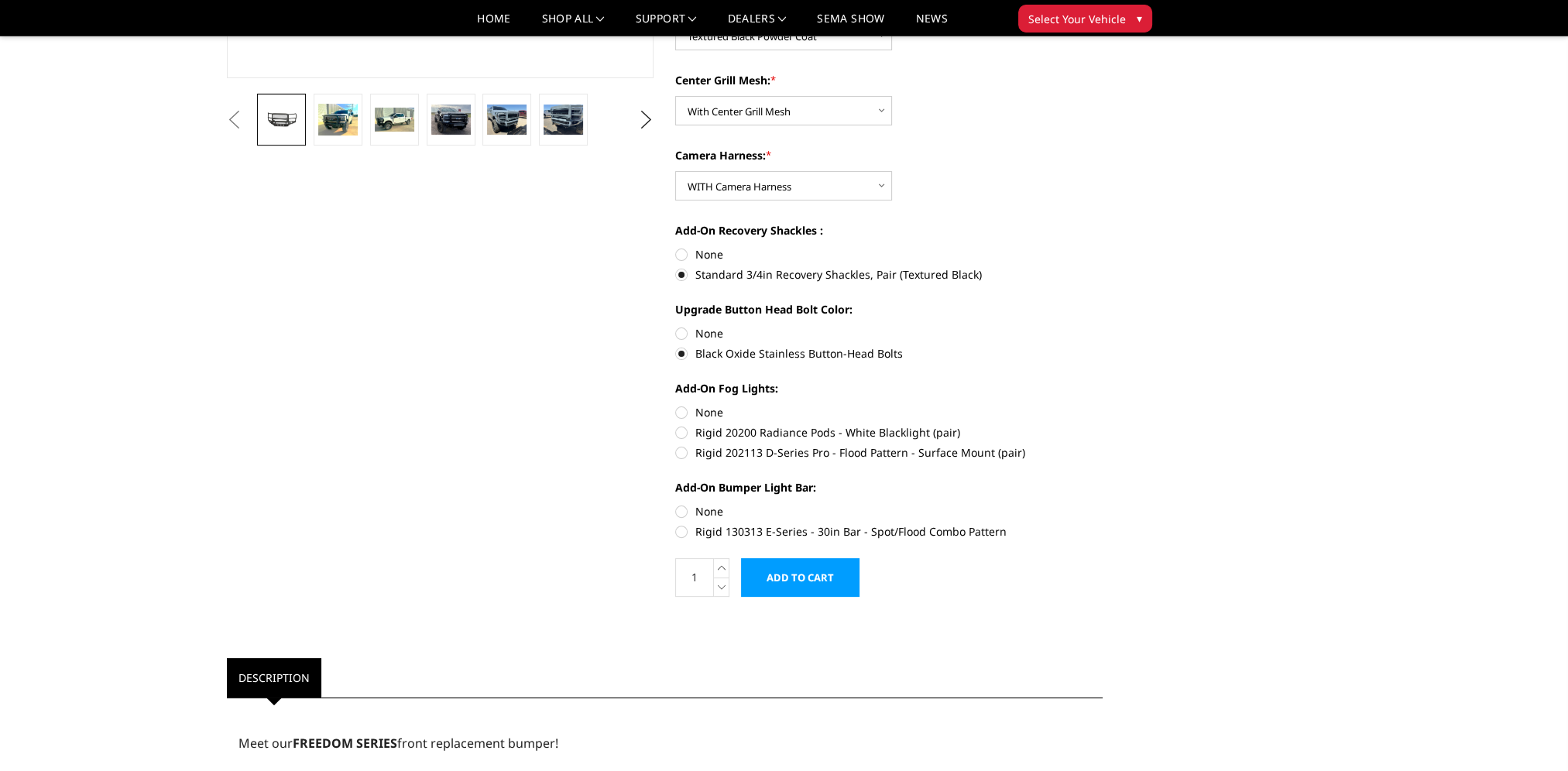
click at [682, 456] on label "Rigid 202113 D-Series Pro - Flood Pattern - Surface Mount (pair)" at bounding box center [888, 453] width 427 height 17
click at [1102, 425] on input "Rigid 202113 D-Series Pro - Flood Pattern - Surface Mount (pair)" at bounding box center [1102, 424] width 1 height 1
radio input "true"
click at [683, 532] on label "Rigid 130313 E-Series - 30in Bar - Spot/Flood Combo Pattern" at bounding box center [888, 531] width 427 height 17
click at [1102, 504] on input "Rigid 130313 E-Series - 30in Bar - Spot/Flood Combo Pattern" at bounding box center [1102, 504] width 1 height 1
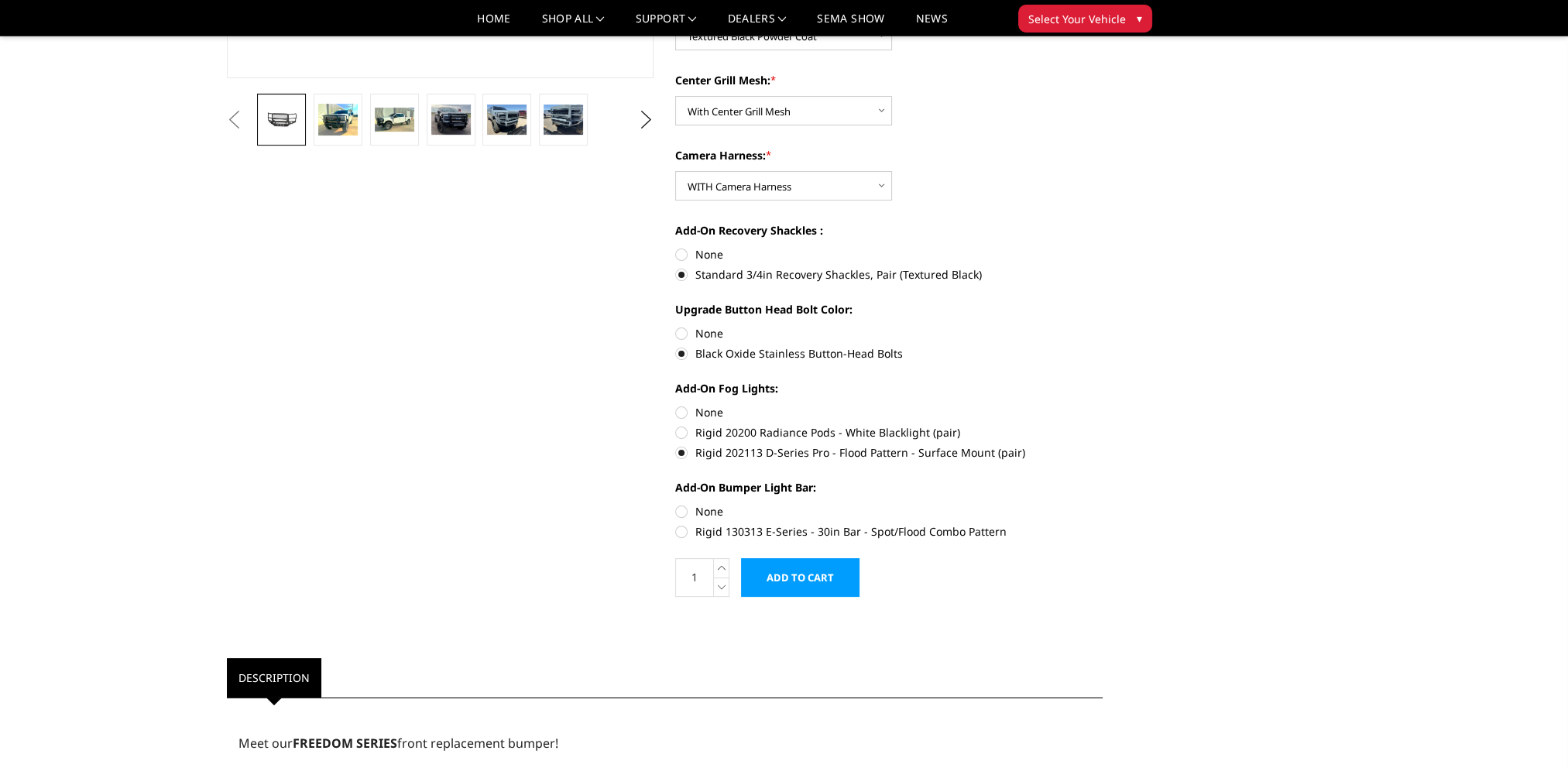
radio input "true"
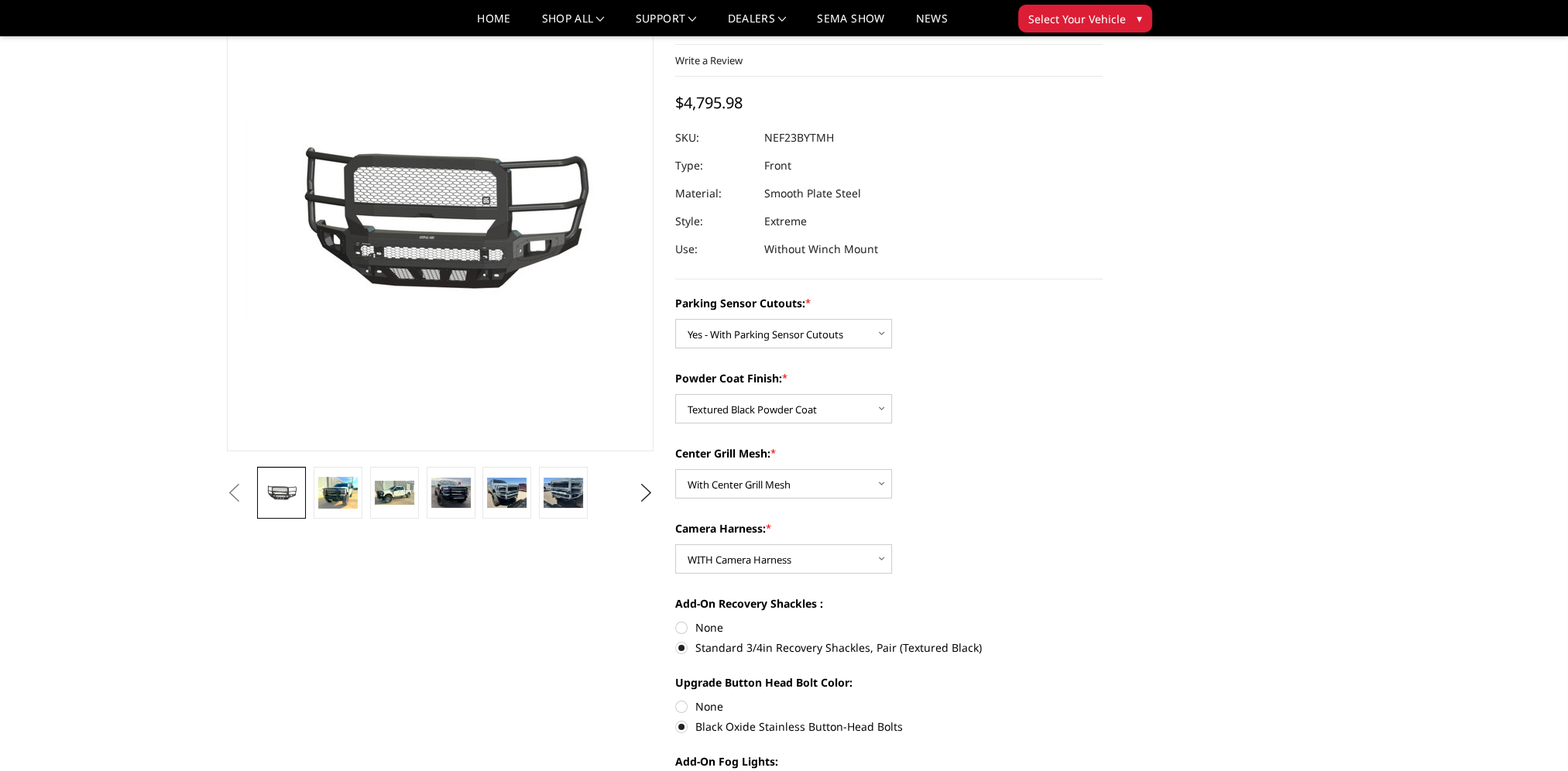
scroll to position [0, 0]
